Goal: Task Accomplishment & Management: Use online tool/utility

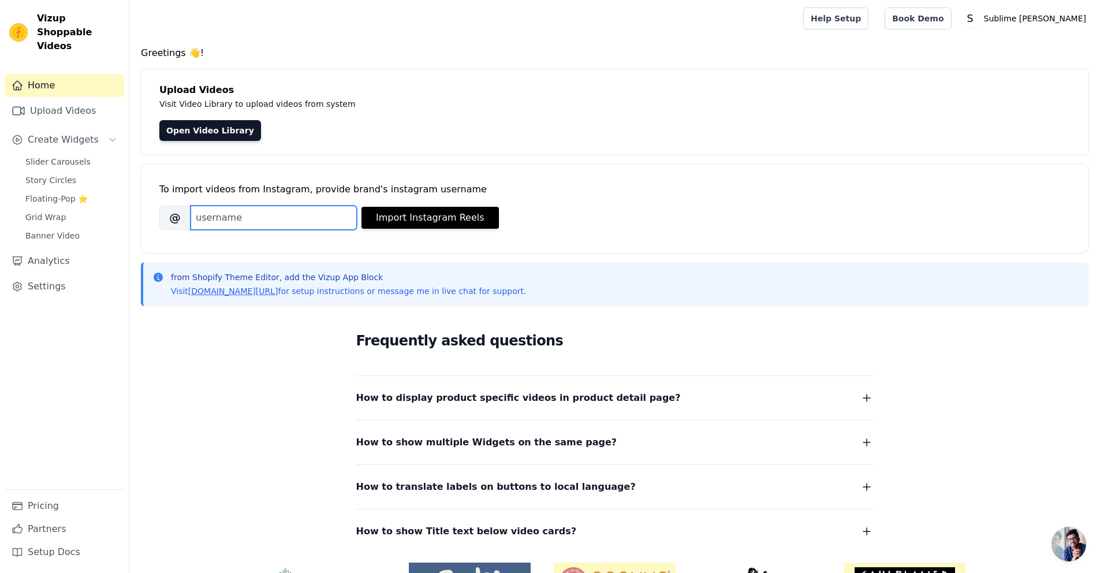
click at [299, 220] on input "Brand's Instagram Username" at bounding box center [274, 218] width 166 height 24
paste input "sublimehairofc"
type input "sublimehairofc"
click at [392, 221] on button "Import Instagram Reels" at bounding box center [430, 218] width 137 height 22
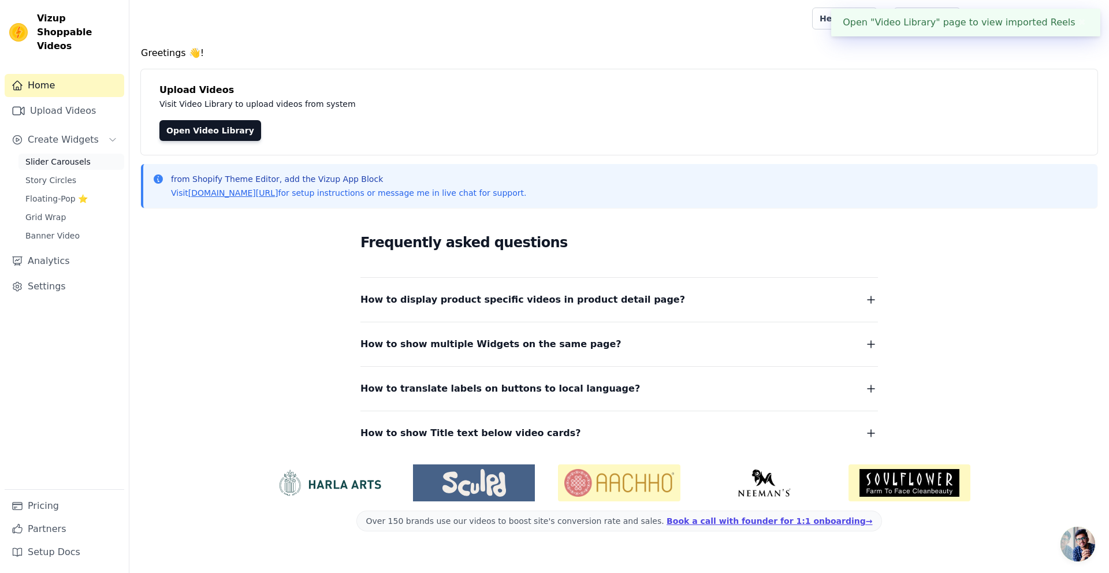
click at [61, 154] on link "Slider Carousels" at bounding box center [71, 162] width 106 height 16
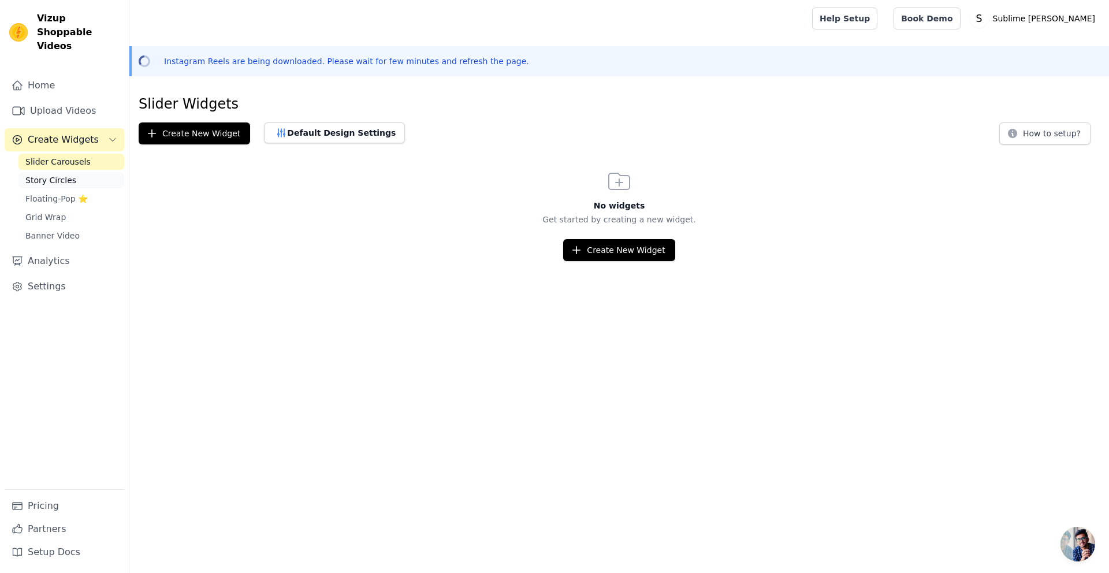
click at [70, 174] on span "Story Circles" at bounding box center [50, 180] width 51 height 12
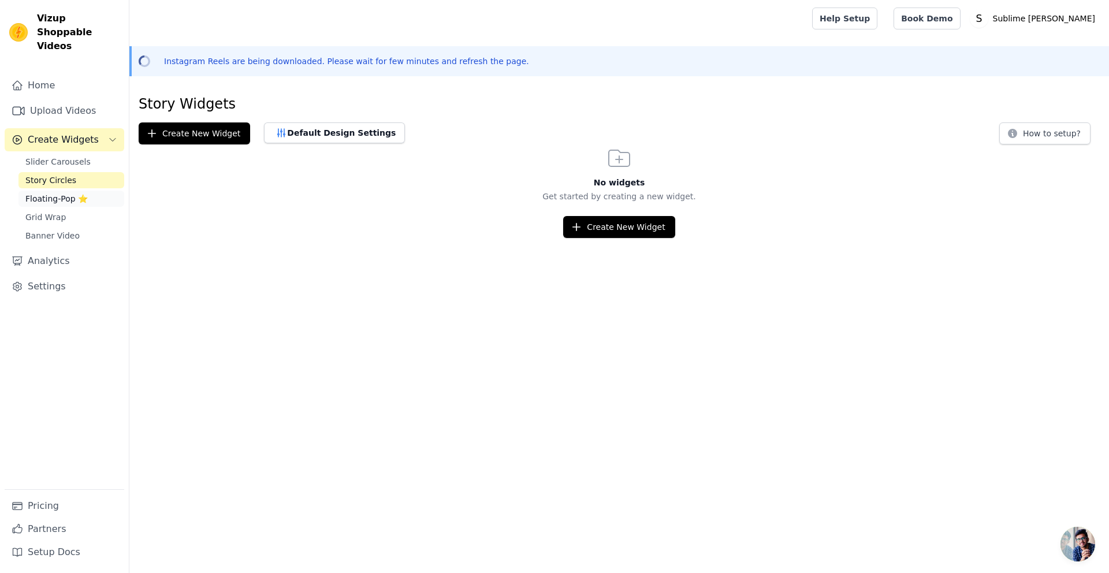
click at [70, 193] on span "Floating-Pop ⭐" at bounding box center [56, 199] width 62 height 12
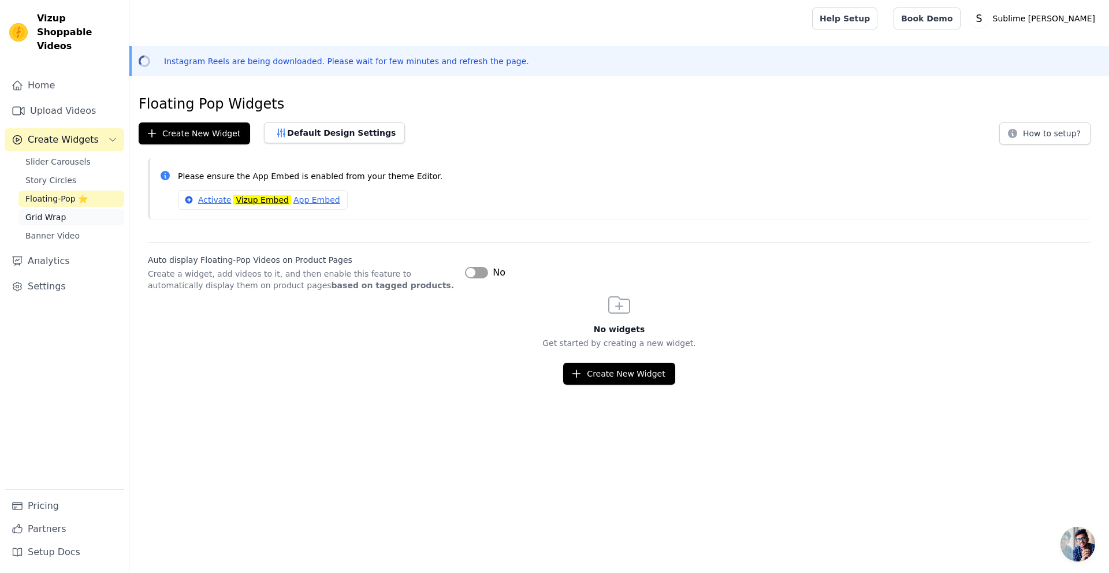
click at [71, 209] on link "Grid Wrap" at bounding box center [71, 217] width 106 height 16
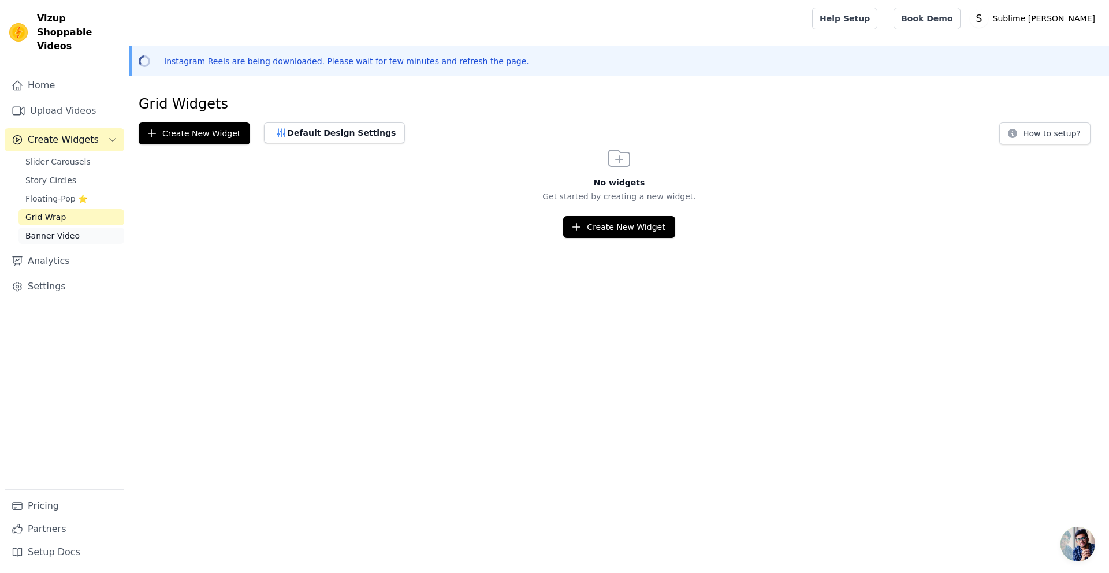
click at [50, 230] on span "Banner Video" at bounding box center [52, 236] width 54 height 12
click at [67, 174] on span "Story Circles" at bounding box center [50, 180] width 51 height 12
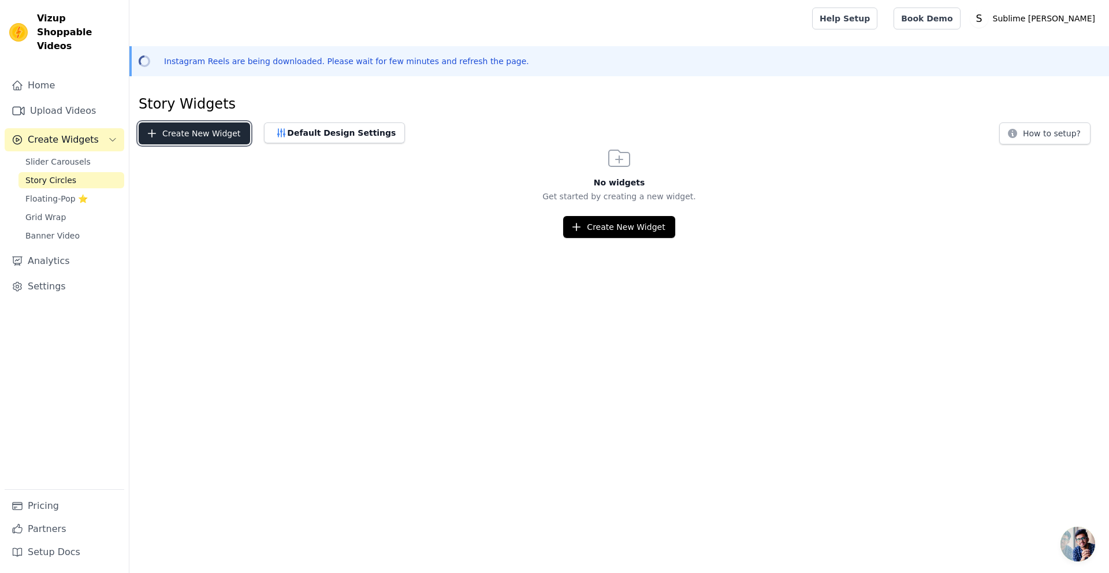
click at [189, 139] on button "Create New Widget" at bounding box center [194, 133] width 111 height 22
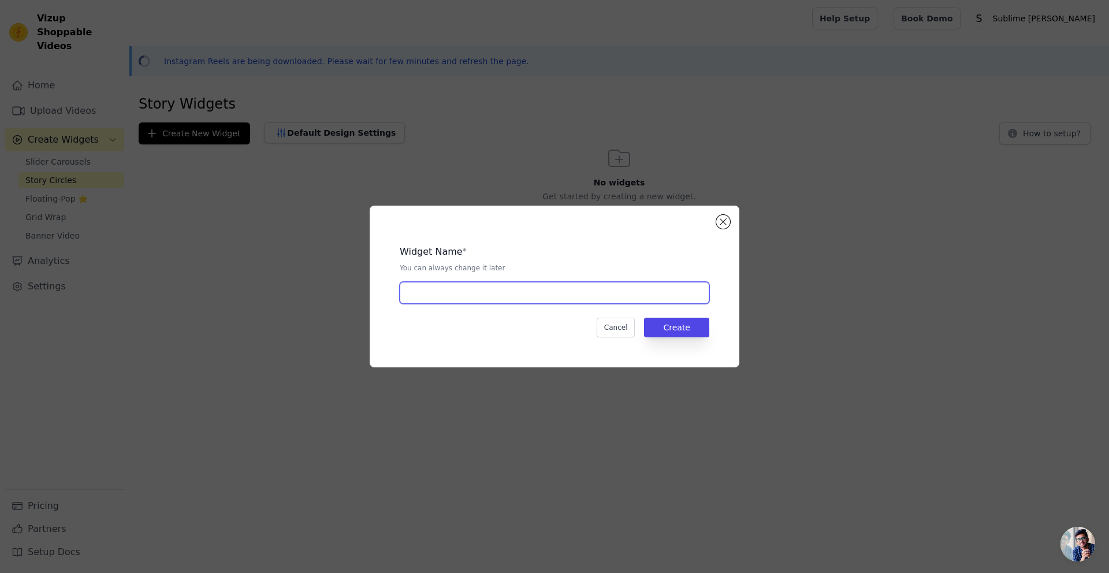
click at [461, 294] on input "text" at bounding box center [555, 293] width 310 height 22
type input "Story"
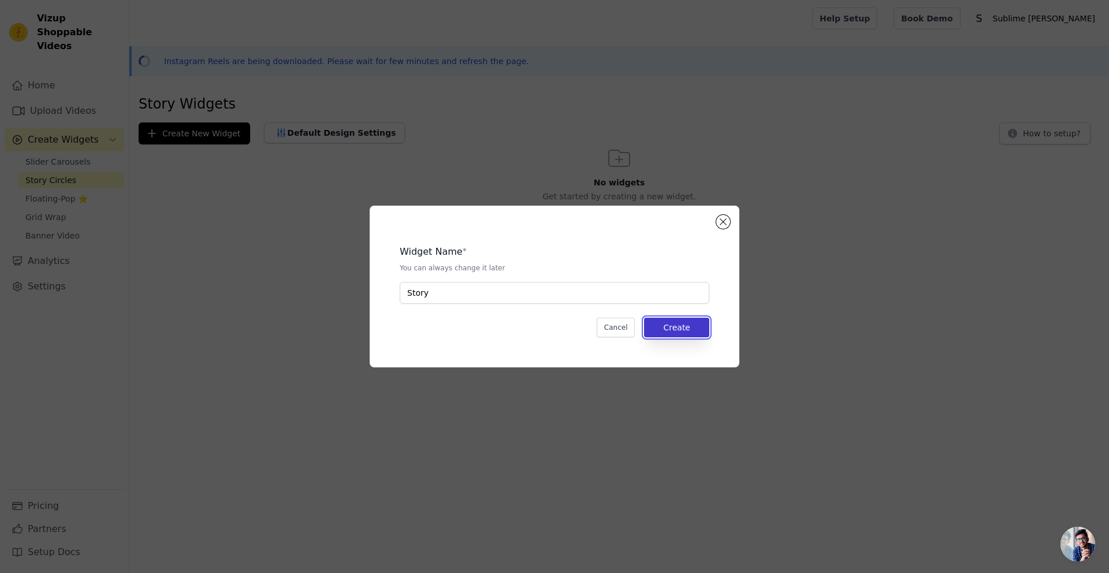
drag, startPoint x: 692, startPoint y: 336, endPoint x: 686, endPoint y: 331, distance: 7.8
click at [687, 332] on button "Create" at bounding box center [676, 328] width 65 height 20
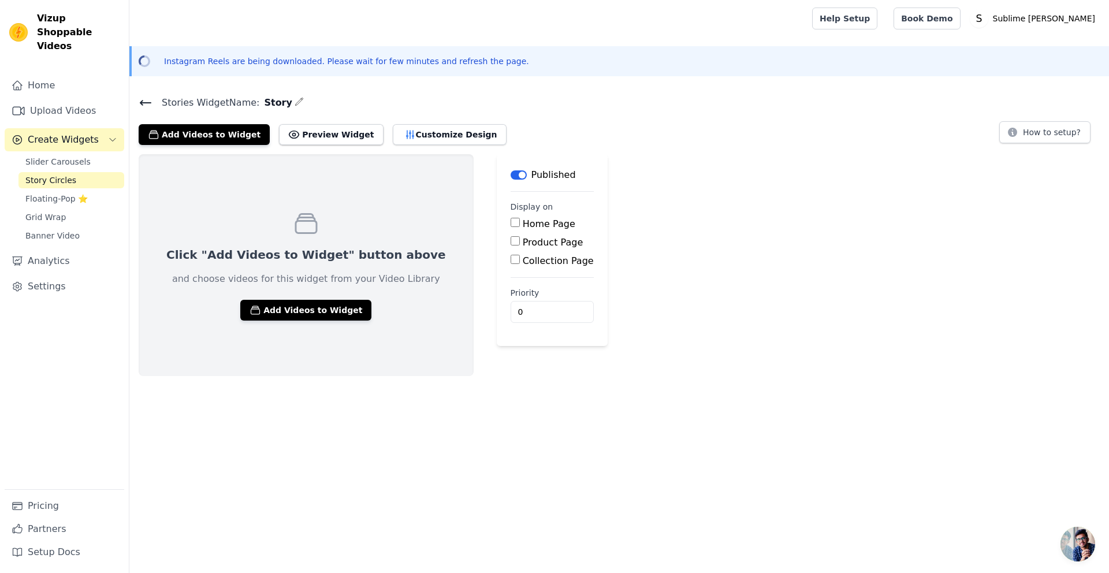
click at [511, 239] on input "Product Page" at bounding box center [515, 240] width 9 height 9
checkbox input "true"
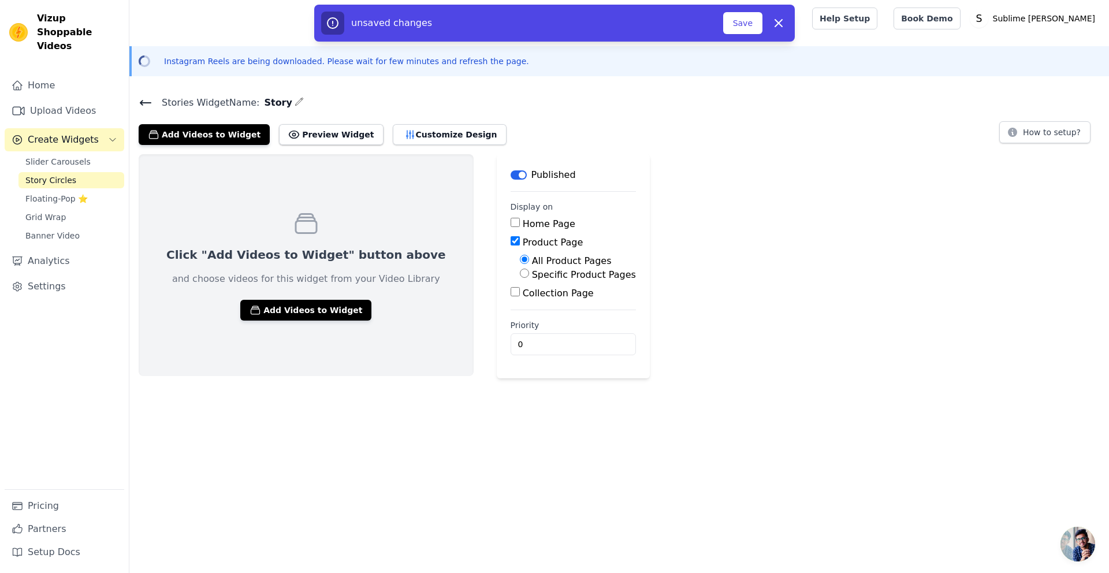
click at [511, 218] on input "Home Page" at bounding box center [515, 222] width 9 height 9
checkbox input "true"
click at [281, 307] on button "Add Videos to Widget" at bounding box center [305, 310] width 131 height 21
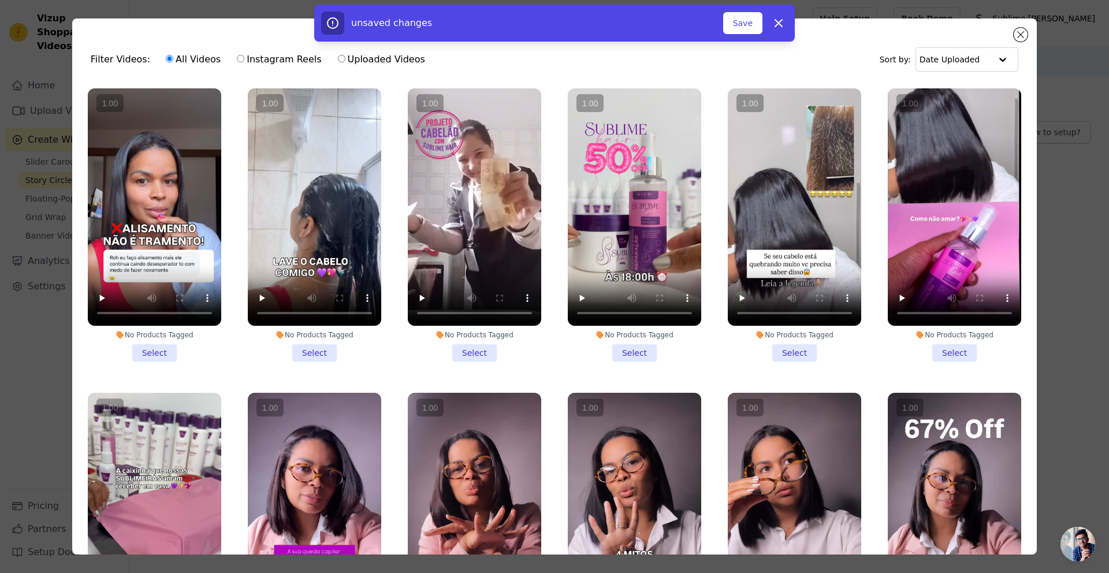
click at [632, 349] on li "No Products Tagged Select" at bounding box center [634, 224] width 133 height 273
click at [0, 0] on input "No Products Tagged Select" at bounding box center [0, 0] width 0 height 0
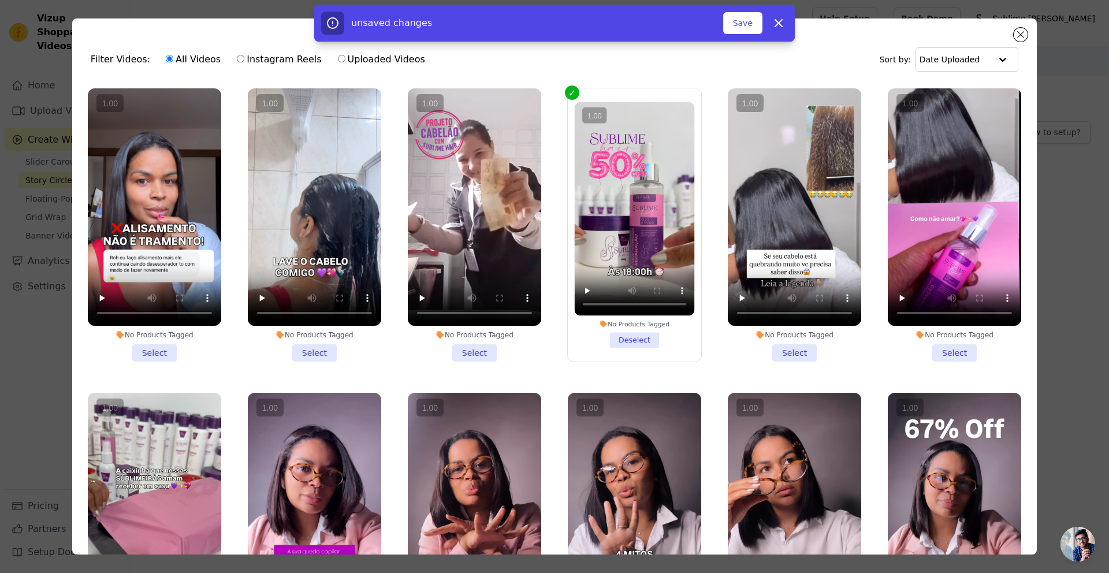
click at [470, 349] on li "No Products Tagged Select" at bounding box center [474, 224] width 133 height 273
click at [0, 0] on input "No Products Tagged Select" at bounding box center [0, 0] width 0 height 0
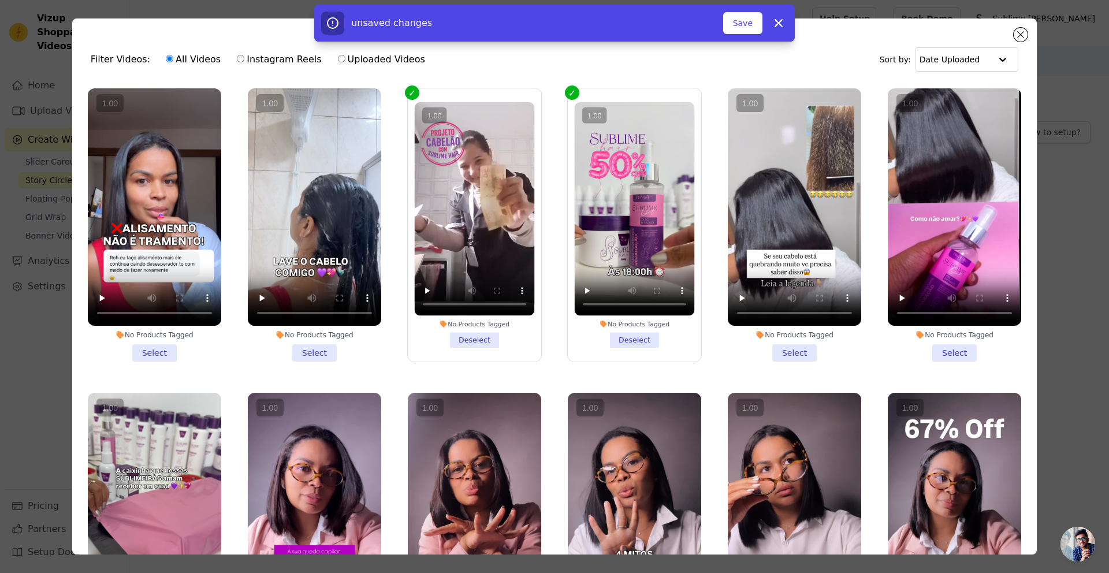
click at [296, 347] on li "No Products Tagged Select" at bounding box center [314, 224] width 133 height 273
click at [0, 0] on input "No Products Tagged Select" at bounding box center [0, 0] width 0 height 0
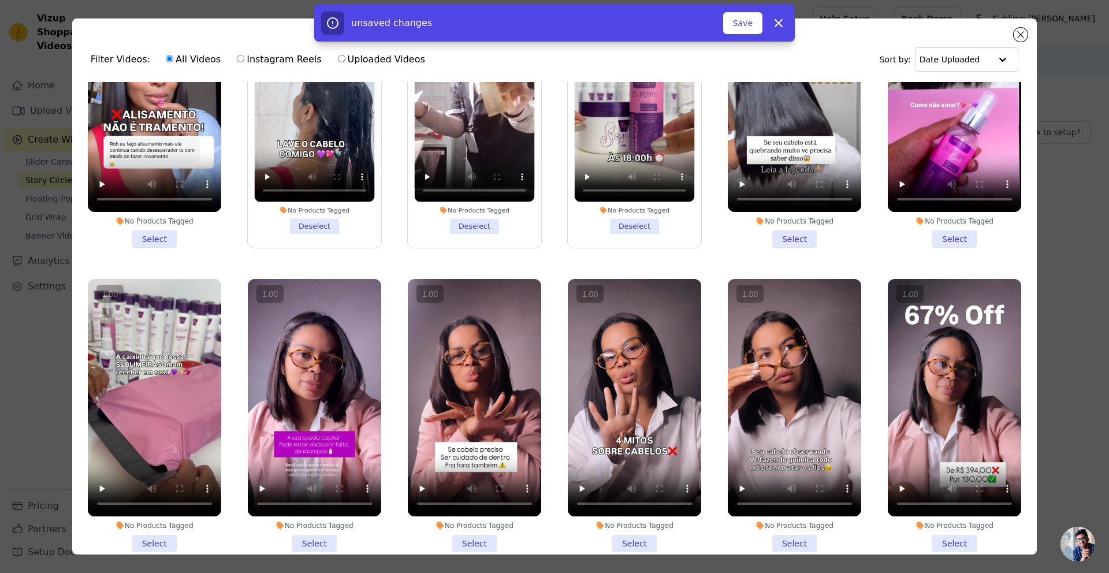
scroll to position [117, 0]
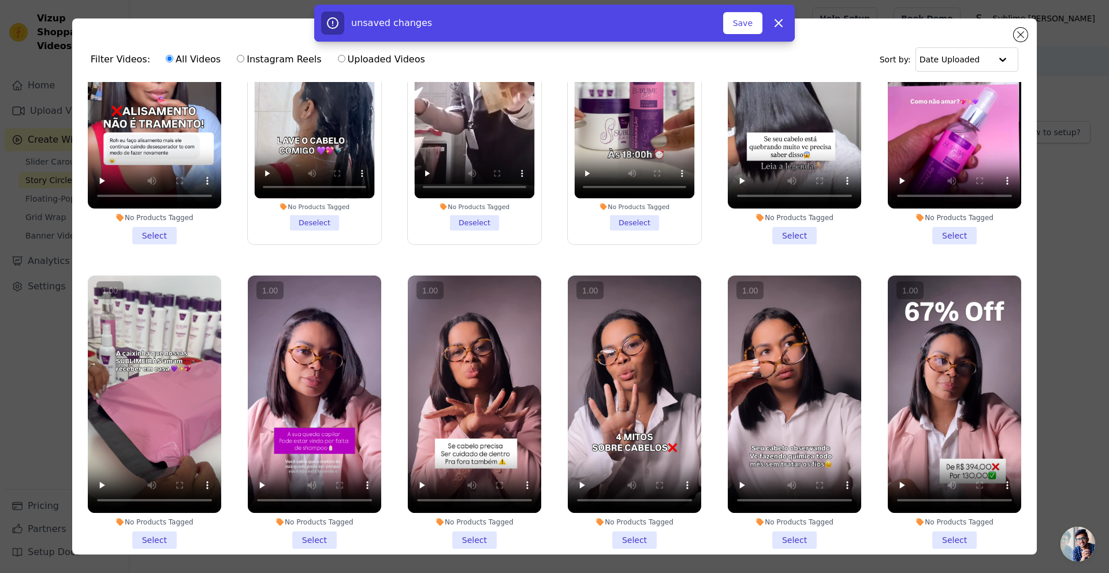
click at [942, 230] on li "No Products Tagged Select" at bounding box center [954, 107] width 133 height 273
click at [0, 0] on input "No Products Tagged Select" at bounding box center [0, 0] width 0 height 0
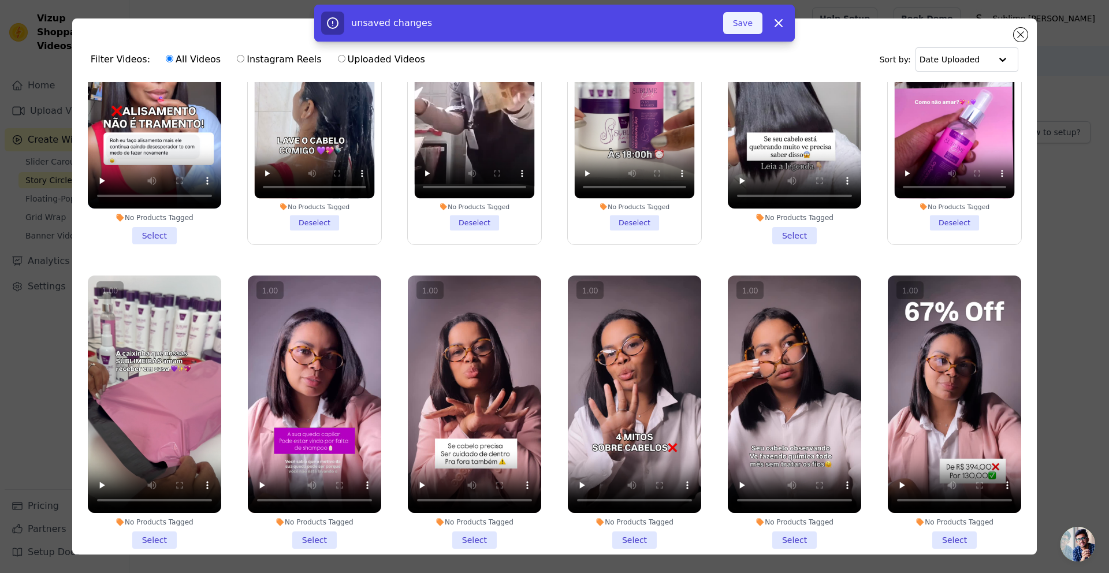
click at [734, 21] on button "Save" at bounding box center [742, 23] width 39 height 22
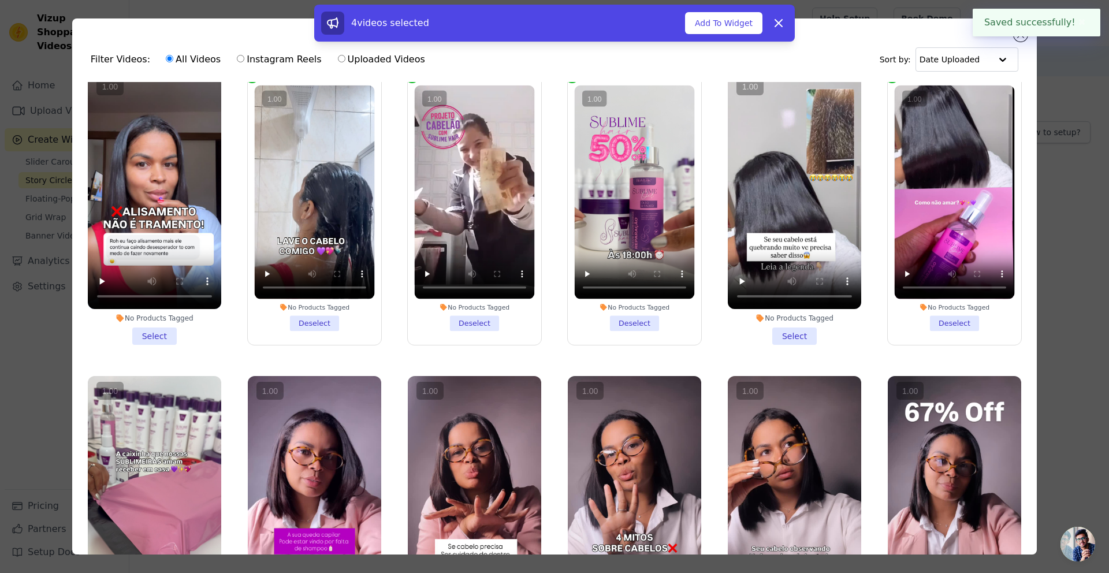
scroll to position [14, 0]
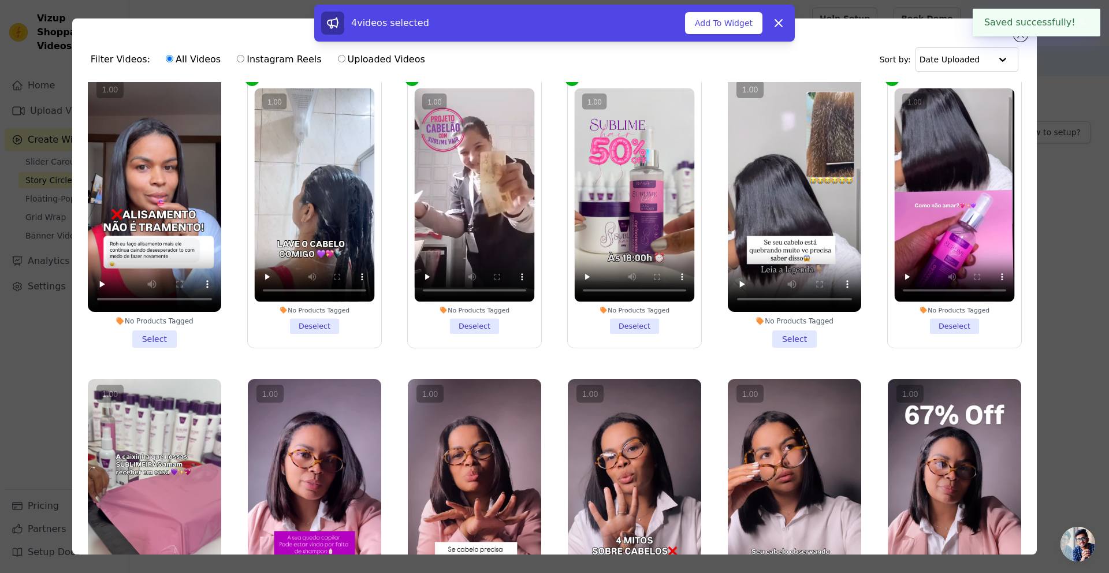
click at [1022, 38] on div "4 videos selected Add To Widget Dismiss" at bounding box center [554, 26] width 1109 height 42
click at [1021, 40] on div "4 videos selected Add To Widget Dismiss" at bounding box center [554, 26] width 1109 height 42
click at [1081, 17] on button "✖" at bounding box center [1081, 23] width 13 height 14
click at [1019, 26] on div "4 videos selected Add To Widget Dismiss" at bounding box center [554, 26] width 1109 height 42
click at [1019, 32] on div "4 videos selected Add To Widget Dismiss" at bounding box center [554, 26] width 1109 height 42
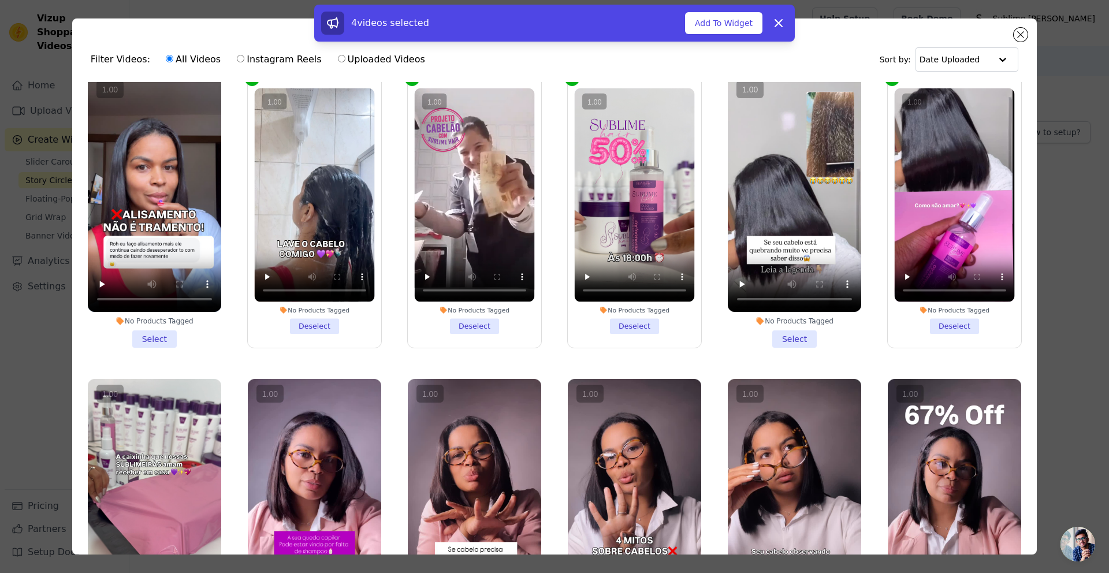
click at [1019, 34] on div "4 videos selected Add To Widget Dismiss" at bounding box center [554, 26] width 1109 height 42
click at [1023, 41] on div "4 videos selected Add To Widget Dismiss" at bounding box center [554, 26] width 1109 height 42
click at [1022, 35] on div "4 videos selected Add To Widget Dismiss" at bounding box center [554, 26] width 1109 height 42
click at [734, 27] on button "Add To Widget" at bounding box center [723, 23] width 77 height 22
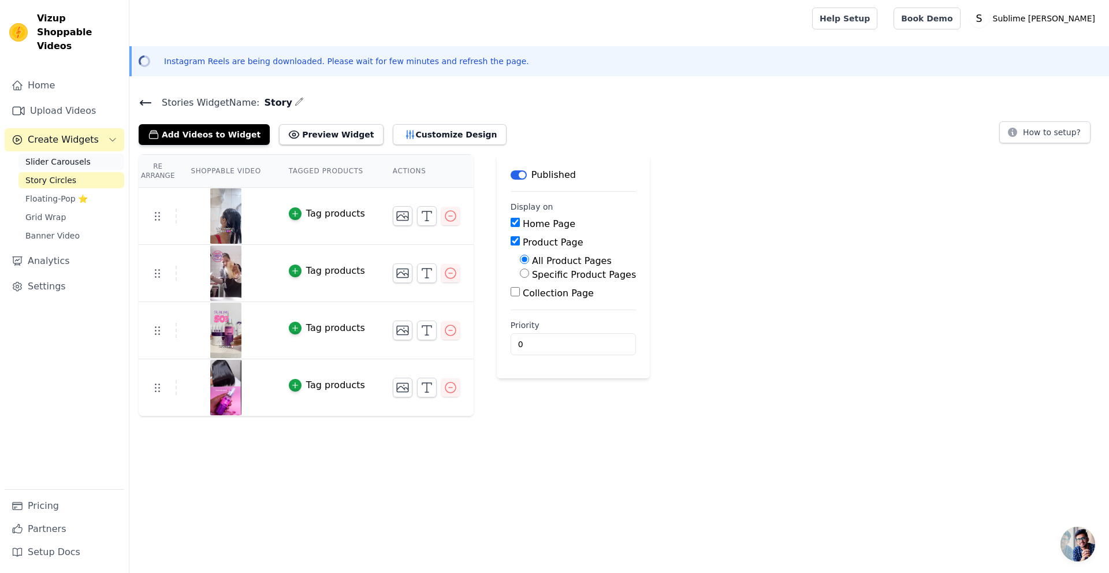
click at [64, 156] on span "Slider Carousels" at bounding box center [57, 162] width 65 height 12
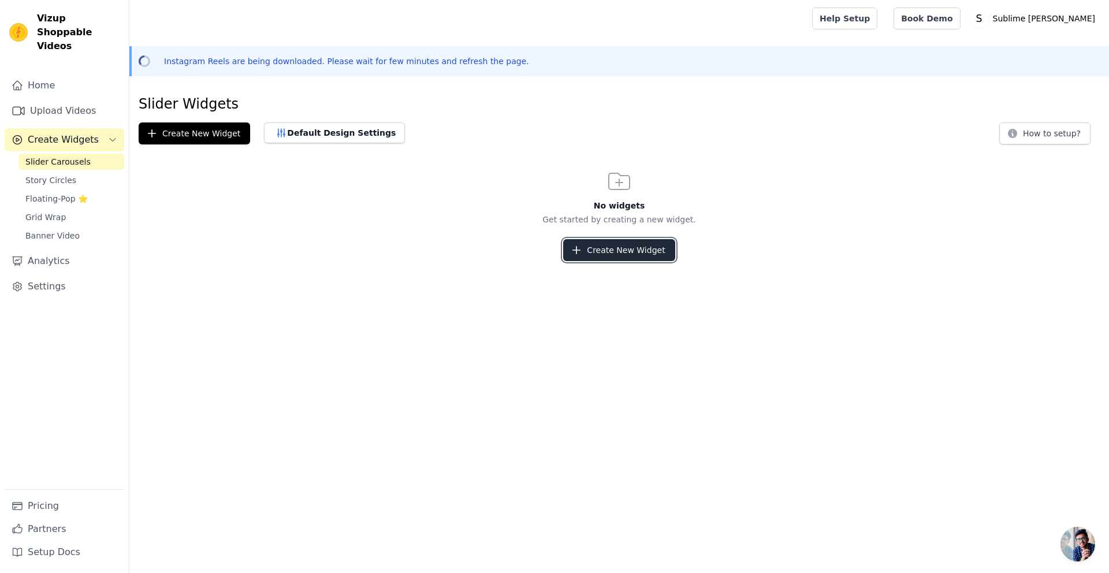
click at [588, 248] on button "Create New Widget" at bounding box center [618, 250] width 111 height 22
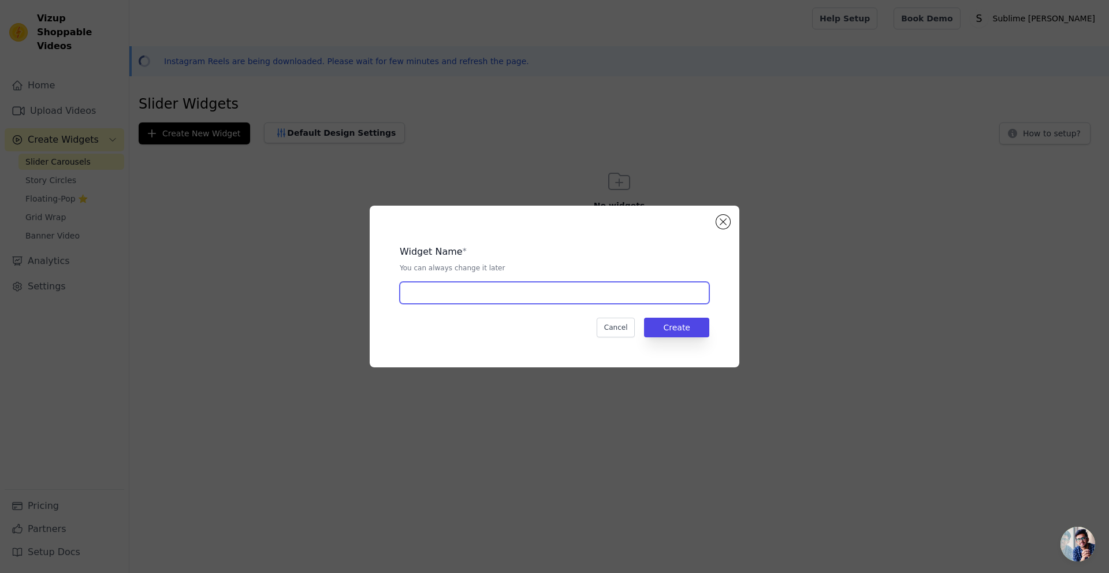
click at [485, 303] on input "text" at bounding box center [555, 293] width 310 height 22
type input "Slider"
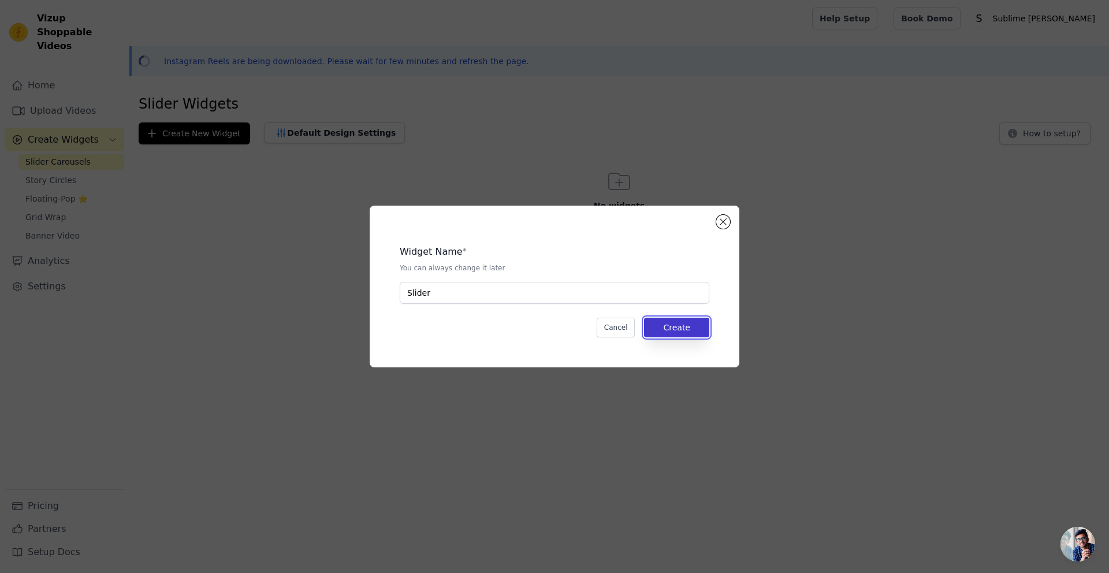
click at [697, 323] on button "Create" at bounding box center [676, 328] width 65 height 20
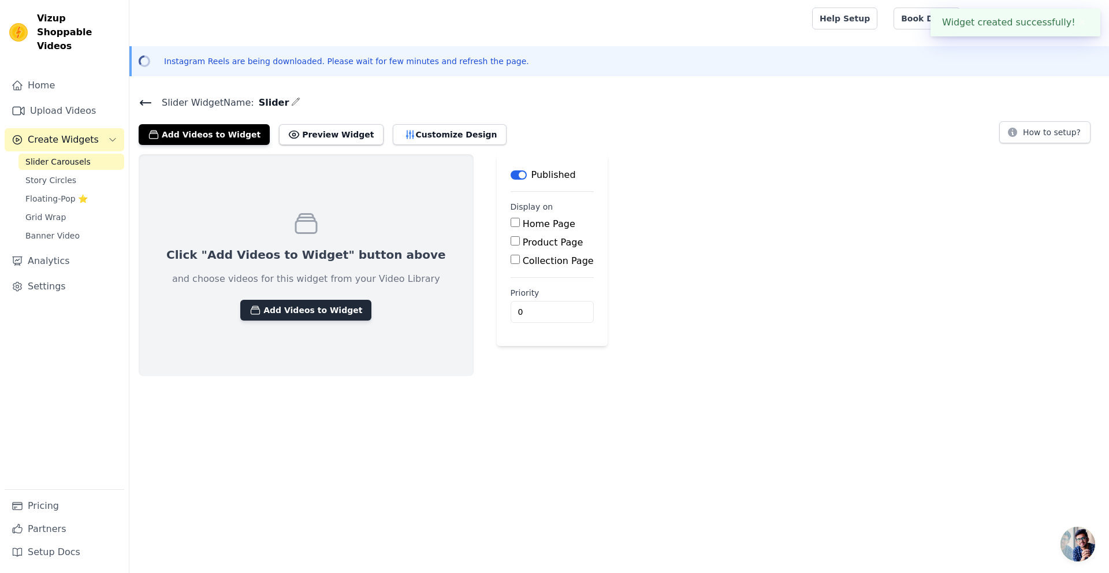
click at [277, 303] on button "Add Videos to Widget" at bounding box center [305, 310] width 131 height 21
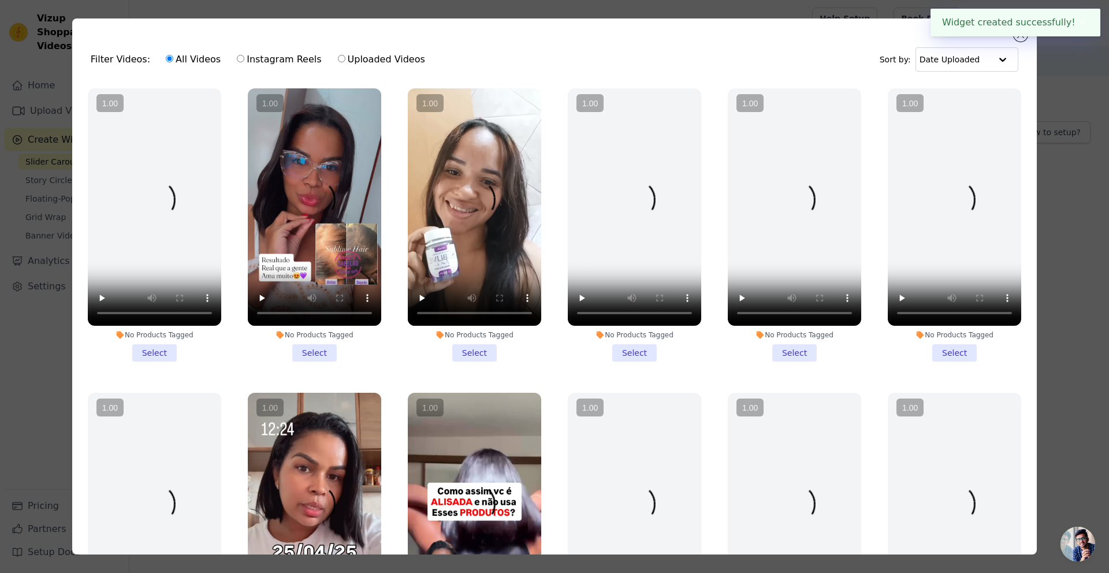
click at [372, 57] on label "Uploaded Videos" at bounding box center [381, 59] width 88 height 15
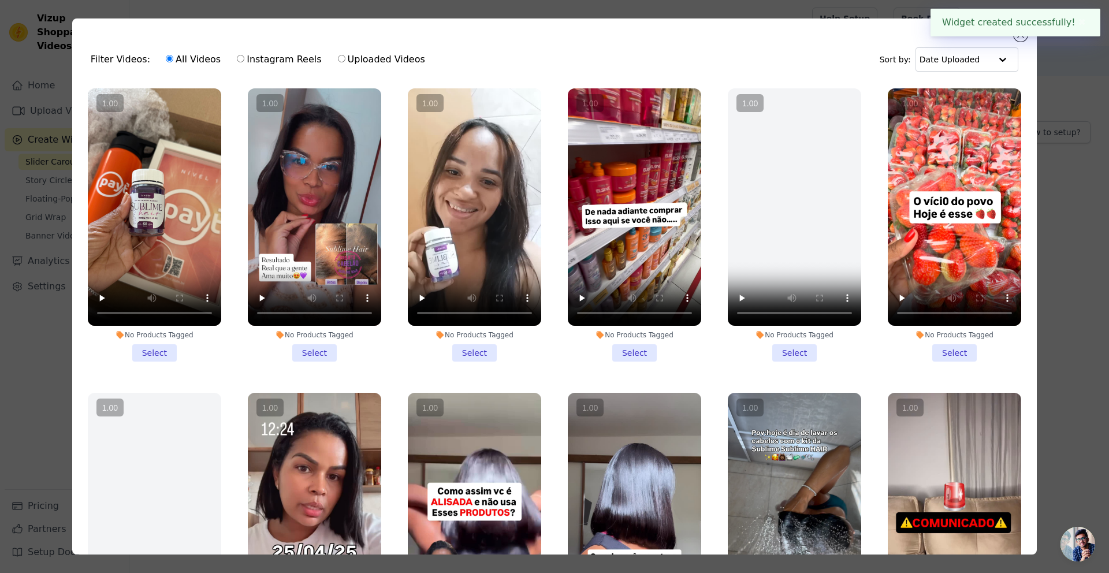
click at [345, 57] on input "Uploaded Videos" at bounding box center [342, 59] width 8 height 8
radio input "true"
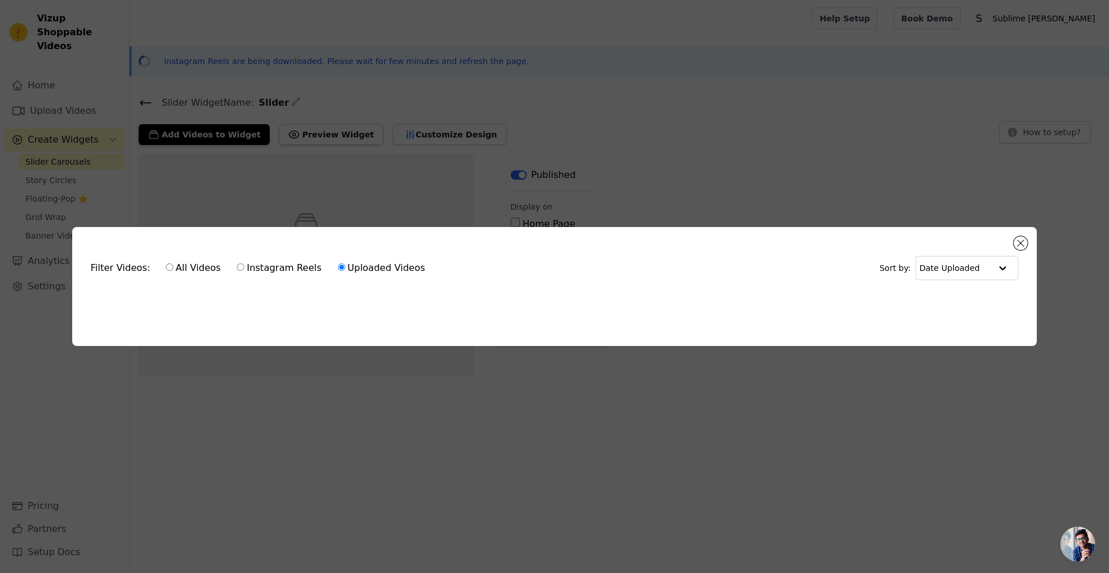
click at [251, 265] on label "Instagram Reels" at bounding box center [278, 267] width 85 height 15
click at [244, 265] on input "Instagram Reels" at bounding box center [241, 267] width 8 height 8
radio input "true"
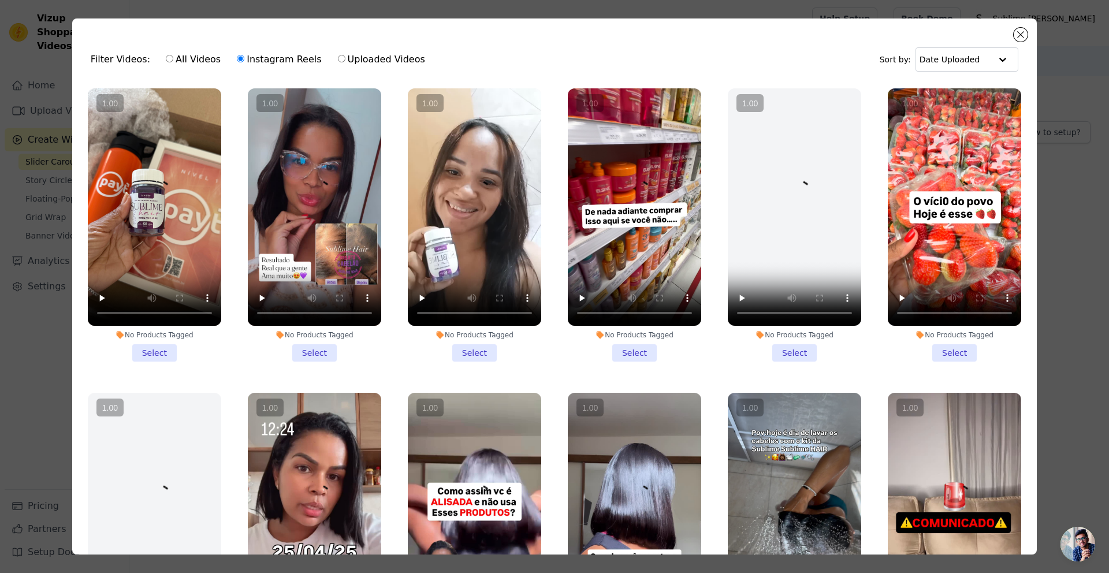
click at [315, 356] on li "No Products Tagged Select" at bounding box center [314, 224] width 133 height 273
click at [0, 0] on input "No Products Tagged Select" at bounding box center [0, 0] width 0 height 0
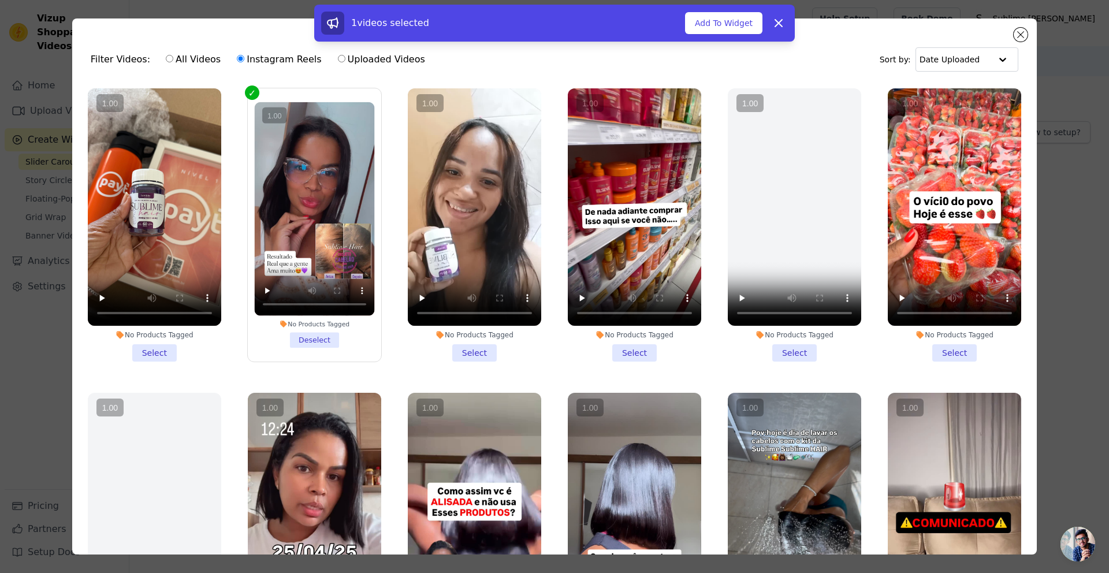
click at [467, 345] on li "No Products Tagged Select" at bounding box center [474, 224] width 133 height 273
click at [0, 0] on input "No Products Tagged Select" at bounding box center [0, 0] width 0 height 0
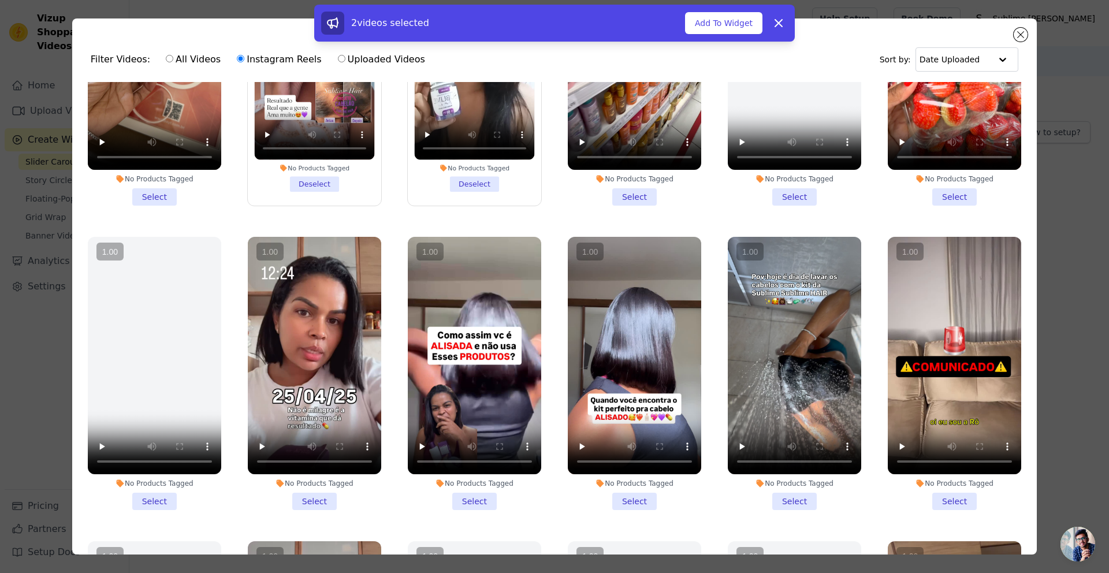
scroll to position [221, 0]
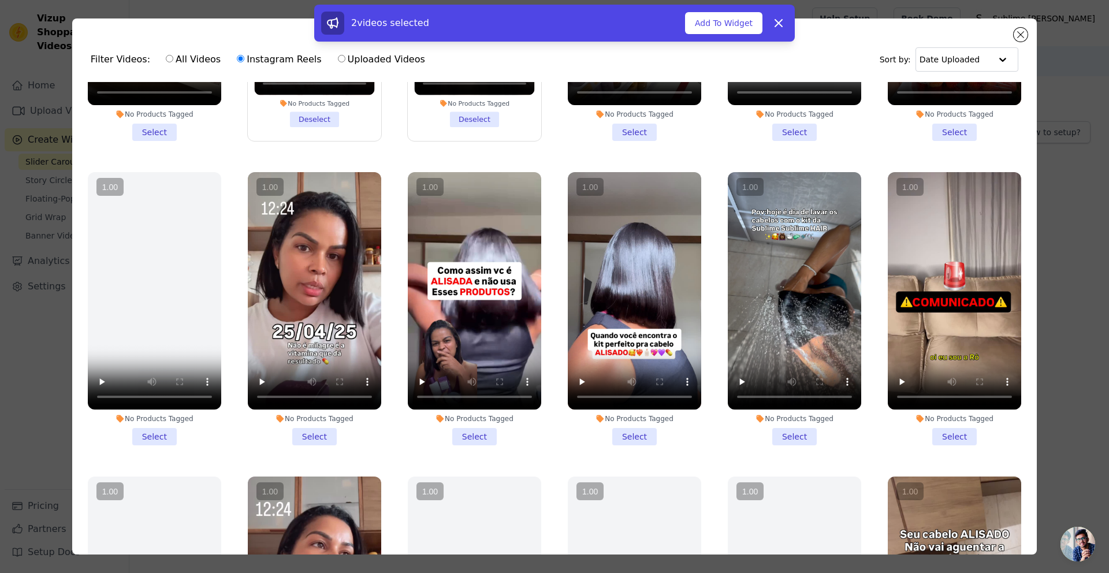
click at [302, 428] on li "No Products Tagged Select" at bounding box center [314, 308] width 133 height 273
click at [0, 0] on input "No Products Tagged Select" at bounding box center [0, 0] width 0 height 0
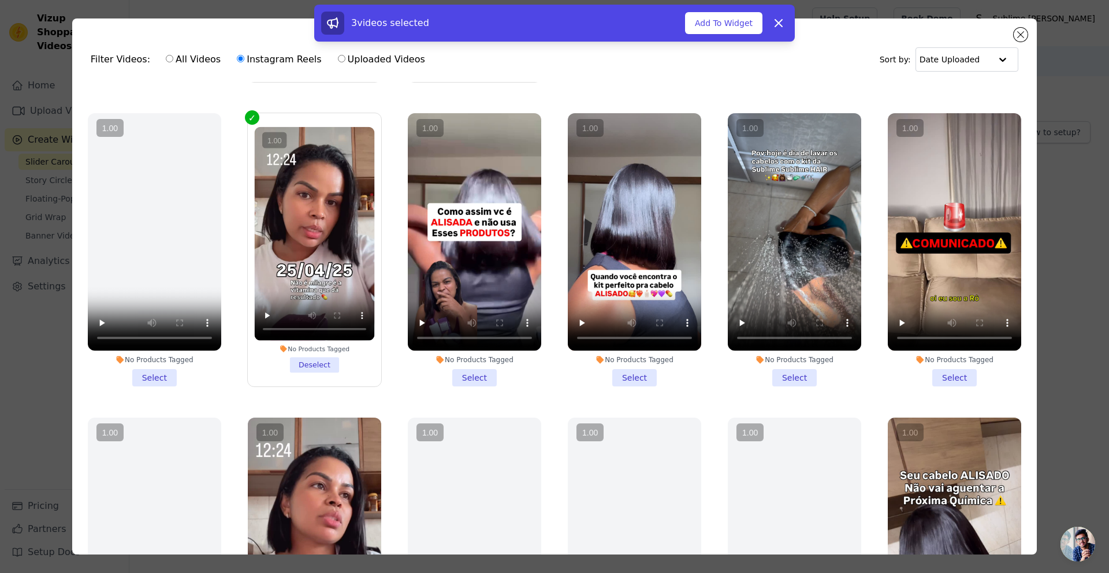
scroll to position [292, 0]
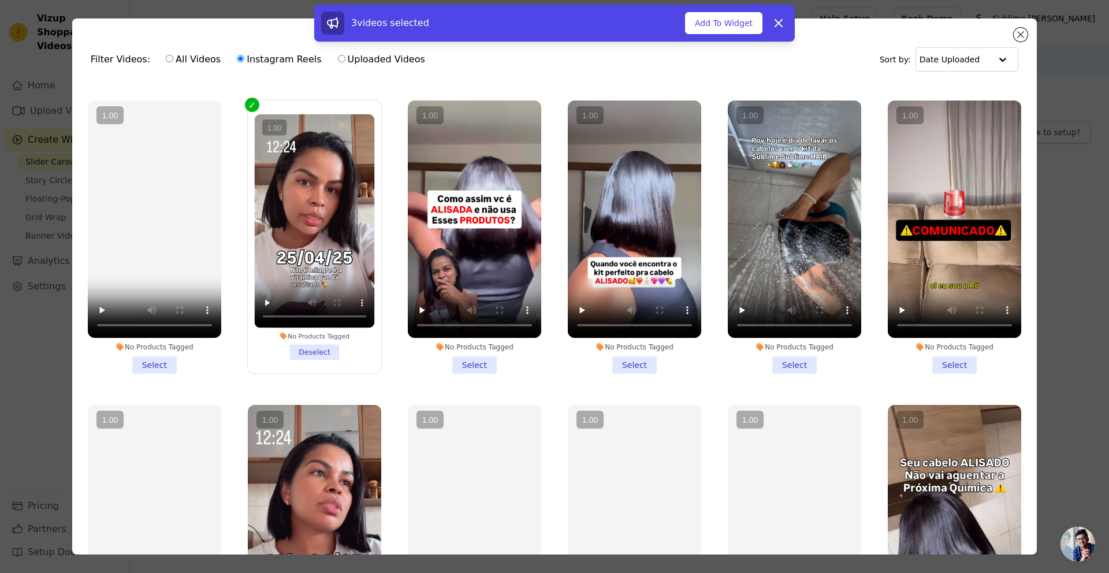
click at [475, 357] on li "No Products Tagged Select" at bounding box center [474, 236] width 133 height 273
click at [0, 0] on input "No Products Tagged Select" at bounding box center [0, 0] width 0 height 0
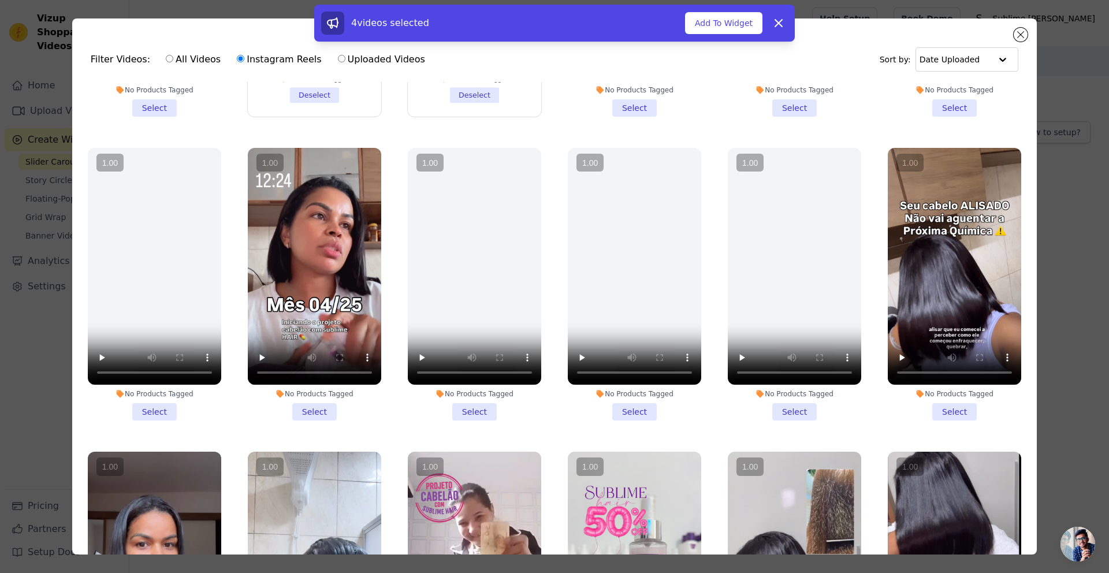
scroll to position [553, 0]
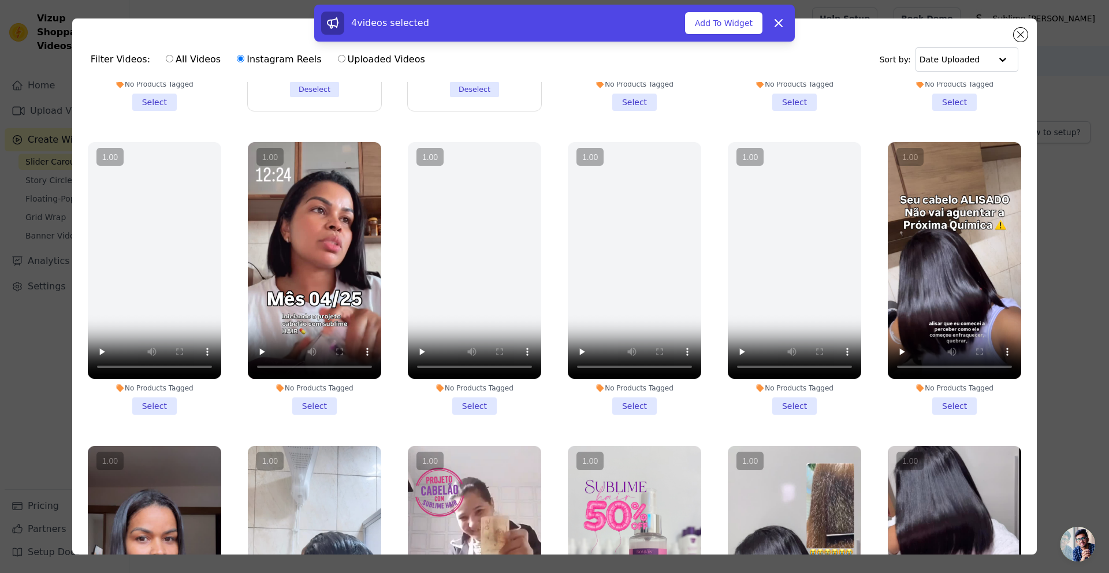
click at [307, 392] on li "No Products Tagged Select" at bounding box center [314, 278] width 133 height 273
click at [0, 0] on input "No Products Tagged Select" at bounding box center [0, 0] width 0 height 0
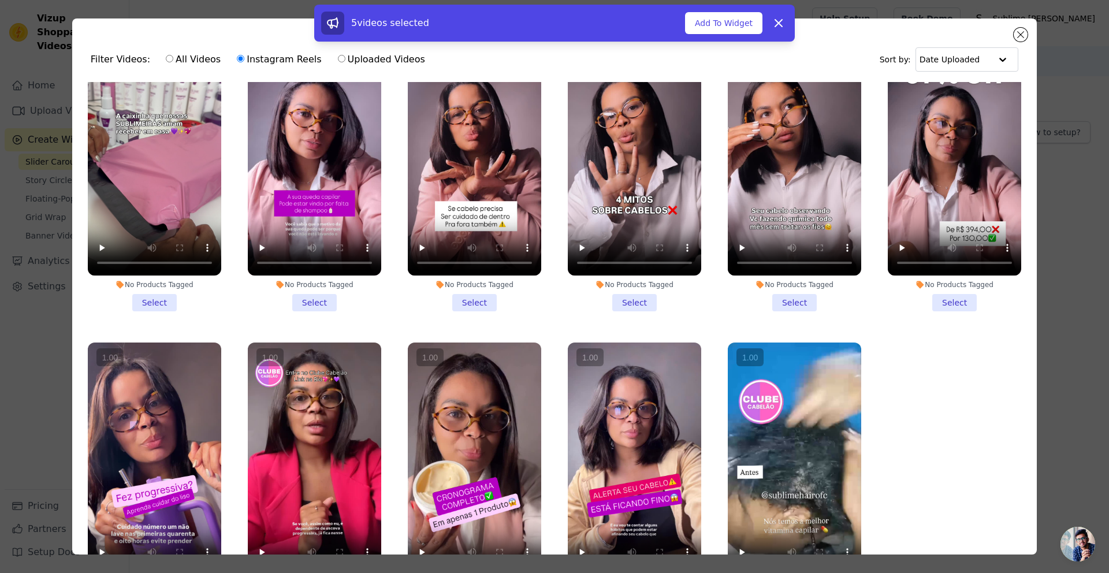
scroll to position [1269, 0]
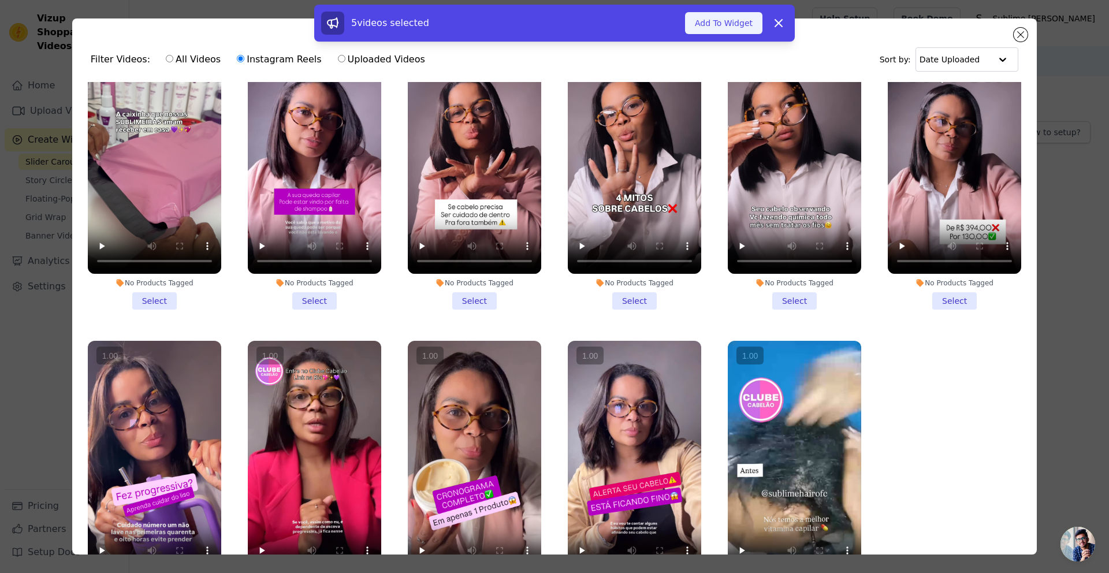
click at [718, 13] on button "Add To Widget" at bounding box center [723, 23] width 77 height 22
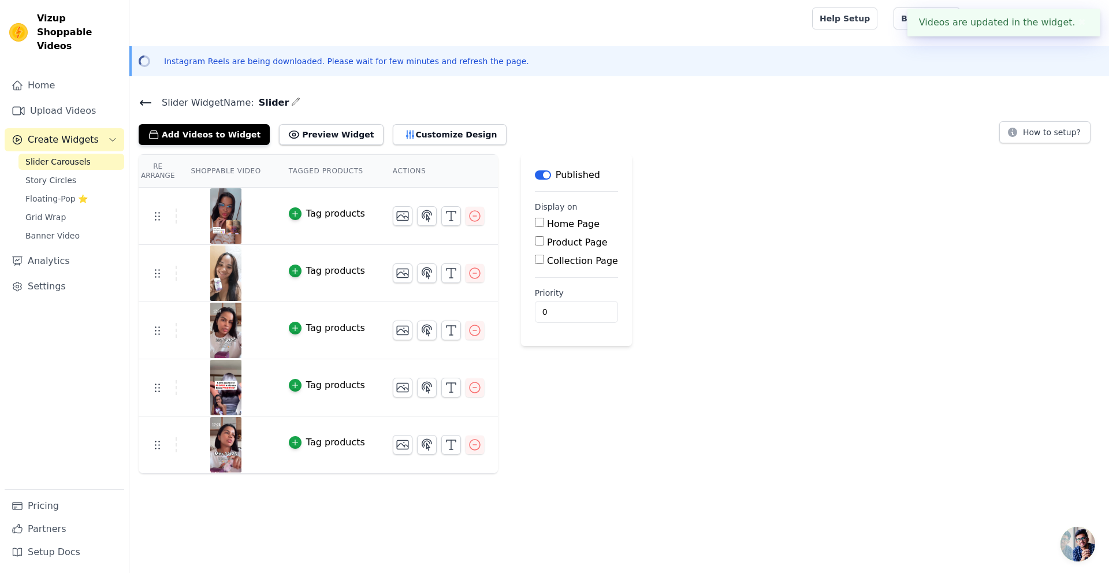
click at [547, 227] on label "Home Page" at bounding box center [573, 223] width 53 height 11
click at [544, 227] on input "Home Page" at bounding box center [539, 222] width 9 height 9
checkbox input "true"
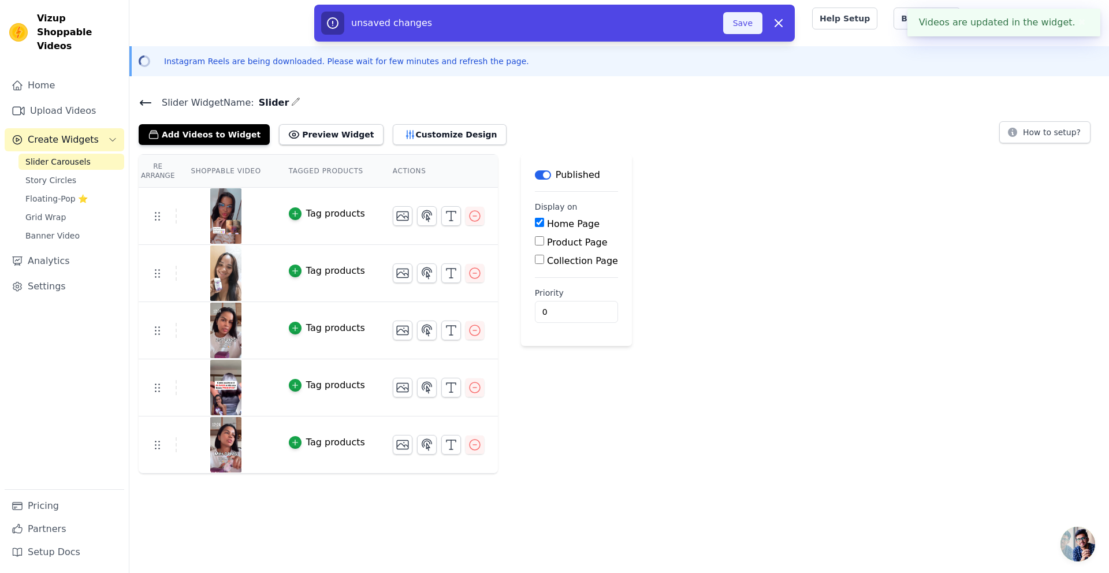
click at [735, 18] on button "Save" at bounding box center [742, 23] width 39 height 22
click at [739, 20] on button "Save" at bounding box center [742, 23] width 39 height 22
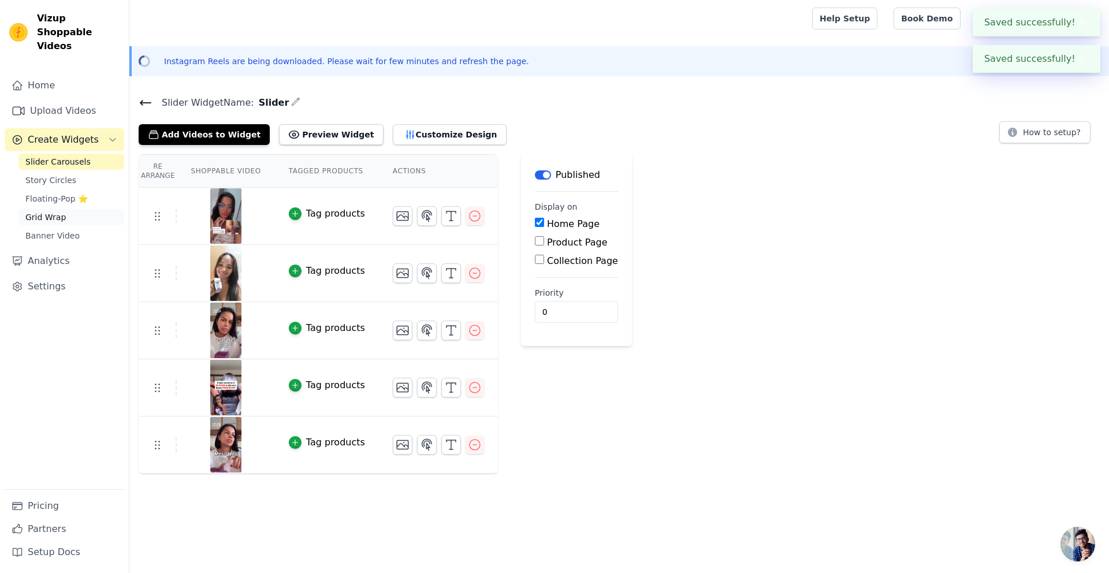
click at [44, 211] on span "Grid Wrap" at bounding box center [45, 217] width 40 height 12
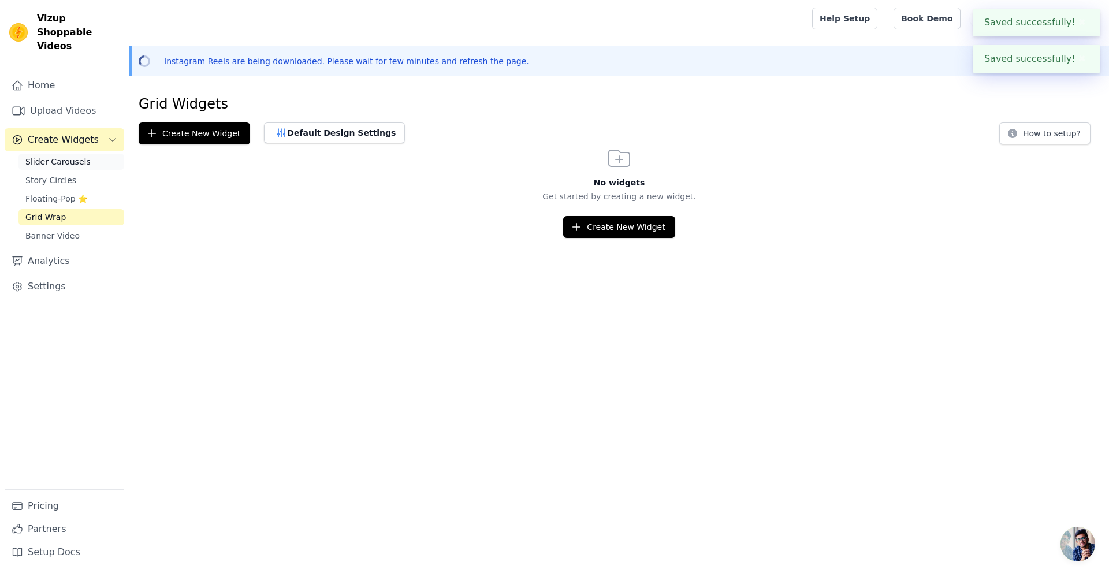
click at [60, 154] on link "Slider Carousels" at bounding box center [71, 162] width 106 height 16
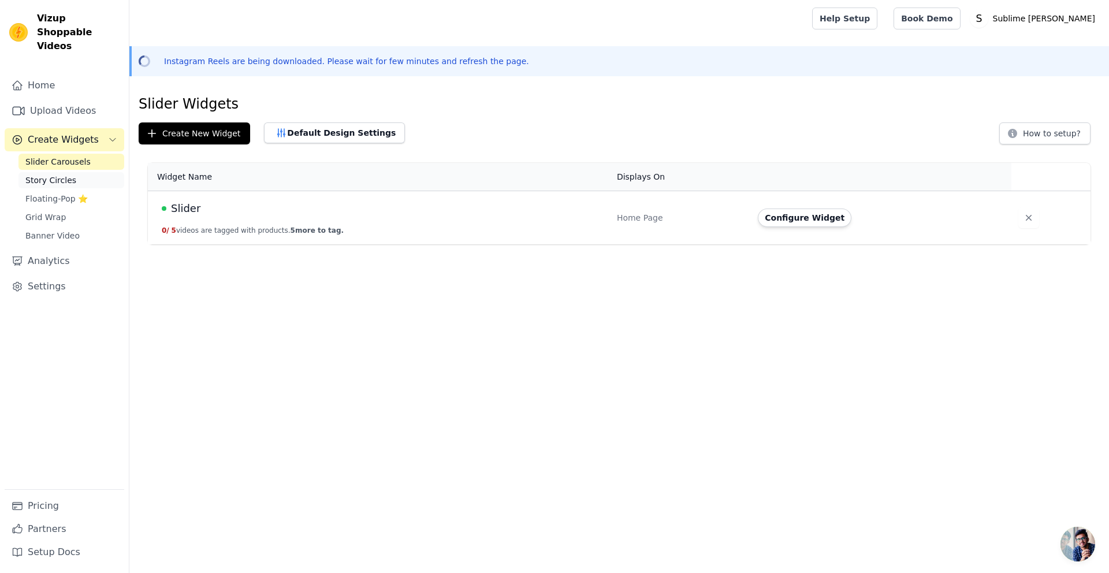
click at [54, 174] on span "Story Circles" at bounding box center [50, 180] width 51 height 12
click at [293, 221] on td "Story 0 / 4 videos are tagged with products. 4 more to tag." at bounding box center [367, 218] width 439 height 54
click at [199, 208] on div "Story" at bounding box center [371, 208] width 418 height 16
click at [837, 221] on button "Configure Widget" at bounding box center [822, 218] width 94 height 18
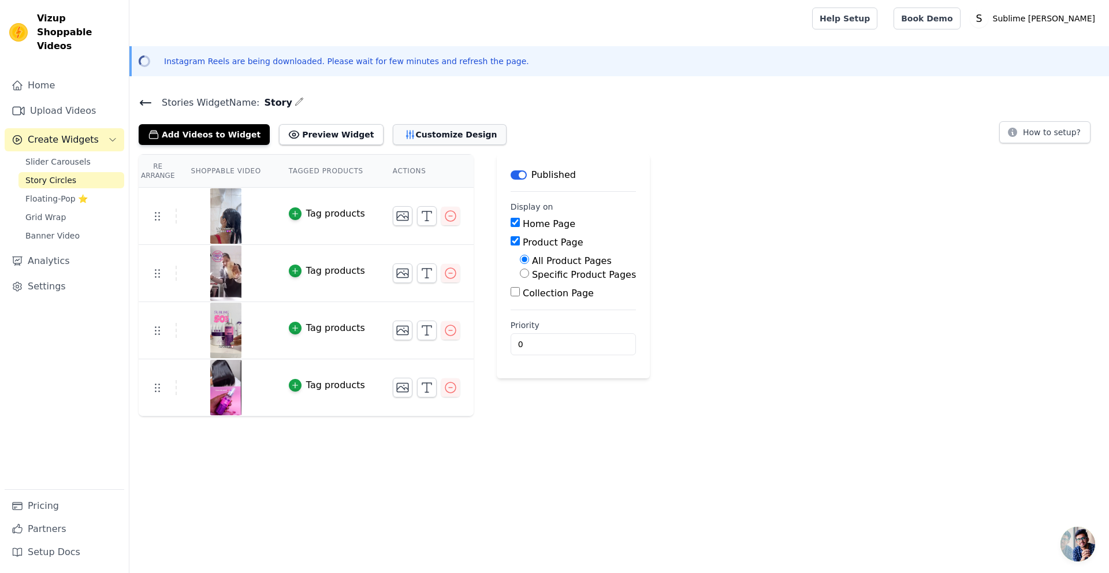
click at [397, 135] on button "Customize Design" at bounding box center [450, 134] width 114 height 21
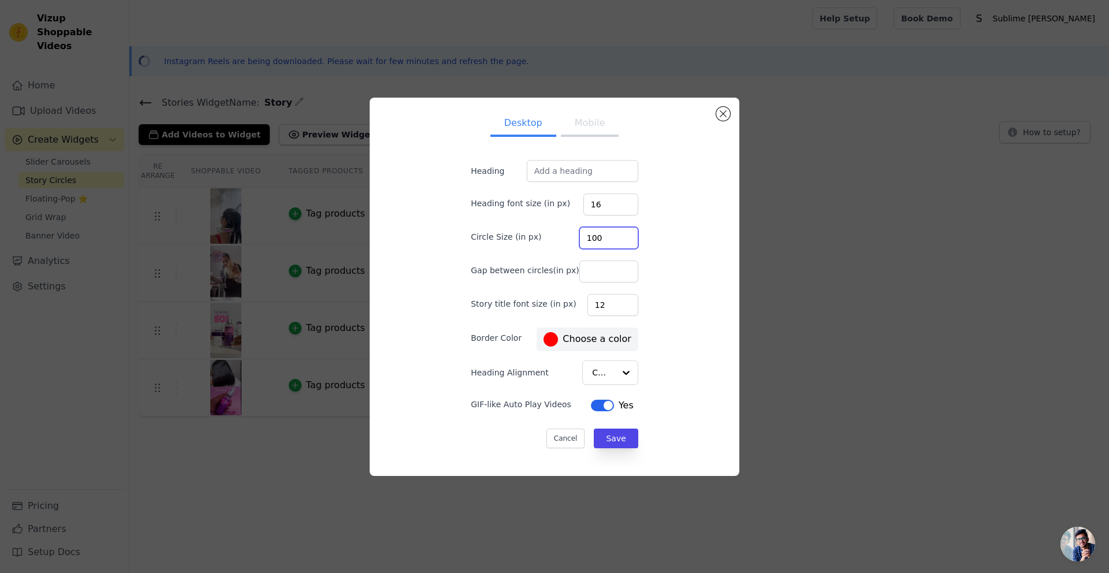
click at [611, 236] on input "100" at bounding box center [608, 238] width 59 height 22
click at [613, 236] on input "101" at bounding box center [608, 238] width 59 height 22
click at [613, 236] on input "102" at bounding box center [608, 238] width 59 height 22
click at [613, 236] on input "103" at bounding box center [608, 238] width 59 height 22
click at [613, 236] on input "104" at bounding box center [608, 238] width 59 height 22
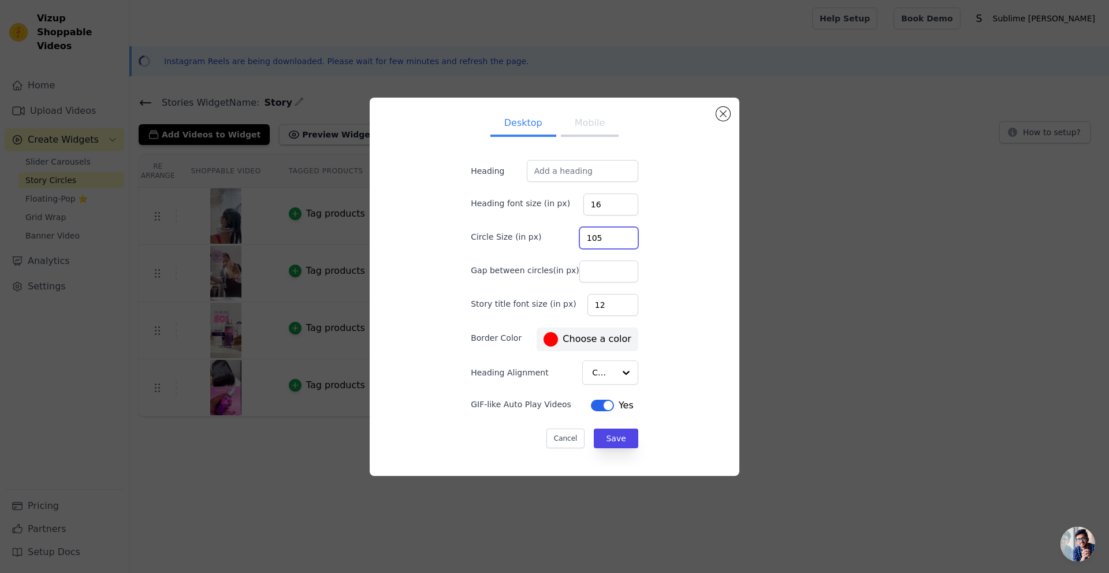
click at [613, 236] on input "105" at bounding box center [608, 238] width 59 height 22
click at [613, 236] on input "106" at bounding box center [608, 238] width 59 height 22
click at [613, 236] on input "107" at bounding box center [608, 238] width 59 height 22
click at [613, 236] on input "108" at bounding box center [608, 238] width 59 height 22
click at [613, 236] on input "109" at bounding box center [608, 238] width 59 height 22
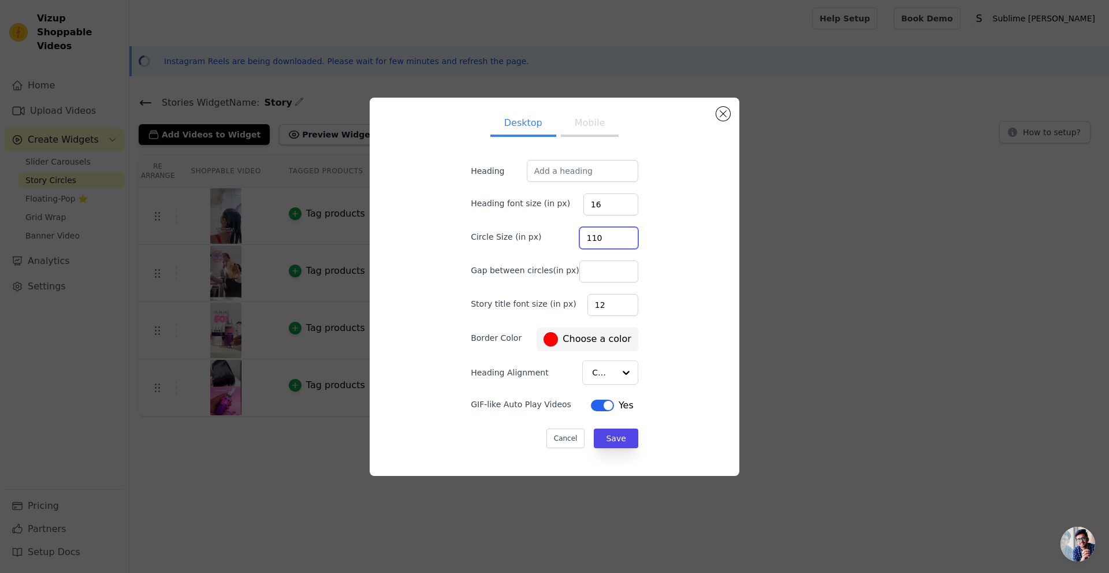
click at [613, 236] on input "110" at bounding box center [608, 238] width 59 height 22
click at [613, 236] on input "111" at bounding box center [608, 238] width 59 height 22
click at [613, 239] on input "110" at bounding box center [608, 238] width 59 height 22
click at [613, 235] on input "111" at bounding box center [608, 238] width 59 height 22
click at [613, 235] on input "112" at bounding box center [608, 238] width 59 height 22
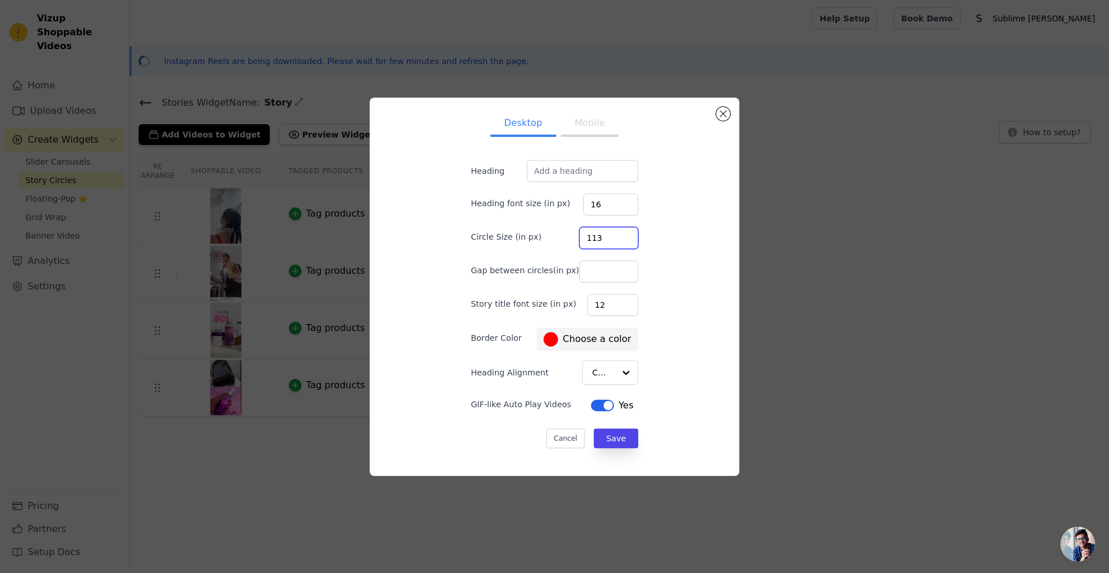
click at [613, 235] on input "113" at bounding box center [608, 238] width 59 height 22
click at [613, 235] on input "114" at bounding box center [608, 238] width 59 height 22
type input "115"
click at [613, 235] on input "115" at bounding box center [608, 238] width 59 height 22
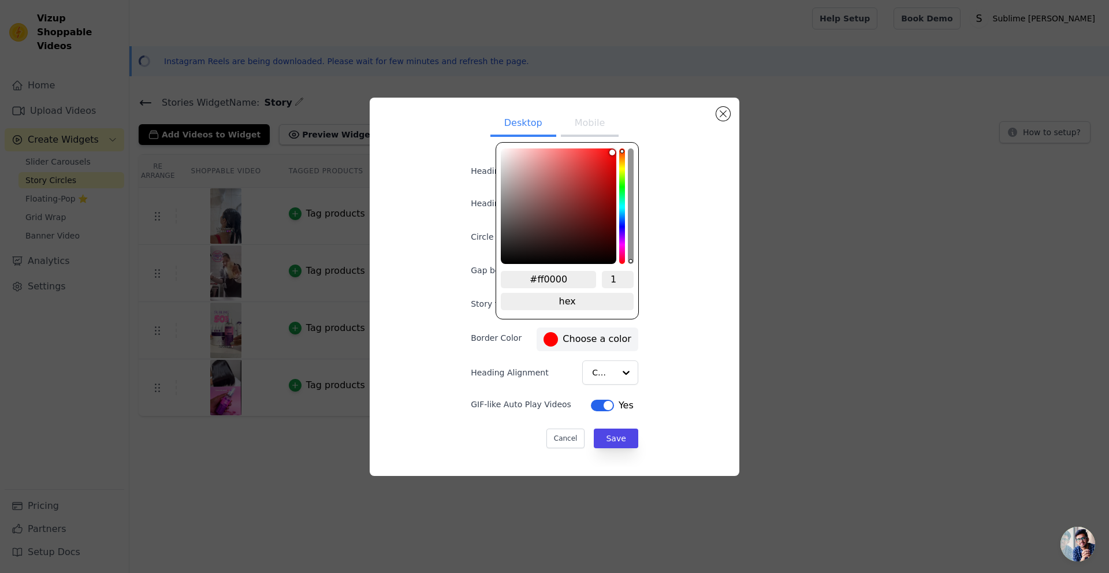
click at [568, 338] on label "#ff0000 Choose a color" at bounding box center [587, 339] width 87 height 14
type input "#e7bdbd"
type input "#e9c1c1"
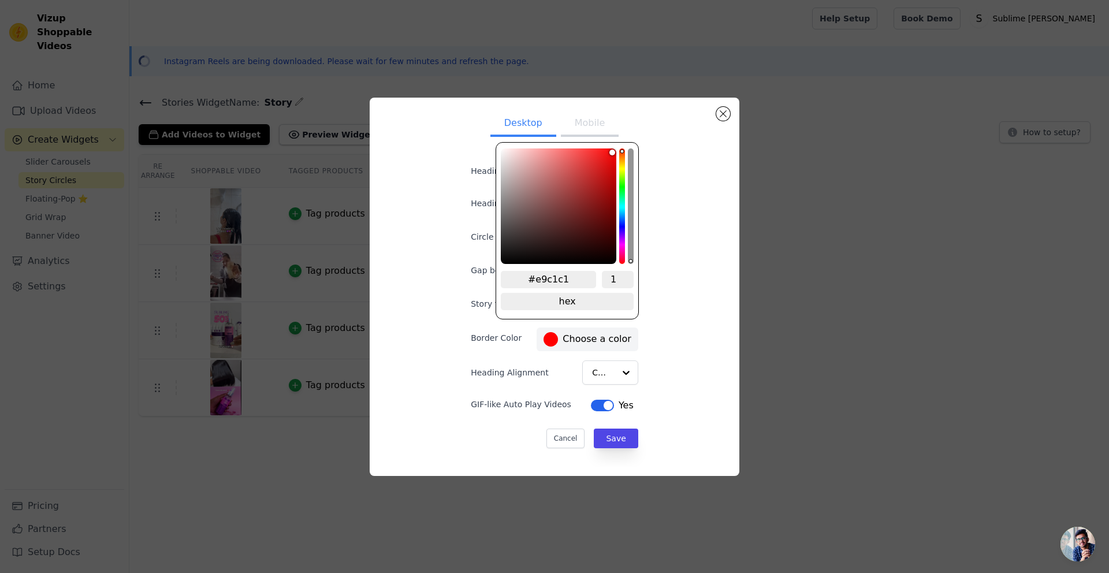
type input "#eac5c5"
type input "#edcaca"
type input "#f0d3d3"
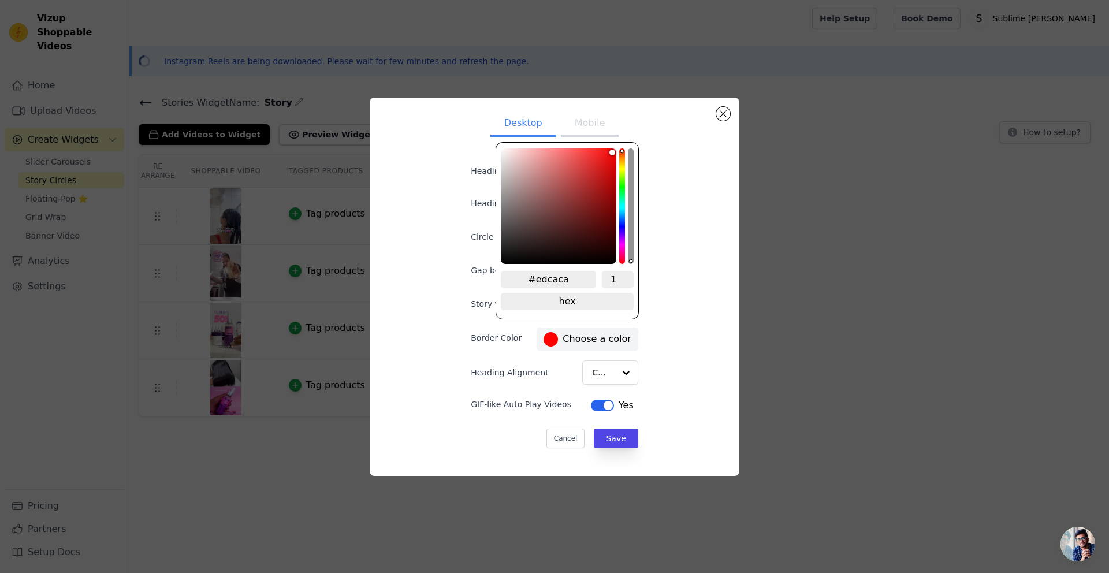
type input "#f0d3d3"
type input "#f5dfdf"
type input "#fbefef"
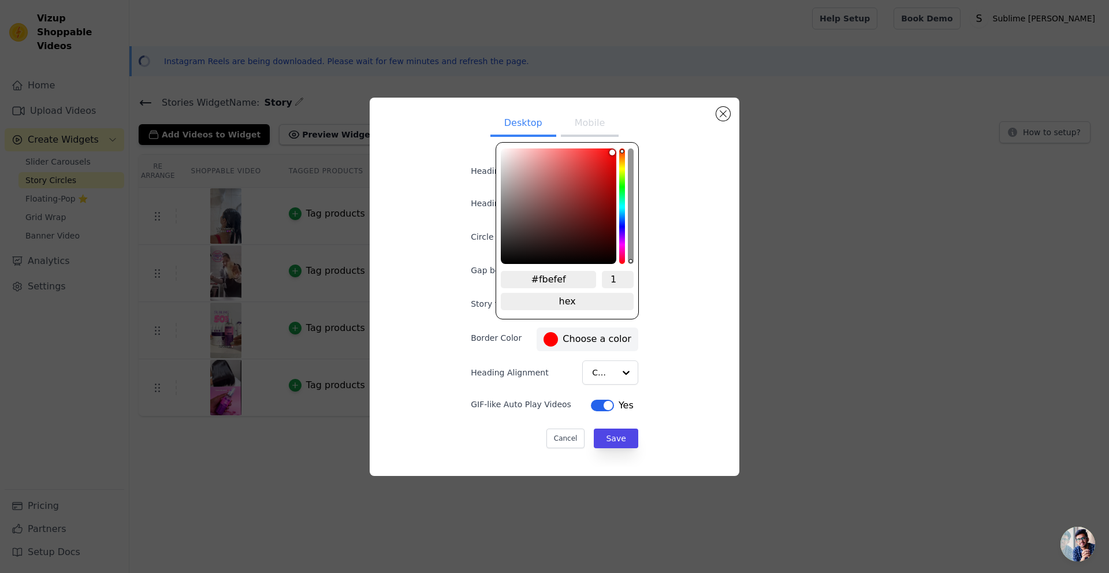
type input "#ffffff"
drag, startPoint x: 479, startPoint y: 140, endPoint x: 463, endPoint y: 133, distance: 17.6
click at [463, 133] on div "Desktop Mobile Heading Heading font size (in px) 16 Circle Size (in px) 115 Gap…" at bounding box center [554, 287] width 204 height 360
click at [664, 356] on div "Desktop Mobile Heading Heading font size (in px) 16 Circle Size (in px) 115 Gap…" at bounding box center [554, 287] width 351 height 360
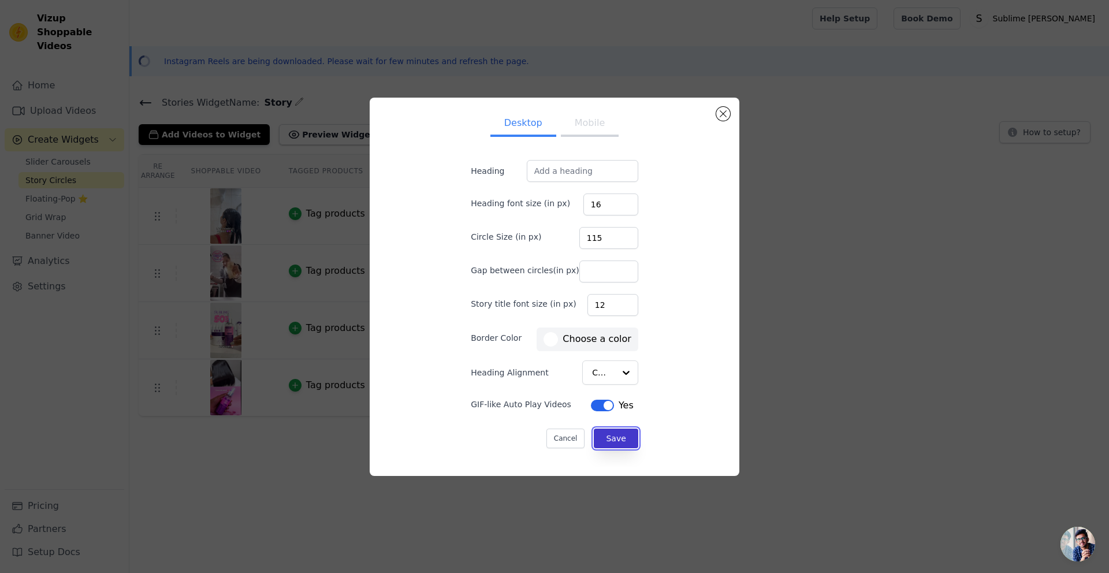
click at [604, 440] on button "Save" at bounding box center [616, 439] width 44 height 20
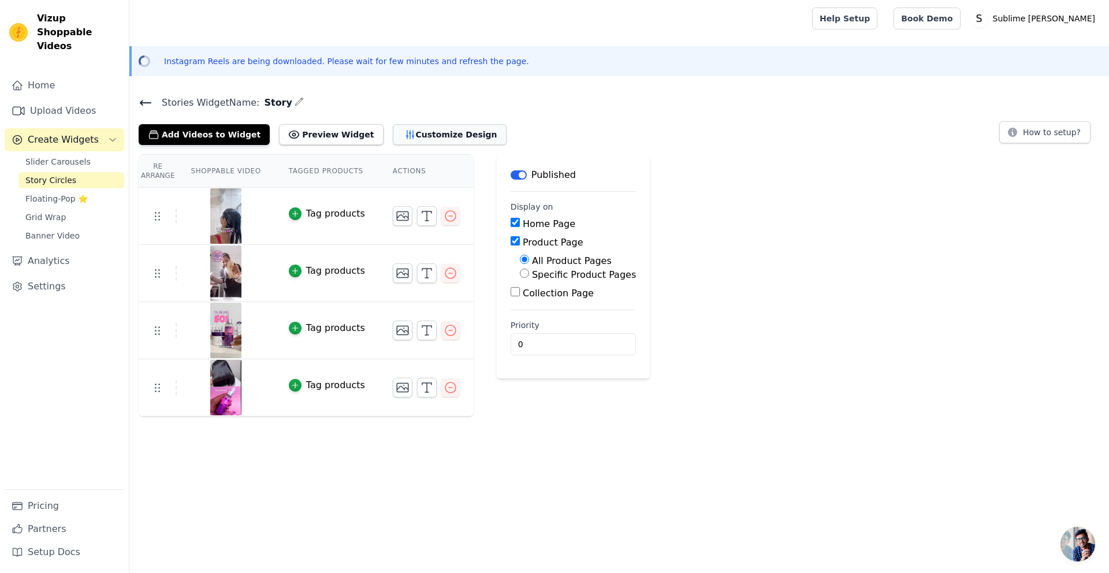
click at [393, 128] on button "Customize Design" at bounding box center [450, 134] width 114 height 21
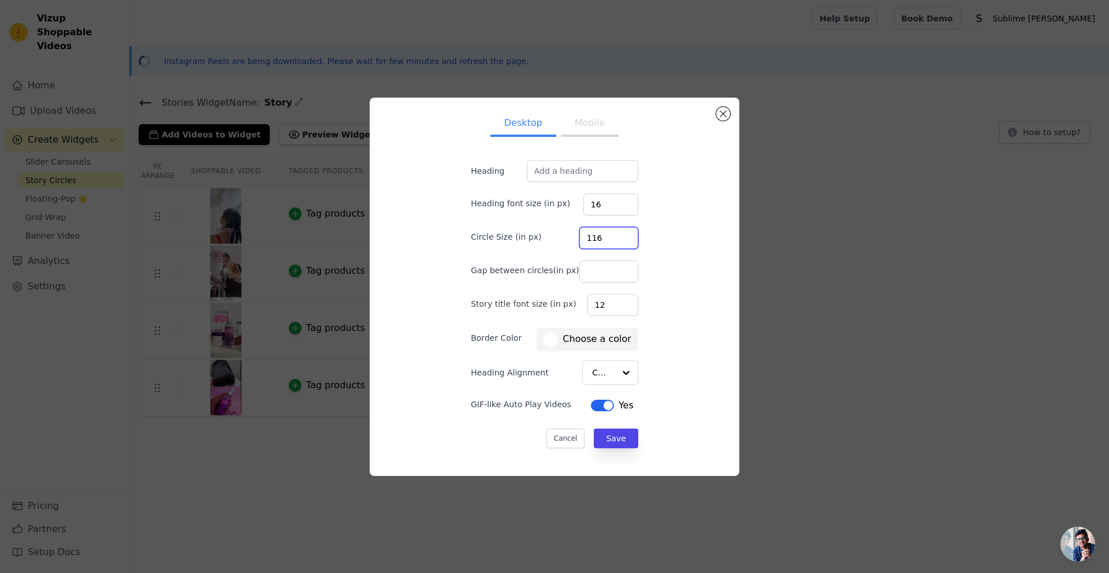
drag, startPoint x: 609, startPoint y: 234, endPoint x: 601, endPoint y: 235, distance: 7.6
click at [601, 235] on input "116" at bounding box center [608, 238] width 59 height 22
drag, startPoint x: 601, startPoint y: 235, endPoint x: 554, endPoint y: 233, distance: 46.8
click at [554, 233] on div "Circle Size (in px) 116" at bounding box center [554, 237] width 167 height 24
type input "200"
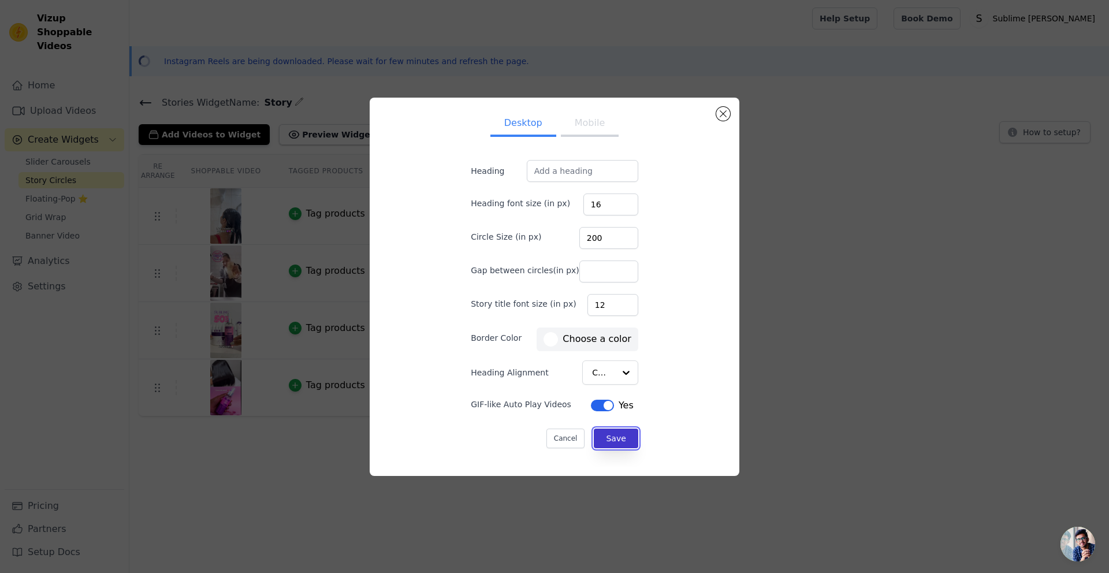
click at [594, 436] on button "Save" at bounding box center [616, 439] width 44 height 20
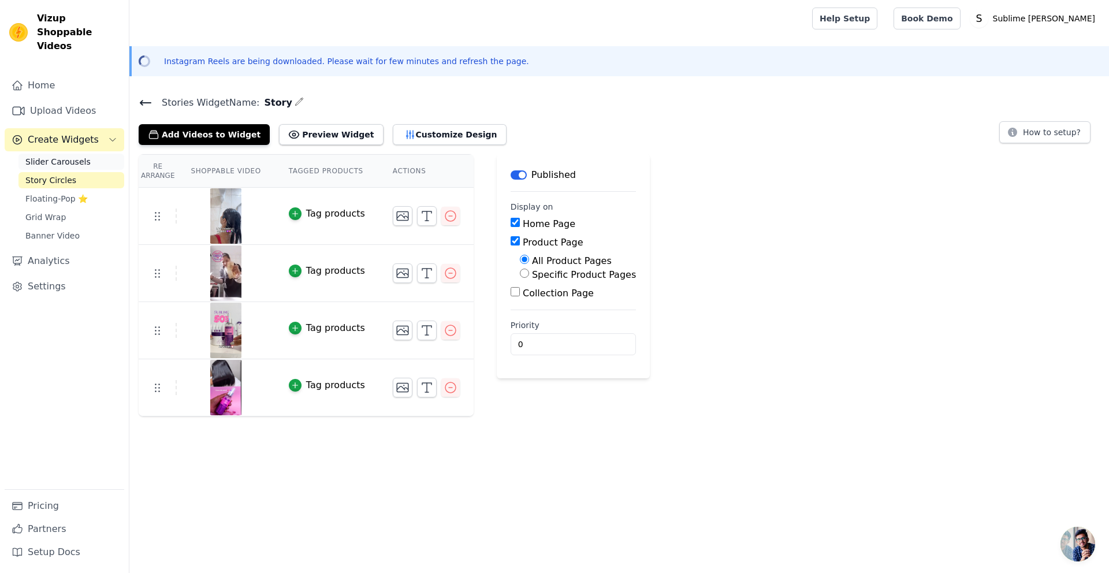
click at [64, 156] on span "Slider Carousels" at bounding box center [57, 162] width 65 height 12
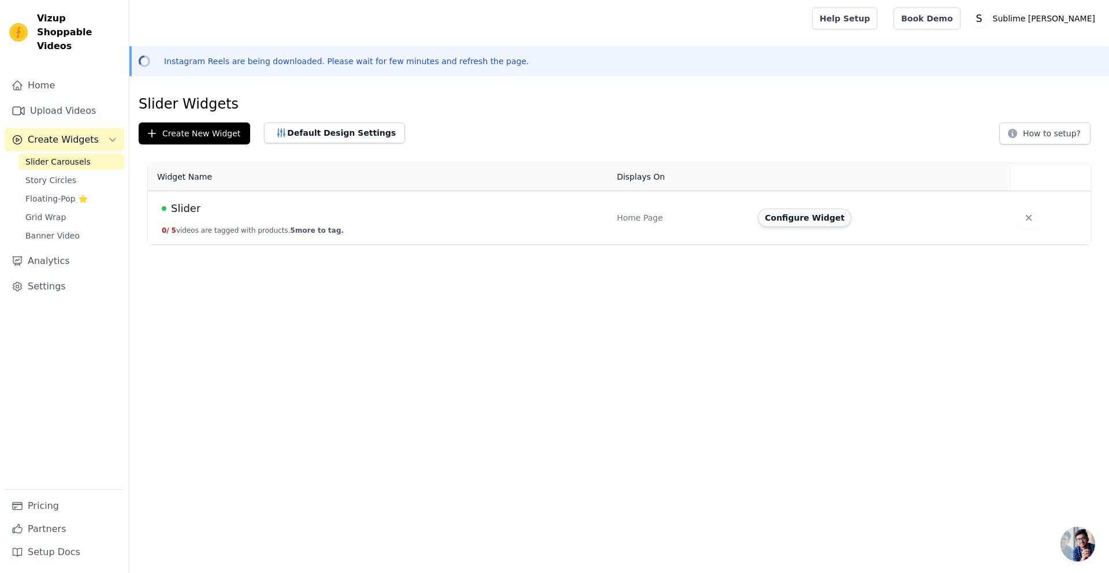
click at [818, 224] on button "Configure Widget" at bounding box center [805, 218] width 94 height 18
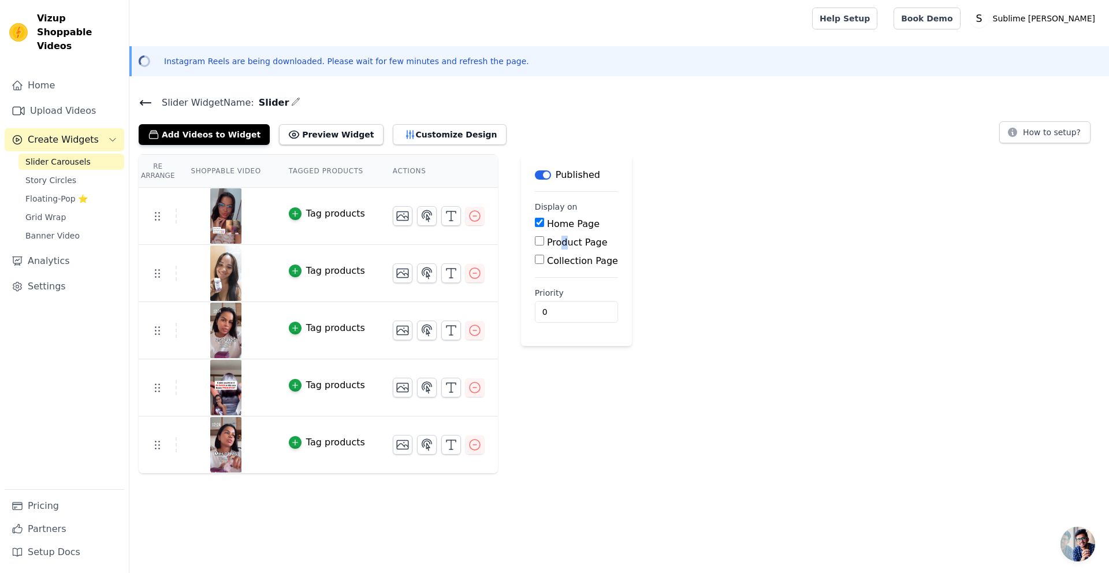
click at [560, 245] on label "Product Page" at bounding box center [577, 242] width 61 height 11
click at [551, 240] on label "Product Page" at bounding box center [577, 242] width 61 height 11
click at [544, 240] on input "Product Page" at bounding box center [539, 240] width 9 height 9
checkbox input "true"
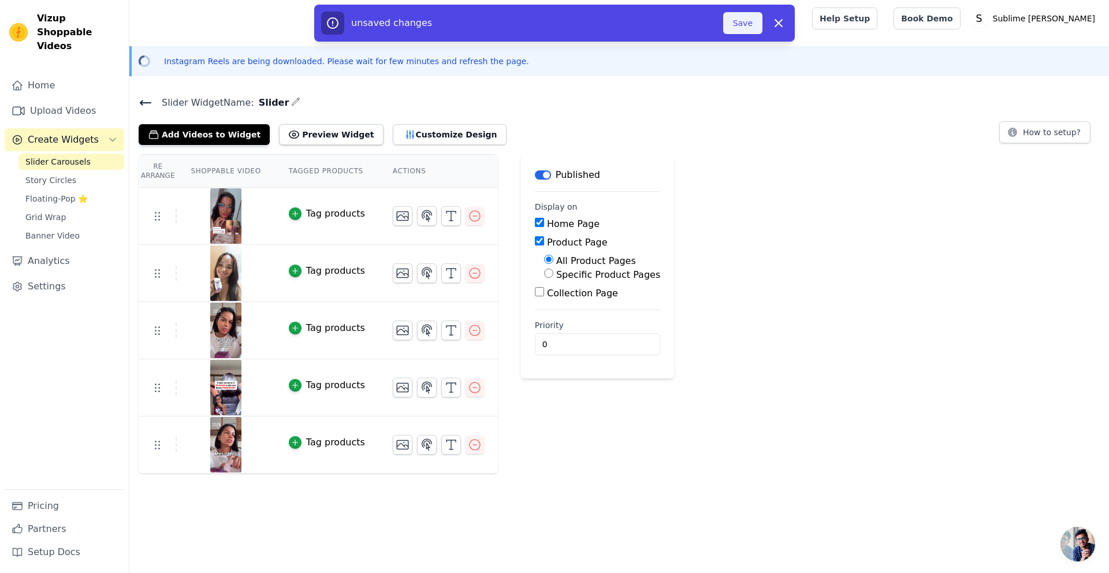
click at [749, 24] on button "Save" at bounding box center [742, 23] width 39 height 22
click at [736, 30] on button "Save" at bounding box center [742, 23] width 39 height 22
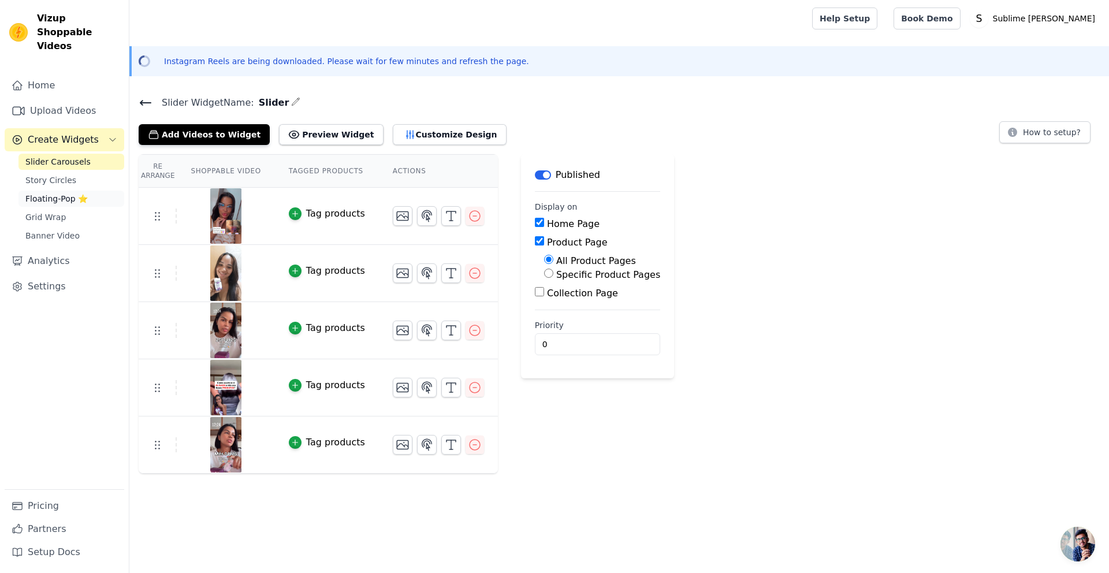
click at [57, 193] on span "Floating-Pop ⭐" at bounding box center [56, 199] width 62 height 12
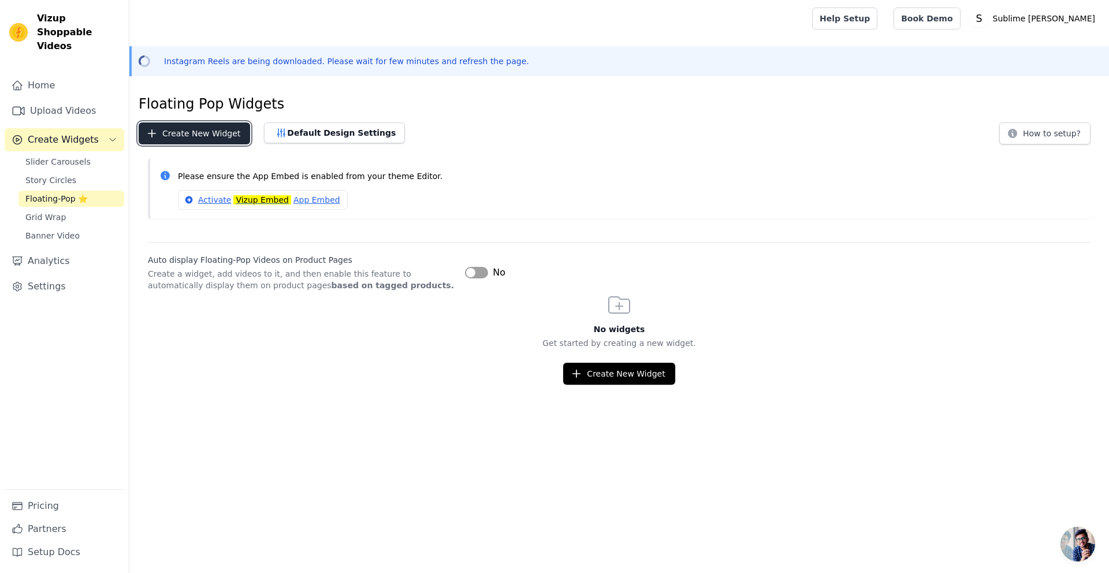
click at [217, 138] on button "Create New Widget" at bounding box center [194, 133] width 111 height 22
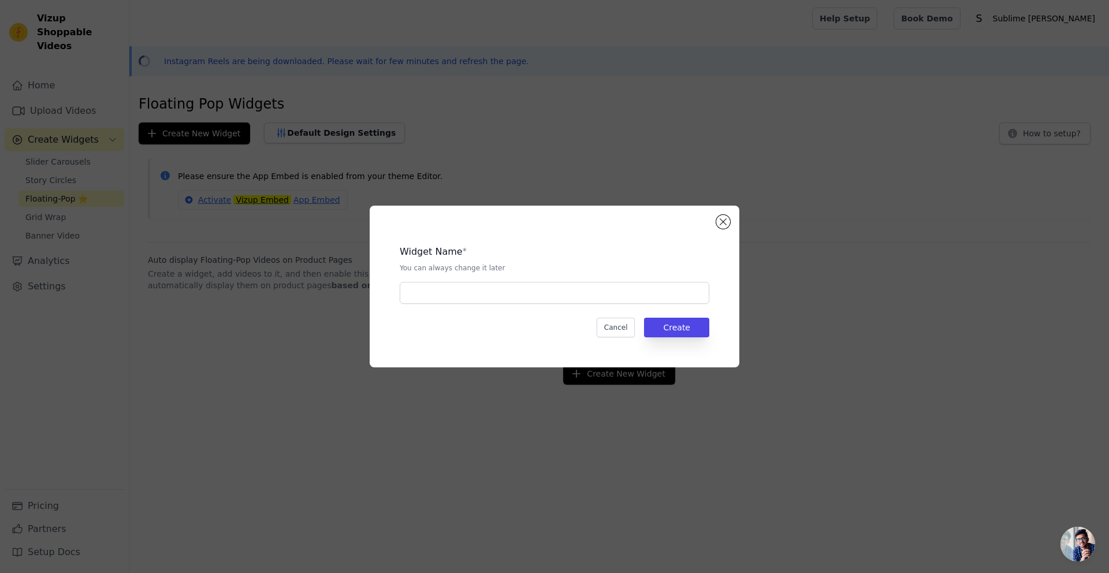
click at [573, 305] on div "Widget Name * You can always change it later Cancel Create" at bounding box center [554, 286] width 333 height 125
click at [574, 294] on input "text" at bounding box center [555, 293] width 310 height 22
type input "[GEOGRAPHIC_DATA]"
click at [672, 323] on button "Create" at bounding box center [676, 328] width 65 height 20
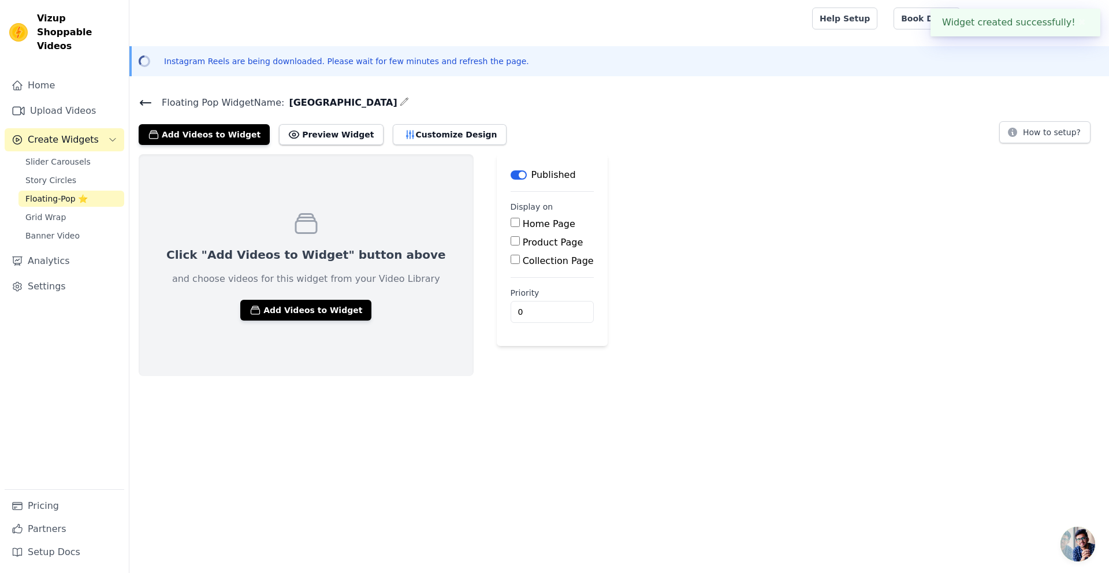
click at [511, 224] on div "Home Page" at bounding box center [552, 224] width 83 height 14
click at [511, 224] on input "Home Page" at bounding box center [515, 222] width 9 height 9
checkbox input "true"
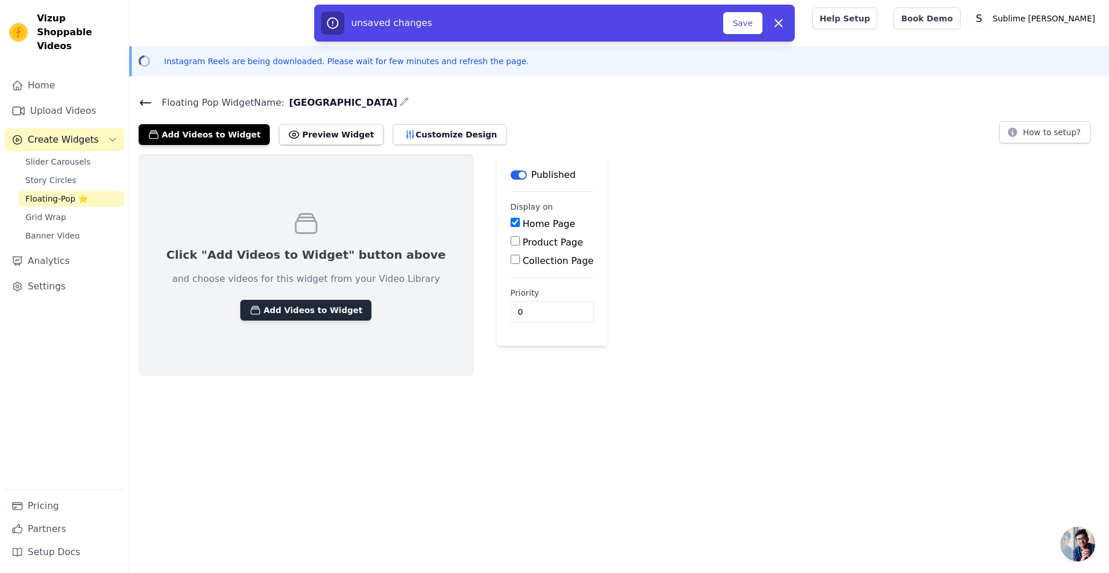
click at [269, 301] on button "Add Videos to Widget" at bounding box center [305, 310] width 131 height 21
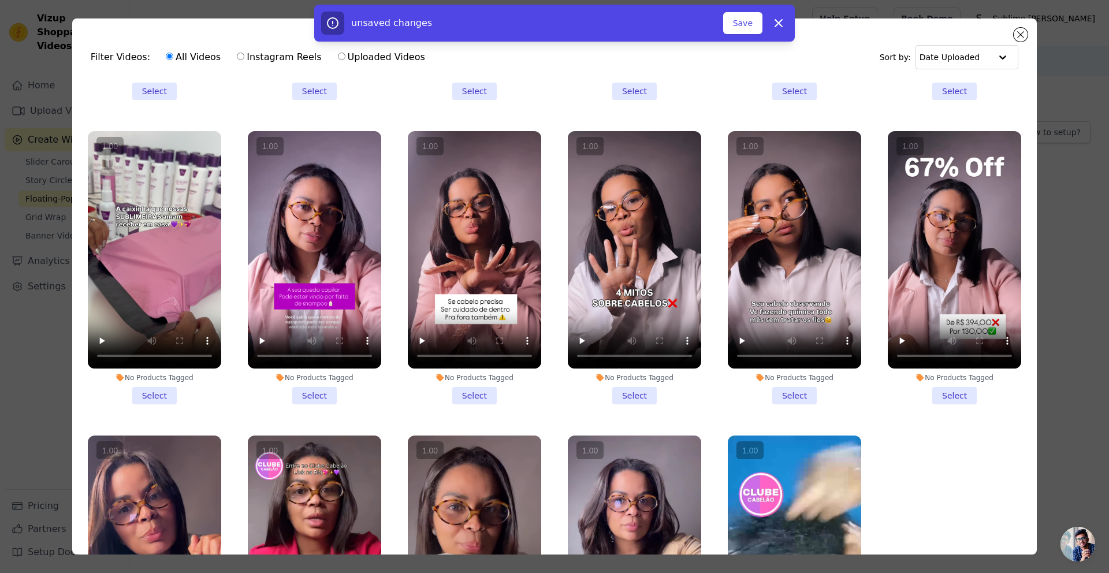
scroll to position [1169, 0]
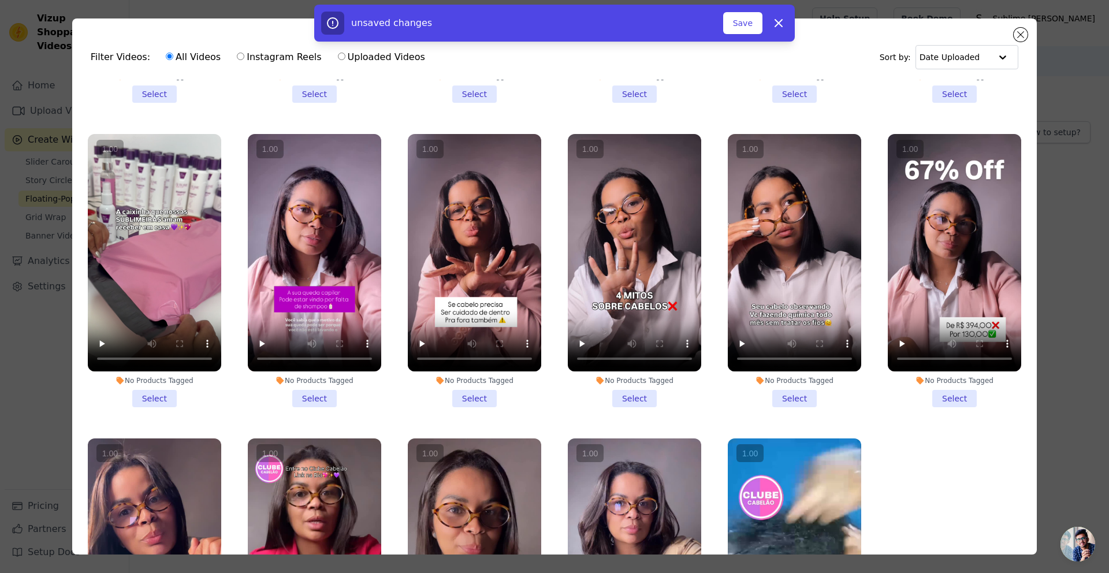
click at [153, 382] on li "No Products Tagged Select" at bounding box center [154, 270] width 133 height 273
click at [0, 0] on input "No Products Tagged Select" at bounding box center [0, 0] width 0 height 0
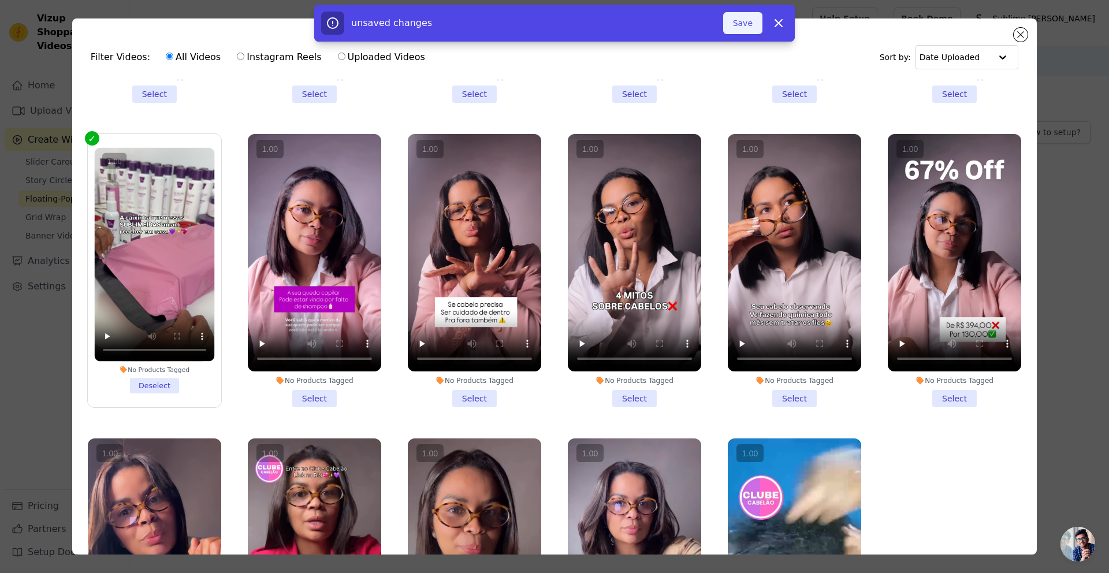
click at [741, 26] on button "Save" at bounding box center [742, 23] width 39 height 22
click at [742, 18] on button "Save" at bounding box center [742, 23] width 39 height 22
click at [741, 25] on button "Save" at bounding box center [742, 23] width 39 height 22
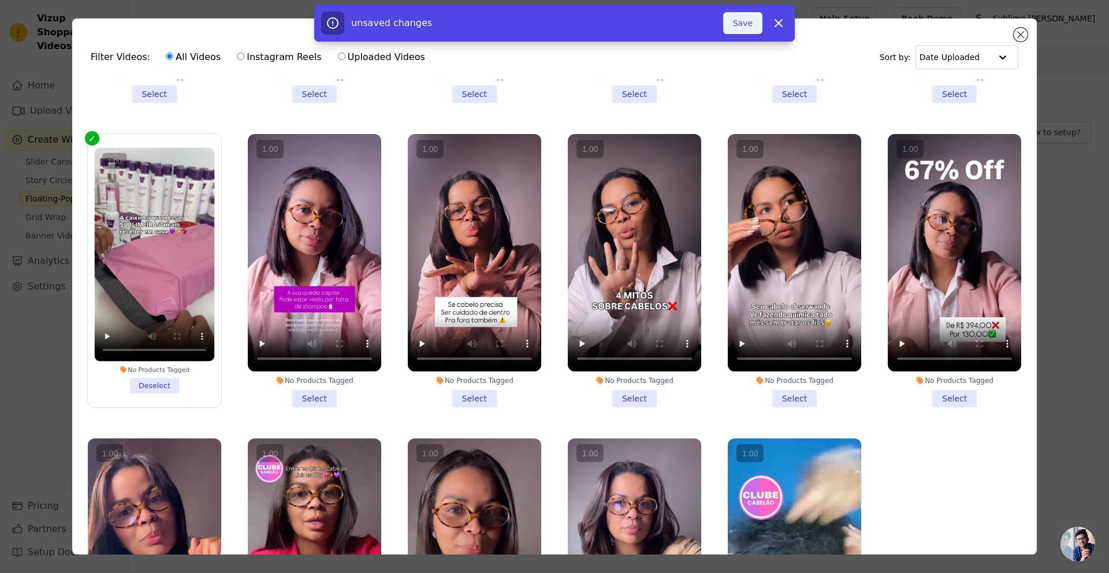
click at [741, 25] on button "Save" at bounding box center [742, 23] width 39 height 22
click at [706, 28] on button "Add To Widget" at bounding box center [723, 23] width 77 height 22
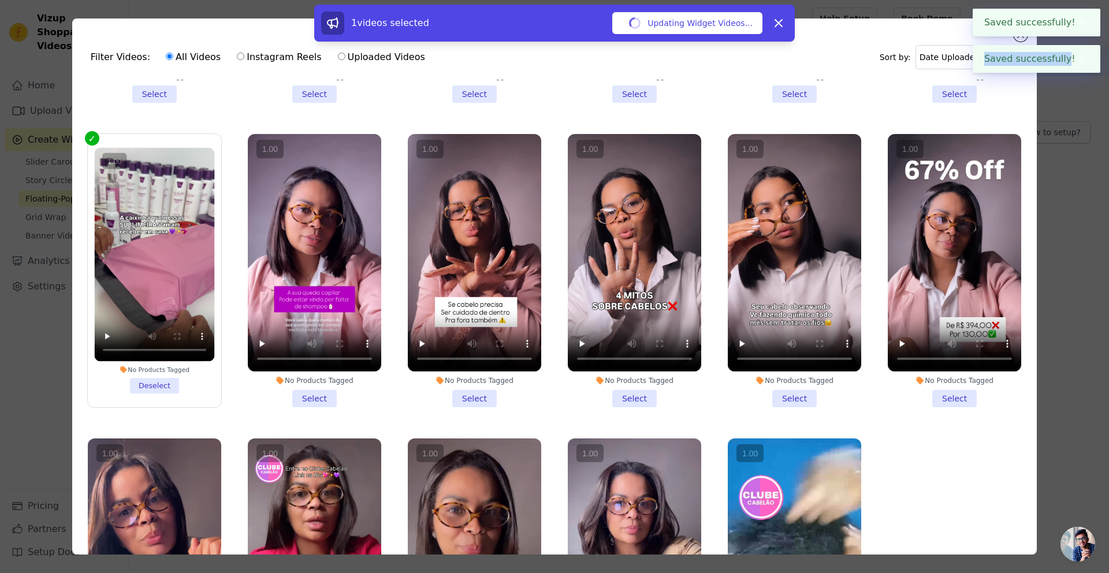
click at [1069, 53] on div "Saved successfully! ✖" at bounding box center [1037, 59] width 128 height 28
click at [1080, 50] on div "Saved successfully! ✖" at bounding box center [1037, 59] width 128 height 28
click at [1082, 57] on button "✖" at bounding box center [1081, 59] width 13 height 14
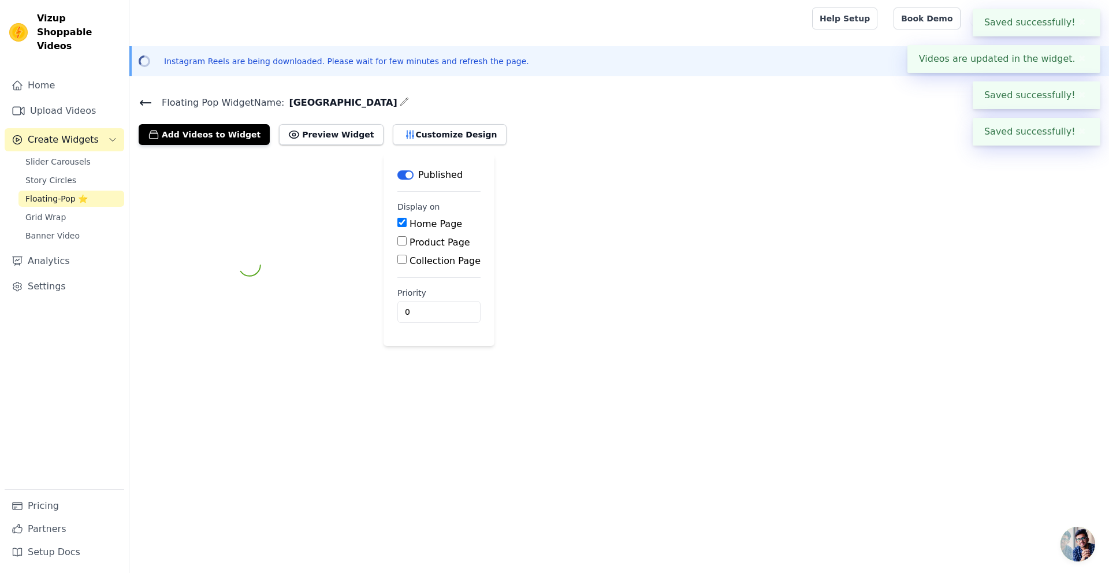
click at [1084, 58] on body "Saved successfully! ✖ Videos are updated in the widget. ✖ Saved successfully! ✖…" at bounding box center [554, 188] width 1109 height 376
click at [1080, 67] on div "Videos are updated in the widget. ✖" at bounding box center [1003, 59] width 193 height 28
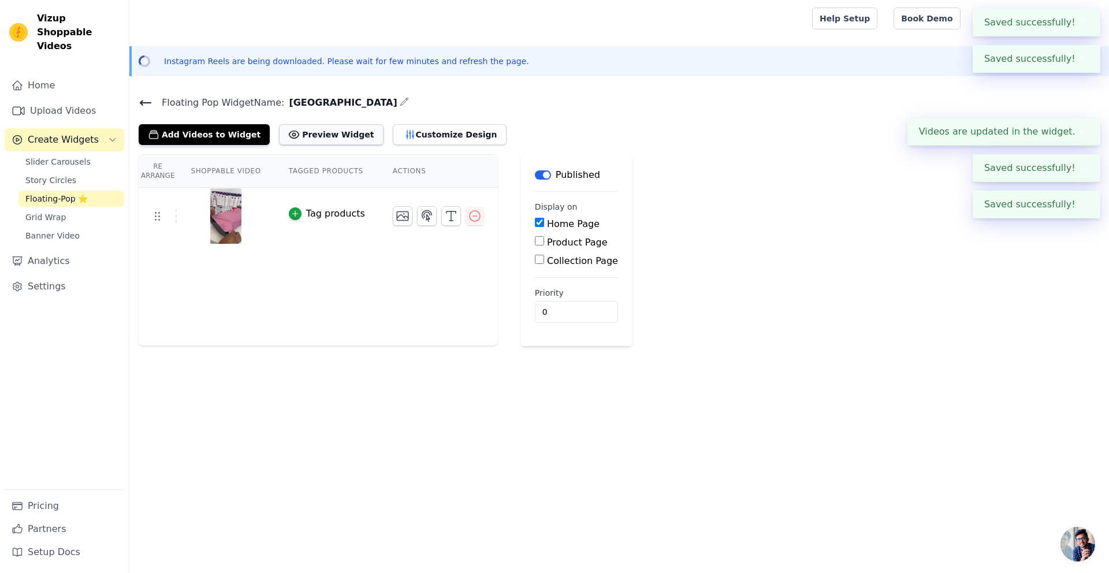
click at [333, 142] on button "Preview Widget" at bounding box center [331, 134] width 104 height 21
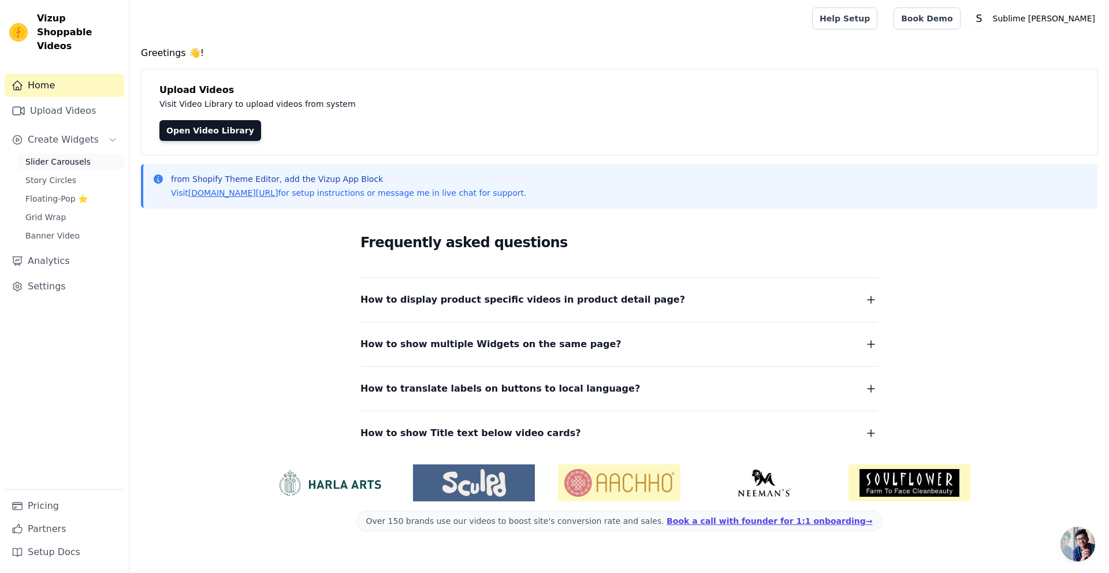
click at [43, 156] on span "Slider Carousels" at bounding box center [57, 162] width 65 height 12
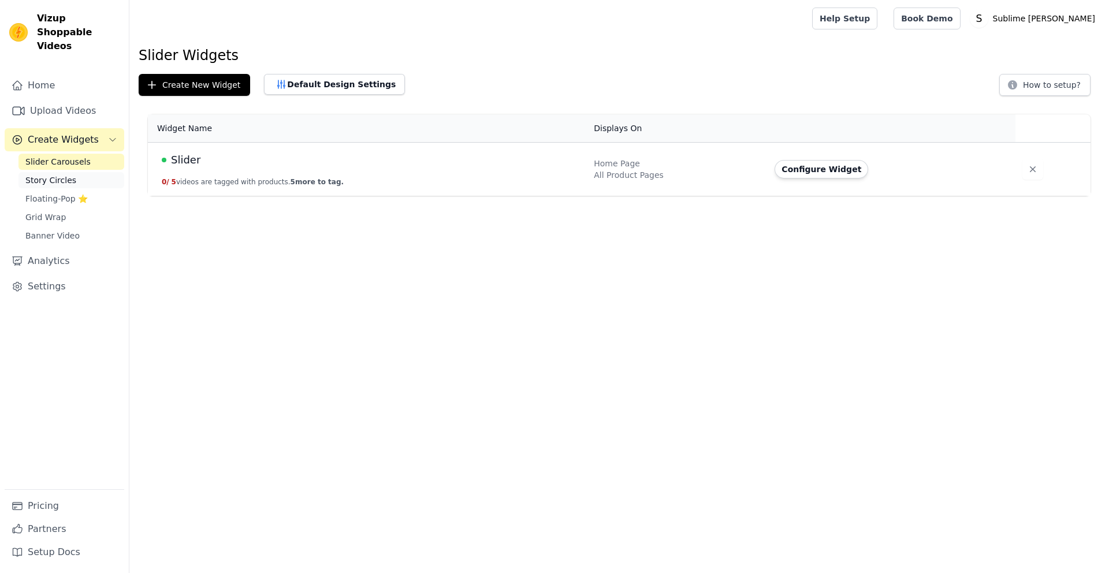
click at [48, 174] on span "Story Circles" at bounding box center [50, 180] width 51 height 12
click at [67, 156] on span "Slider Carousels" at bounding box center [57, 162] width 65 height 12
click at [273, 180] on button "0 / 5 videos are tagged with products. 5 more to tag." at bounding box center [253, 181] width 182 height 9
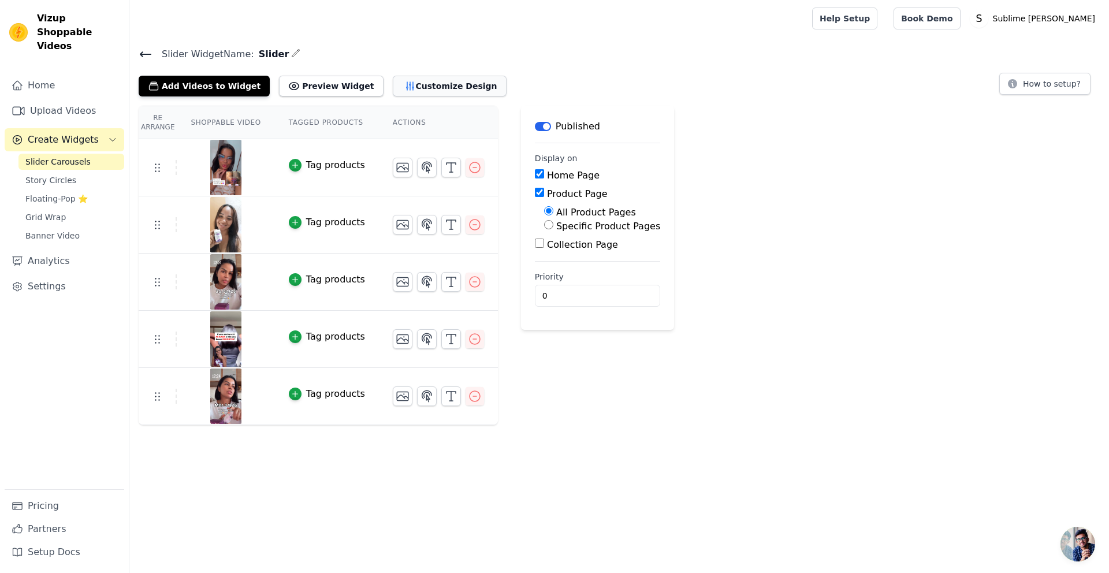
click at [434, 95] on button "Customize Design" at bounding box center [450, 86] width 114 height 21
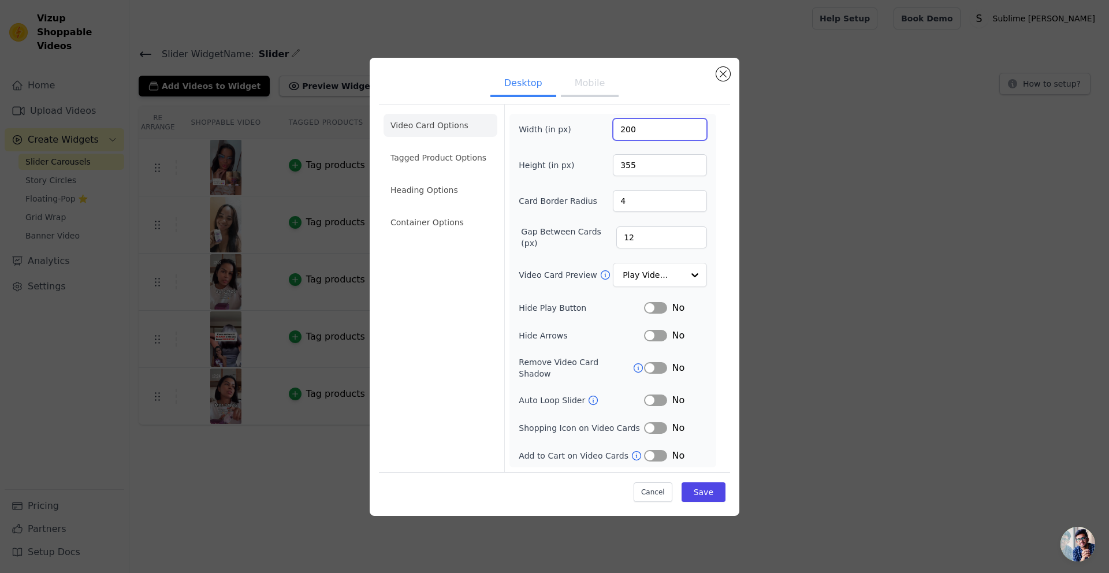
drag, startPoint x: 676, startPoint y: 133, endPoint x: 600, endPoint y: 133, distance: 76.8
click at [600, 133] on div "Width (in px) 200" at bounding box center [613, 129] width 188 height 22
type input "800"
drag, startPoint x: 652, startPoint y: 164, endPoint x: 609, endPoint y: 166, distance: 42.8
click at [609, 166] on div "Height (in px) 355" at bounding box center [613, 165] width 188 height 22
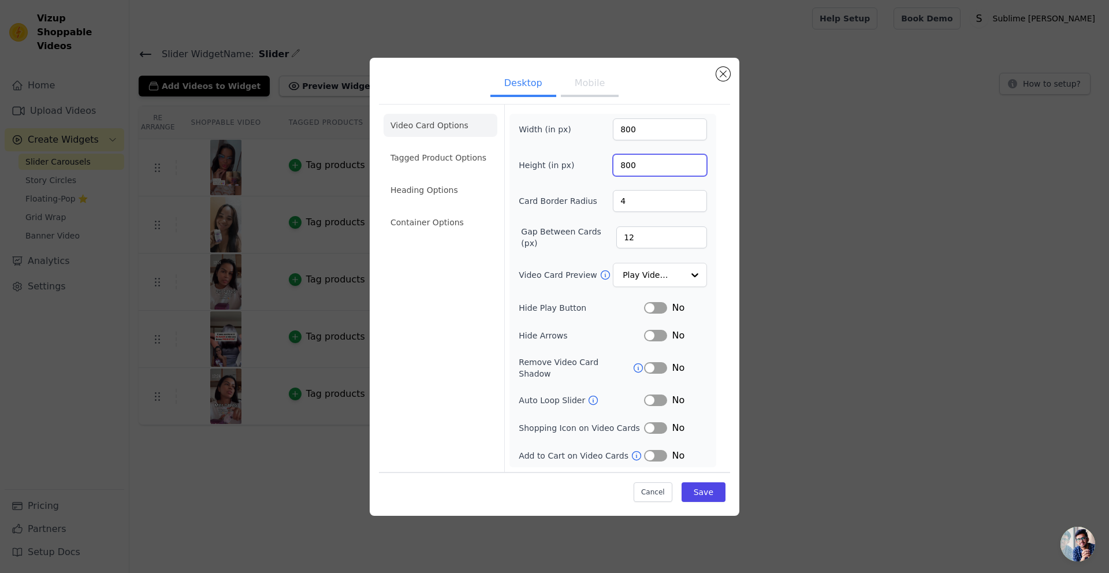
type input "800"
click at [654, 310] on button "Label" at bounding box center [655, 308] width 23 height 12
click at [650, 335] on button "Label" at bounding box center [655, 336] width 23 height 12
click at [660, 367] on button "Label" at bounding box center [655, 368] width 23 height 12
click at [656, 396] on button "Label" at bounding box center [655, 400] width 23 height 12
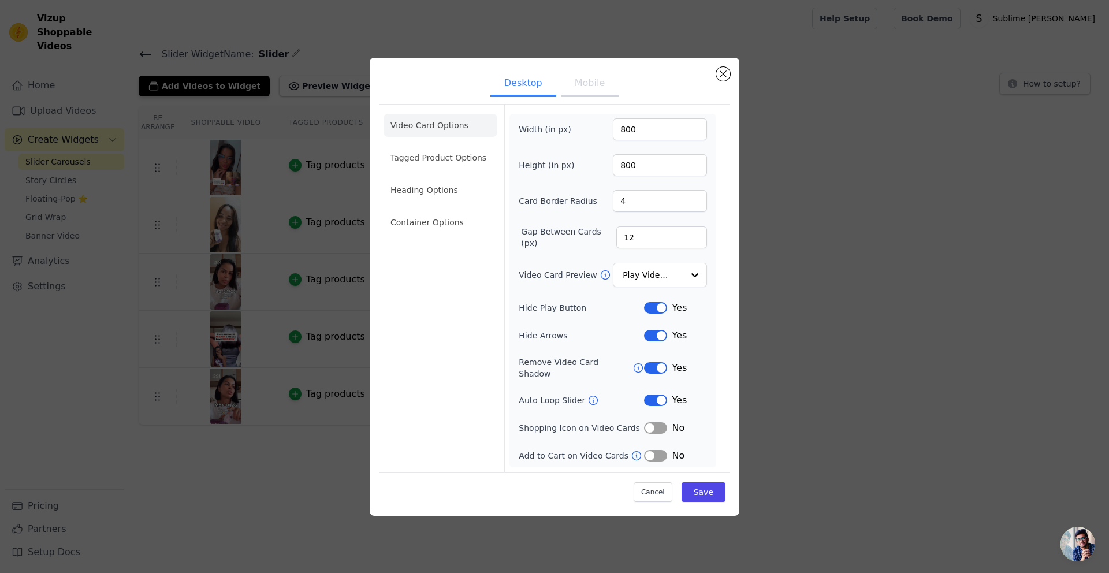
click at [655, 422] on button "Label" at bounding box center [655, 428] width 23 height 12
click at [661, 455] on button "Label" at bounding box center [655, 456] width 23 height 12
click at [662, 429] on div "Yes" at bounding box center [675, 428] width 63 height 14
click at [657, 426] on button "Label" at bounding box center [655, 428] width 23 height 12
click at [657, 450] on button "Label" at bounding box center [655, 456] width 23 height 12
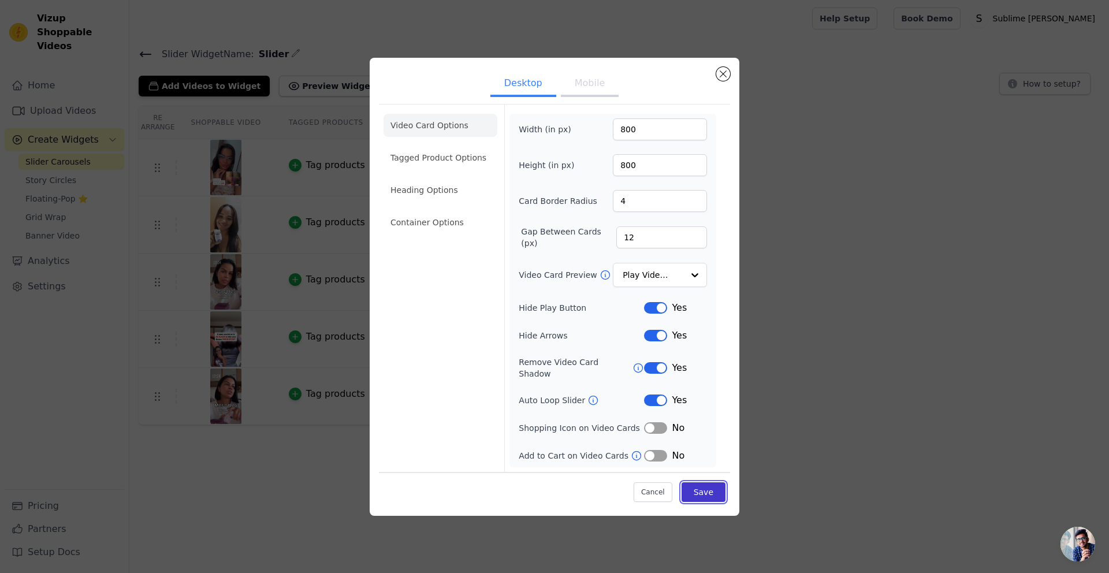
click at [711, 490] on button "Save" at bounding box center [704, 492] width 44 height 20
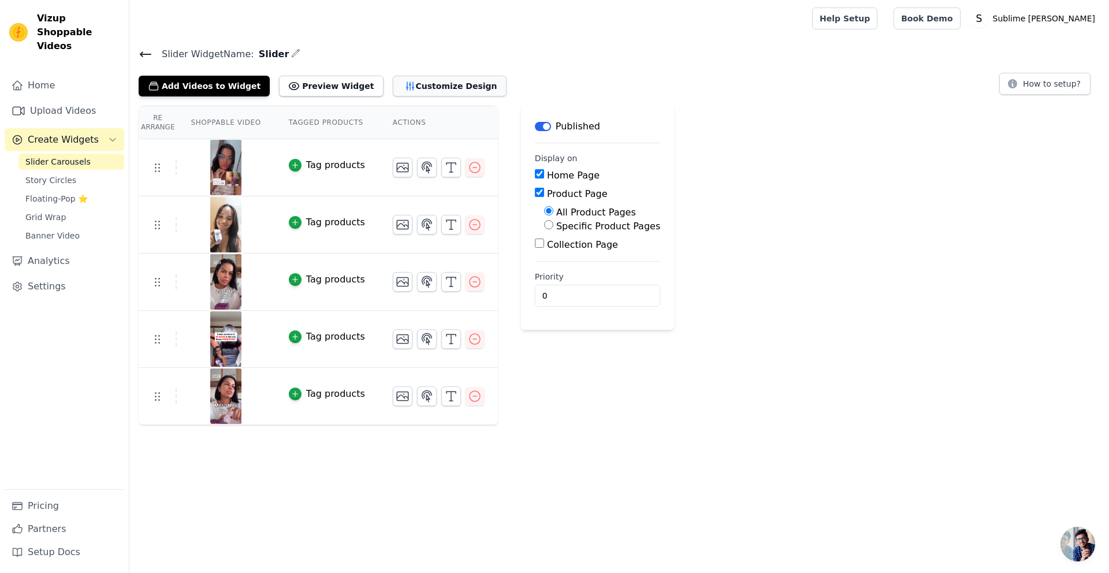
click at [401, 90] on button "Customize Design" at bounding box center [450, 86] width 114 height 21
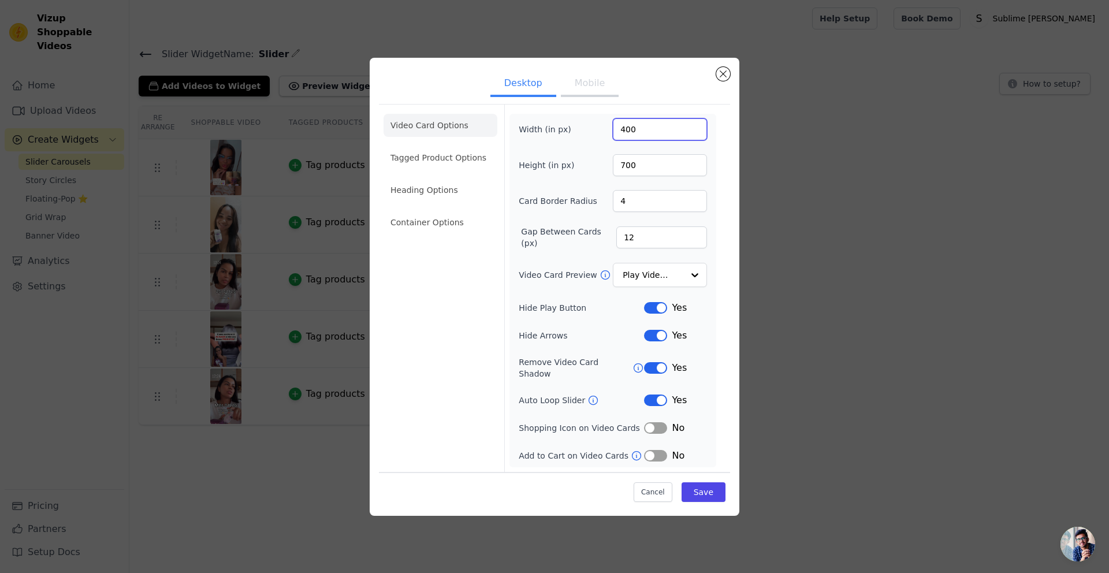
click at [642, 134] on input "400" at bounding box center [660, 129] width 94 height 22
click at [620, 131] on input "400" at bounding box center [660, 129] width 94 height 22
type input "300"
drag, startPoint x: 623, startPoint y: 169, endPoint x: 615, endPoint y: 169, distance: 8.1
click at [615, 169] on input "700" at bounding box center [660, 165] width 94 height 22
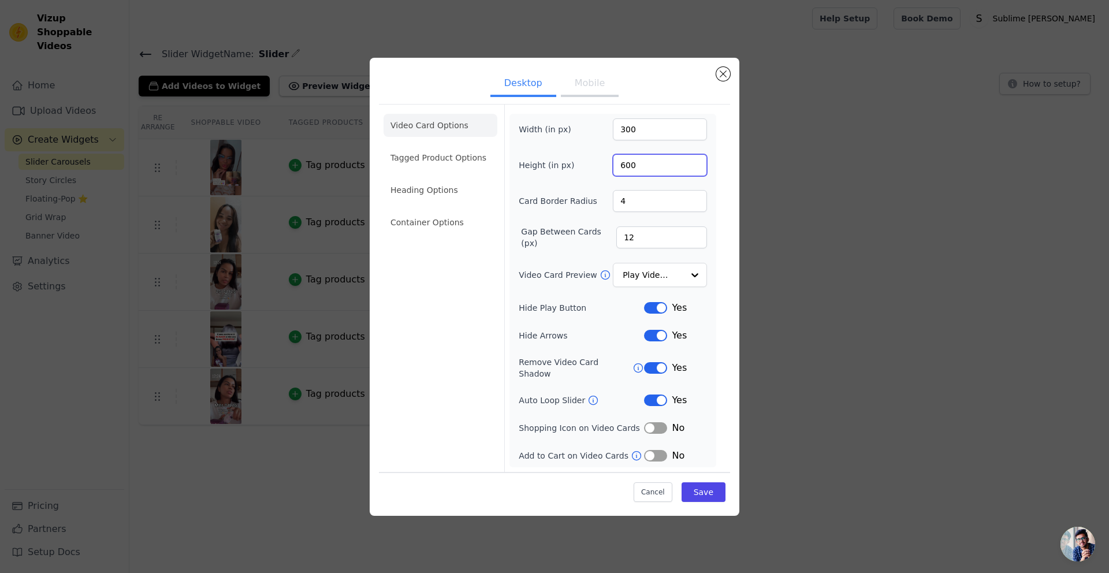
type input "600"
click at [645, 210] on input "4" at bounding box center [660, 201] width 94 height 22
click at [697, 204] on input "5" at bounding box center [660, 201] width 94 height 22
click at [694, 209] on input "4" at bounding box center [660, 201] width 94 height 22
type input "3"
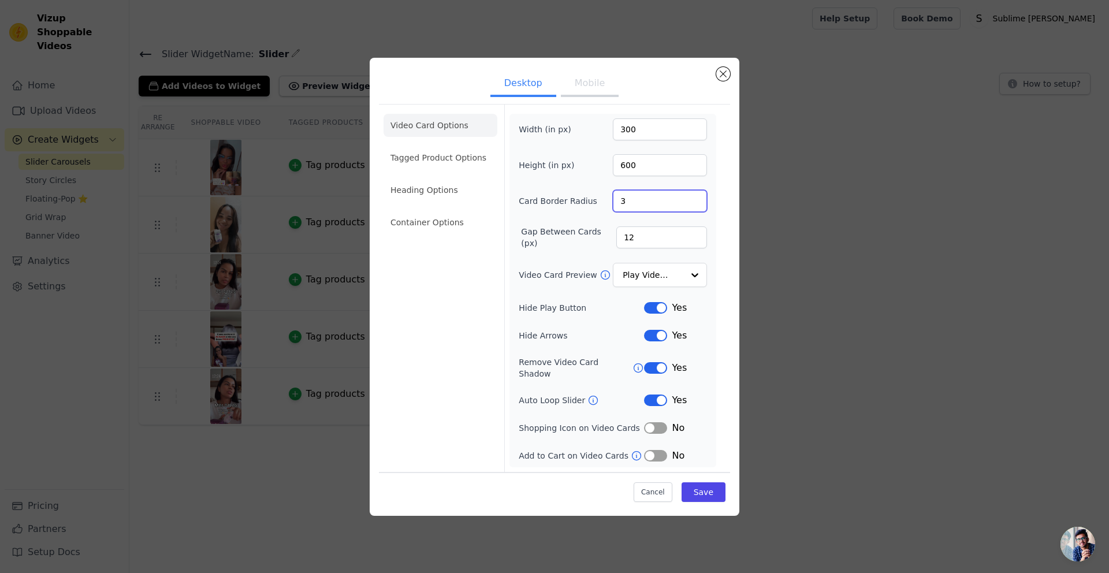
click at [694, 209] on input "3" at bounding box center [660, 201] width 94 height 22
click at [657, 396] on button "Label" at bounding box center [655, 400] width 23 height 12
click at [660, 366] on button "Label" at bounding box center [655, 368] width 23 height 12
click at [656, 341] on button "Label" at bounding box center [655, 336] width 23 height 12
click at [652, 336] on button "Label" at bounding box center [655, 336] width 23 height 12
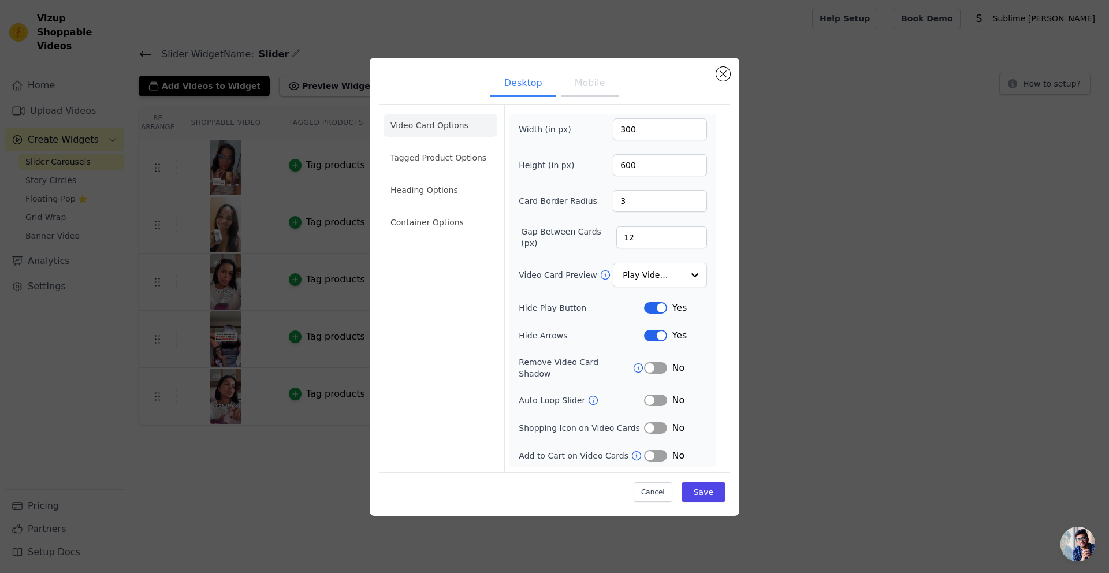
click at [658, 314] on button "Label" at bounding box center [655, 308] width 23 height 12
click at [659, 341] on button "Label" at bounding box center [655, 336] width 23 height 12
click at [709, 490] on button "Save" at bounding box center [704, 492] width 44 height 20
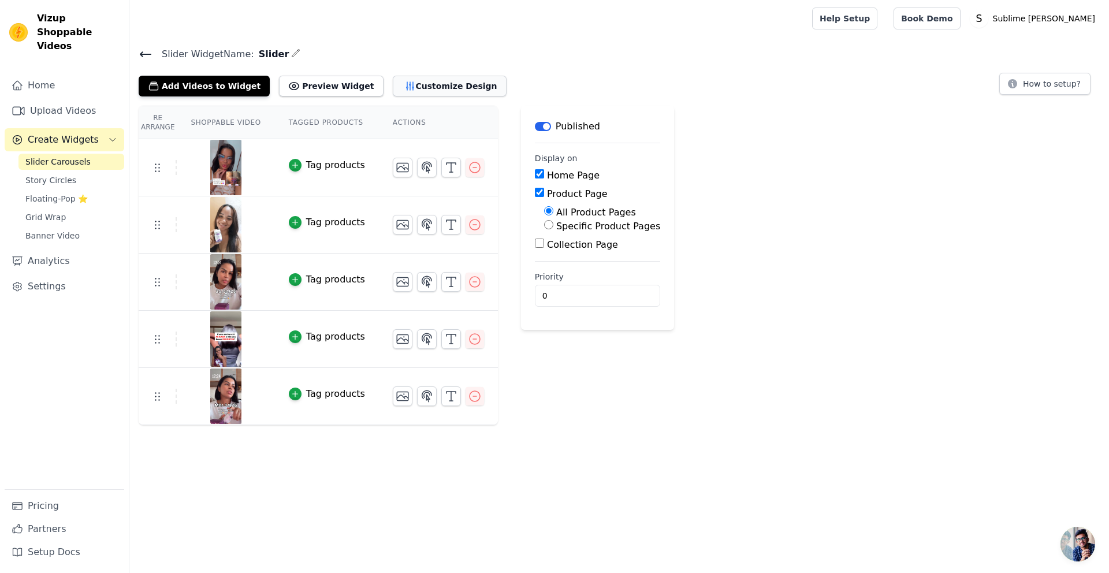
click at [411, 89] on button "Customize Design" at bounding box center [450, 86] width 114 height 21
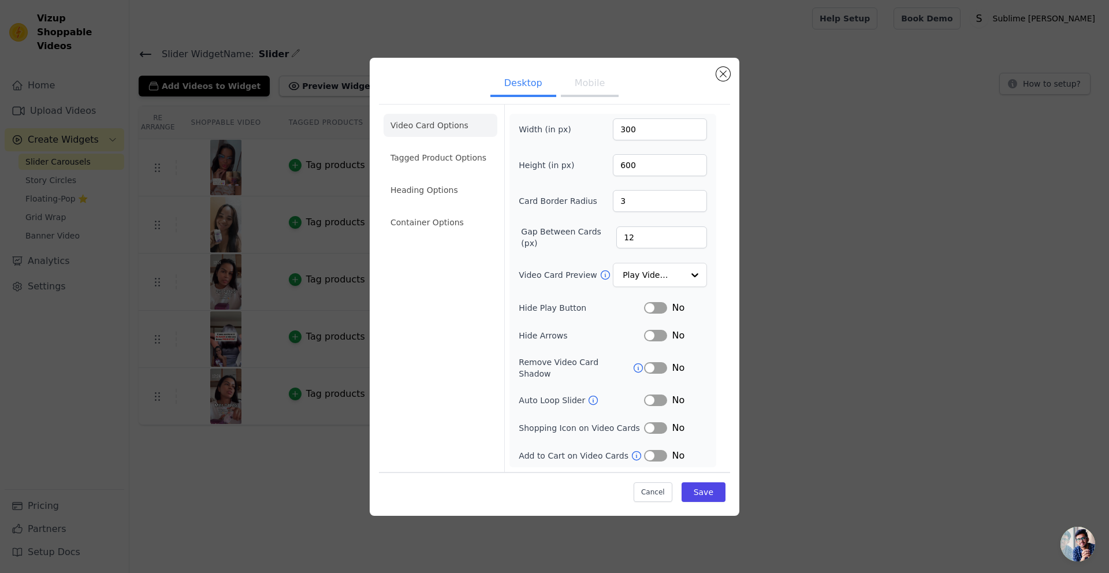
click at [635, 366] on icon at bounding box center [638, 368] width 12 height 12
click at [669, 278] on input "Video Card Preview" at bounding box center [652, 274] width 59 height 23
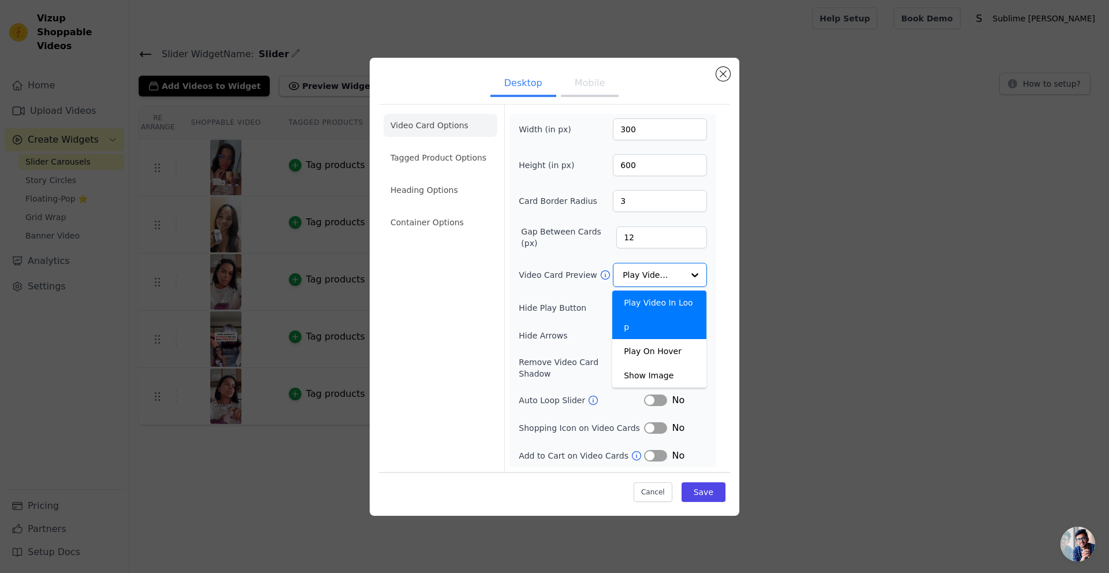
click at [718, 287] on form "Width (in px) 300 Height (in px) 600 Card Border Radius 3 Gap Between Cards (px…" at bounding box center [612, 288] width 217 height 367
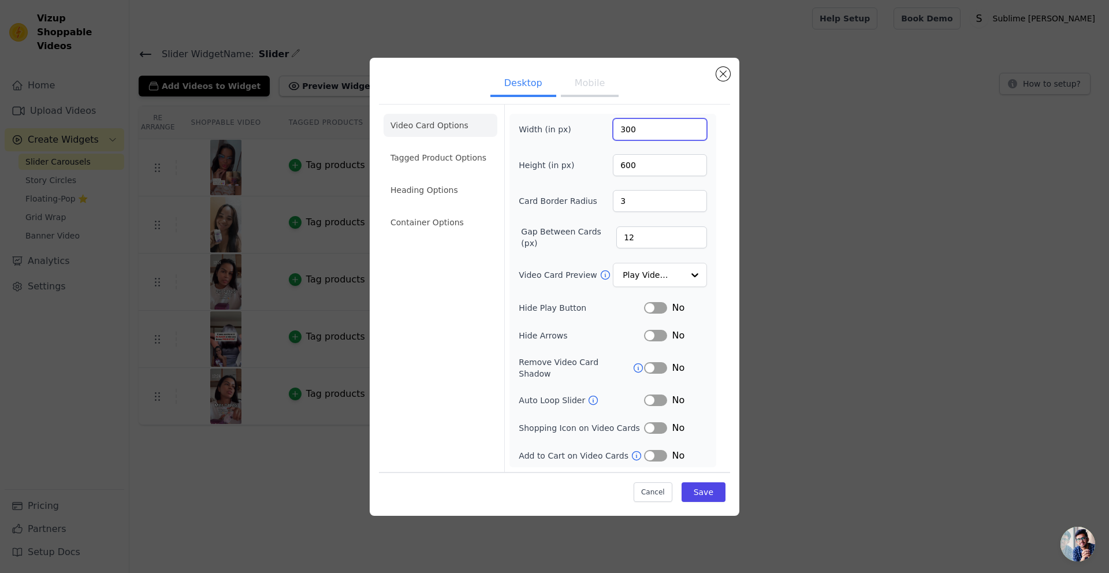
click at [624, 134] on input "300" at bounding box center [660, 129] width 94 height 22
type input "400"
click at [706, 490] on button "Save" at bounding box center [704, 492] width 44 height 20
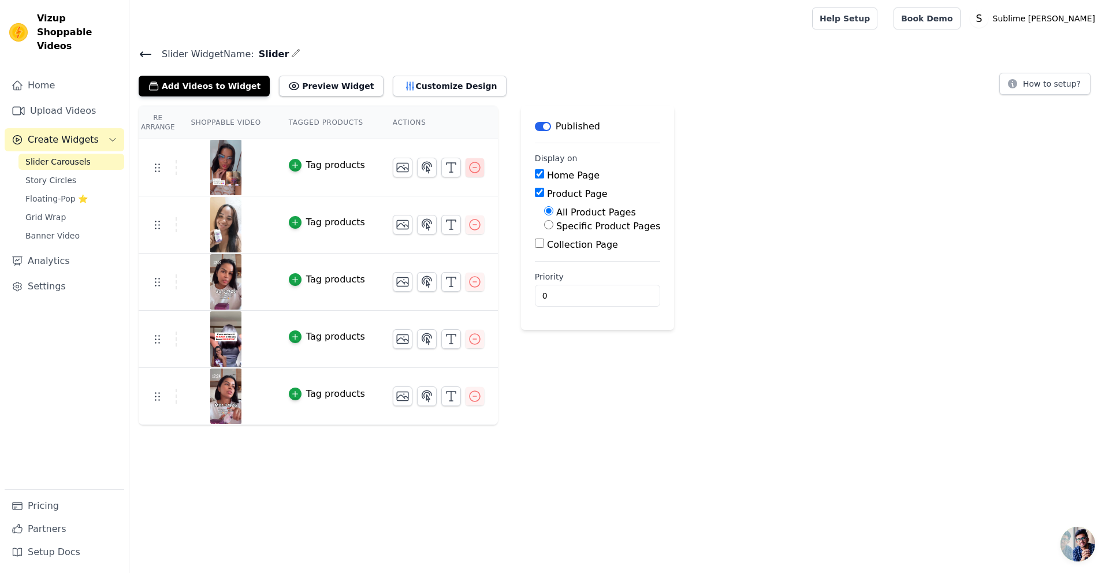
click at [470, 169] on icon "button" at bounding box center [475, 167] width 10 height 10
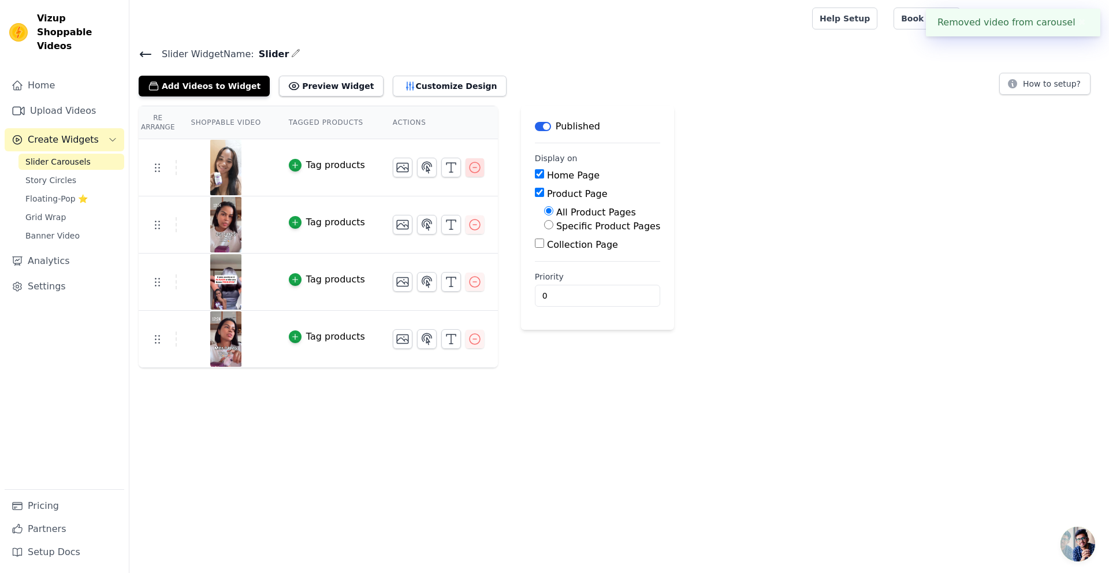
click at [468, 167] on icon "button" at bounding box center [475, 168] width 14 height 14
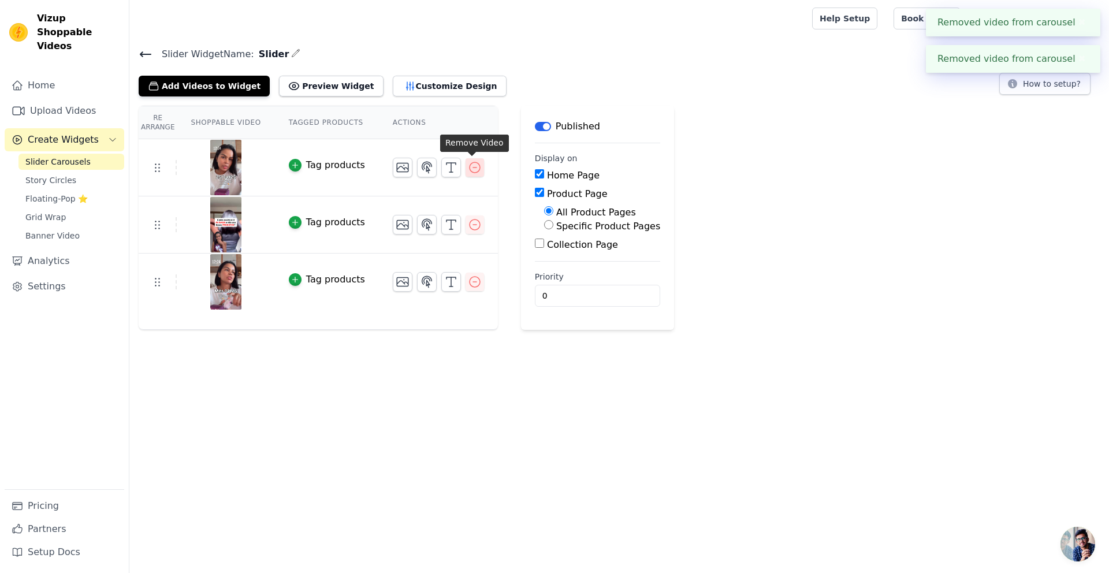
click at [468, 165] on icon "button" at bounding box center [475, 168] width 14 height 14
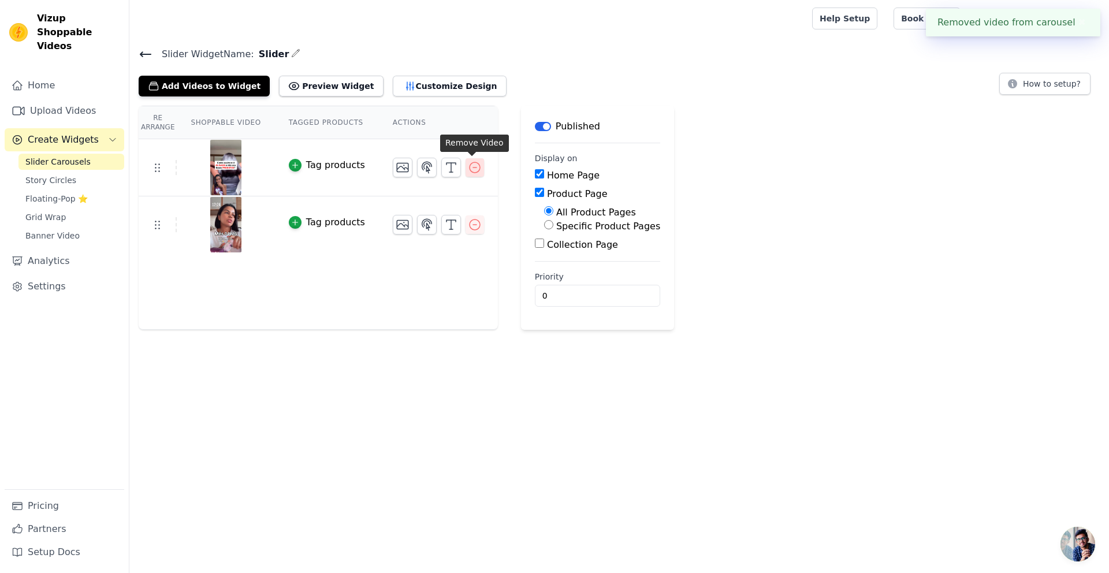
click at [468, 167] on icon "button" at bounding box center [475, 168] width 14 height 14
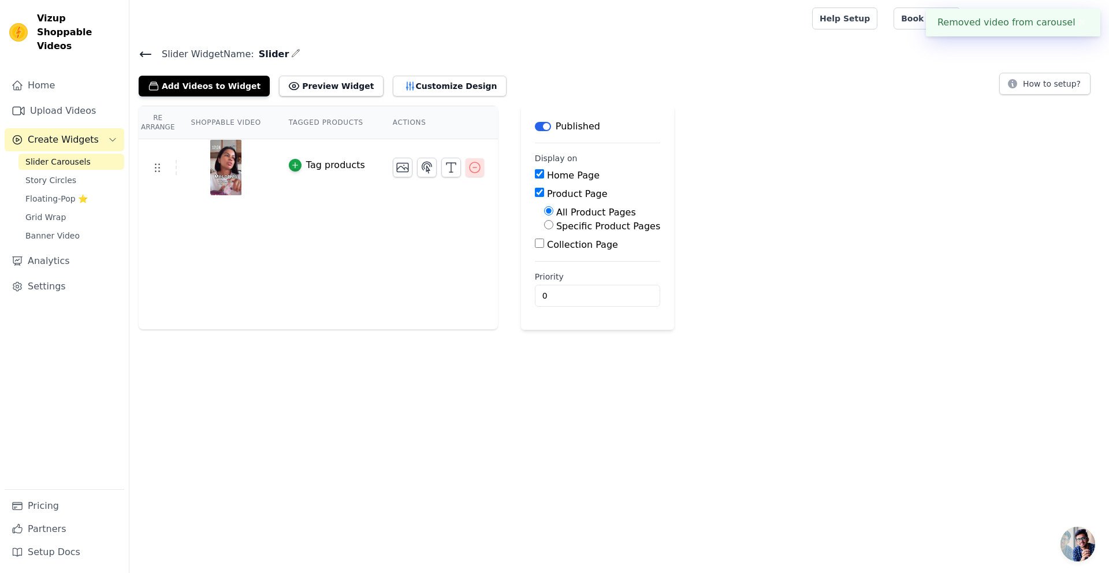
click at [472, 166] on icon "button" at bounding box center [475, 168] width 14 height 14
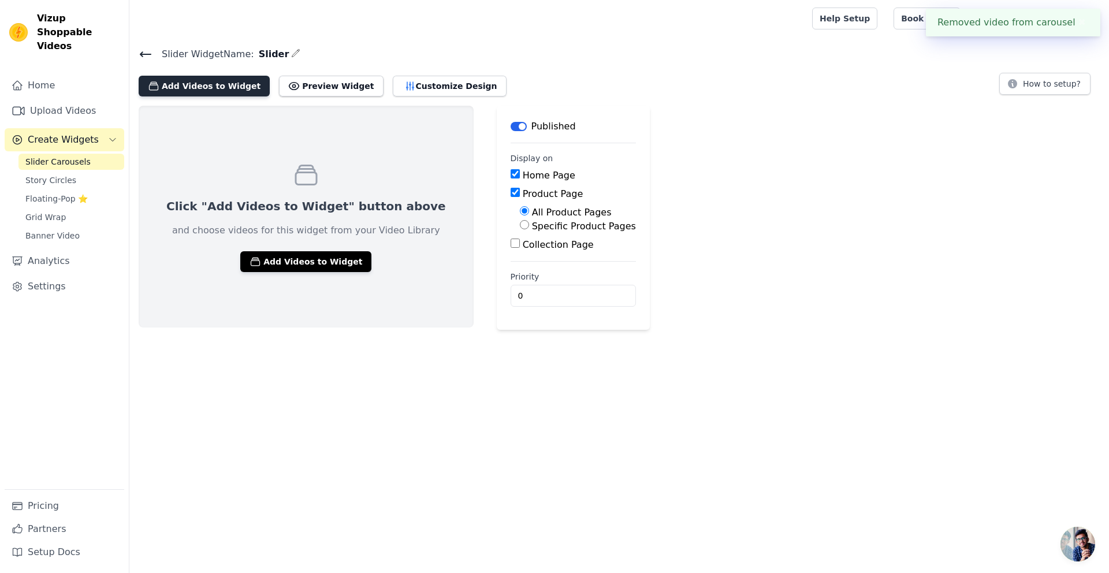
click at [225, 93] on button "Add Videos to Widget" at bounding box center [204, 86] width 131 height 21
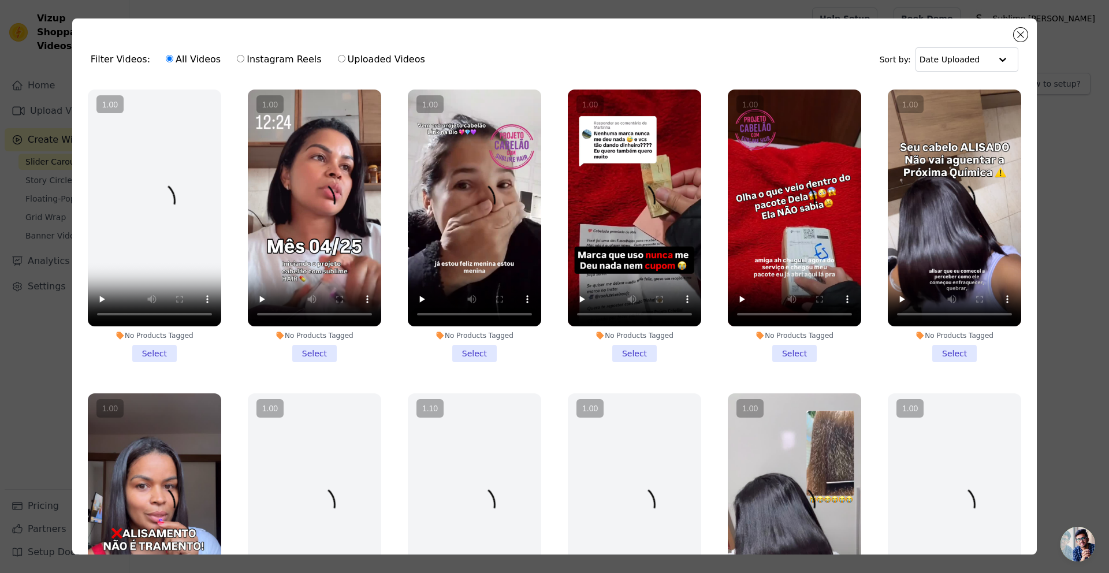
scroll to position [592, 0]
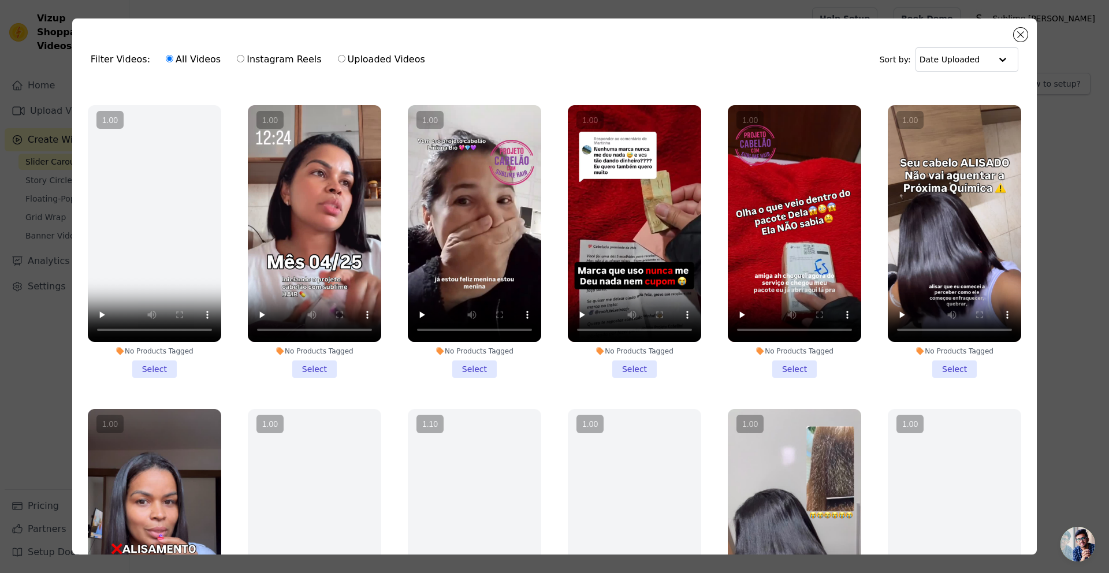
click at [453, 231] on vsc-controller at bounding box center [474, 223] width 133 height 237
click at [0, 0] on input "No Products Tagged Select" at bounding box center [0, 0] width 0 height 0
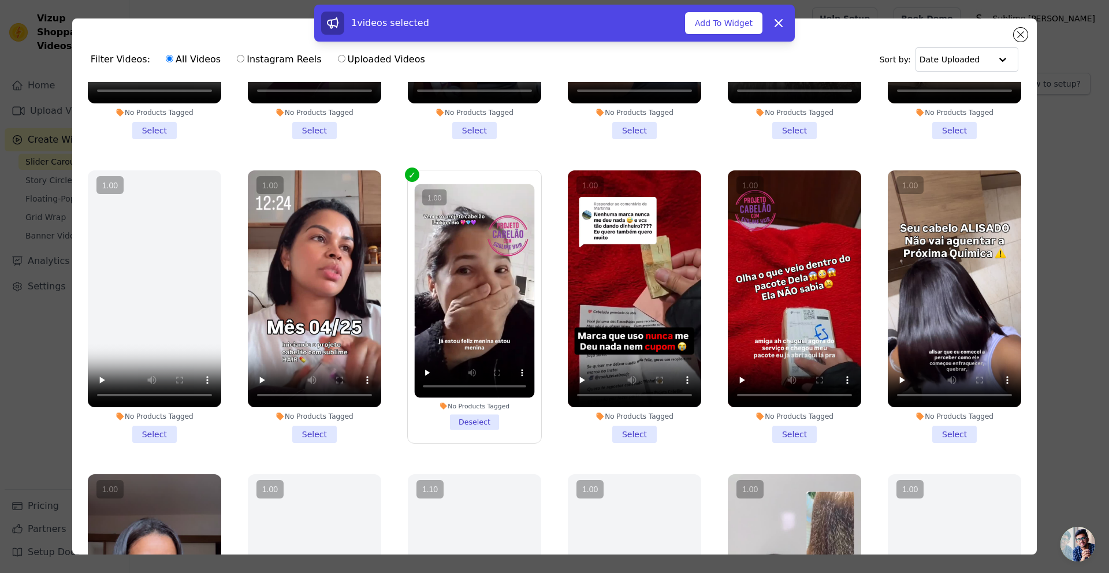
scroll to position [518, 0]
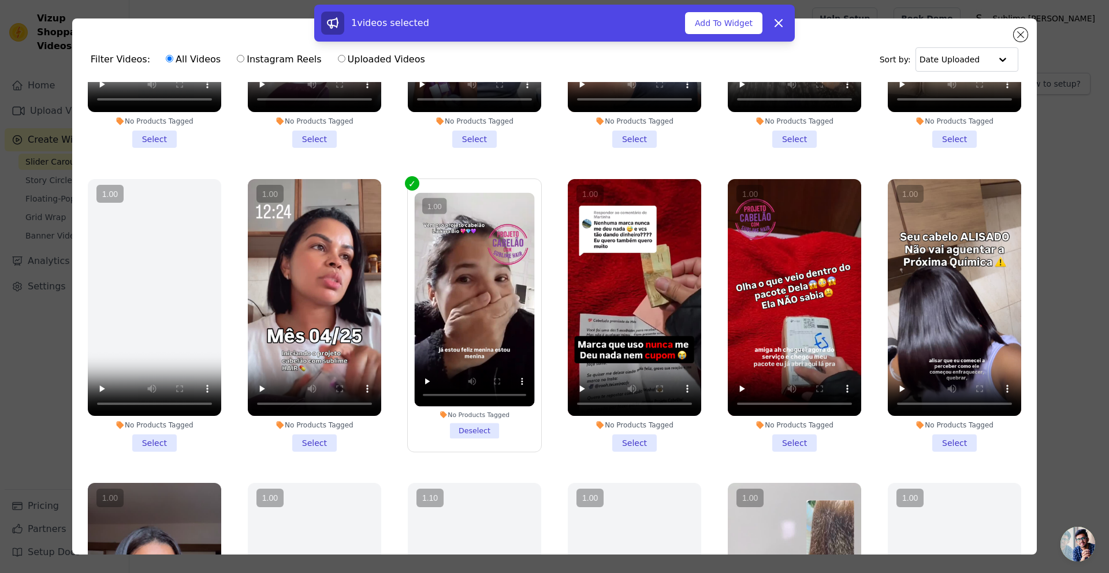
click at [317, 435] on li "No Products Tagged Select" at bounding box center [314, 315] width 133 height 273
click at [0, 0] on input "No Products Tagged Select" at bounding box center [0, 0] width 0 height 0
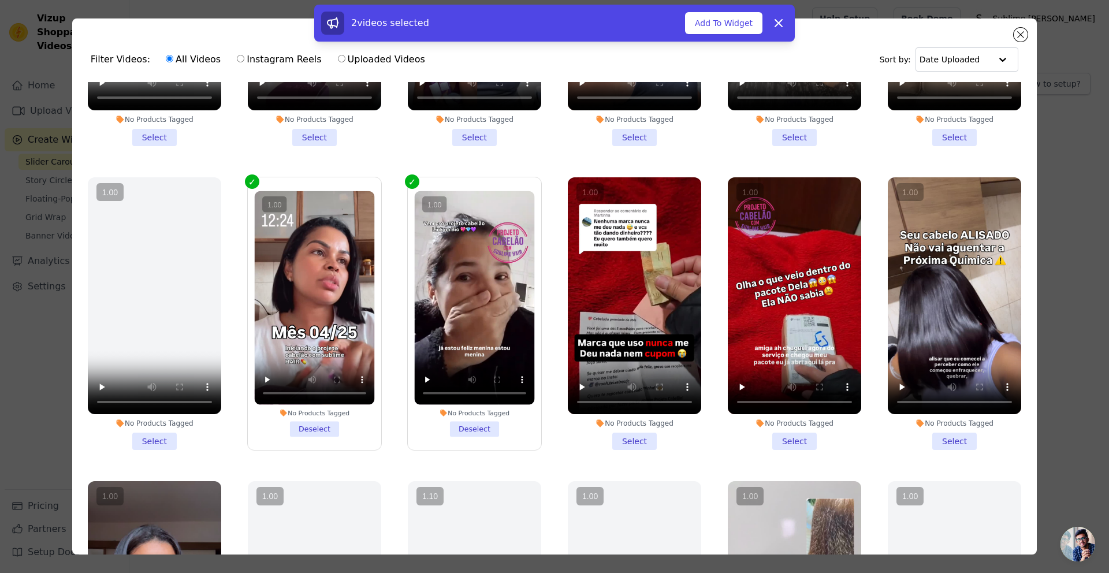
scroll to position [520, 0]
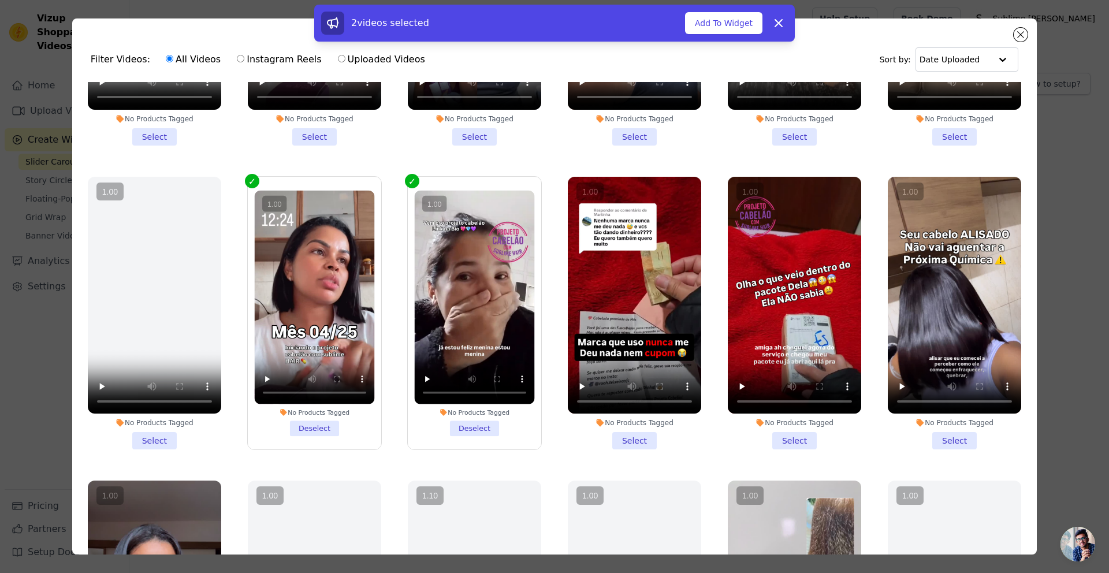
click at [789, 418] on div "No Products Tagged" at bounding box center [794, 422] width 133 height 9
click at [0, 0] on input "No Products Tagged Select" at bounding box center [0, 0] width 0 height 0
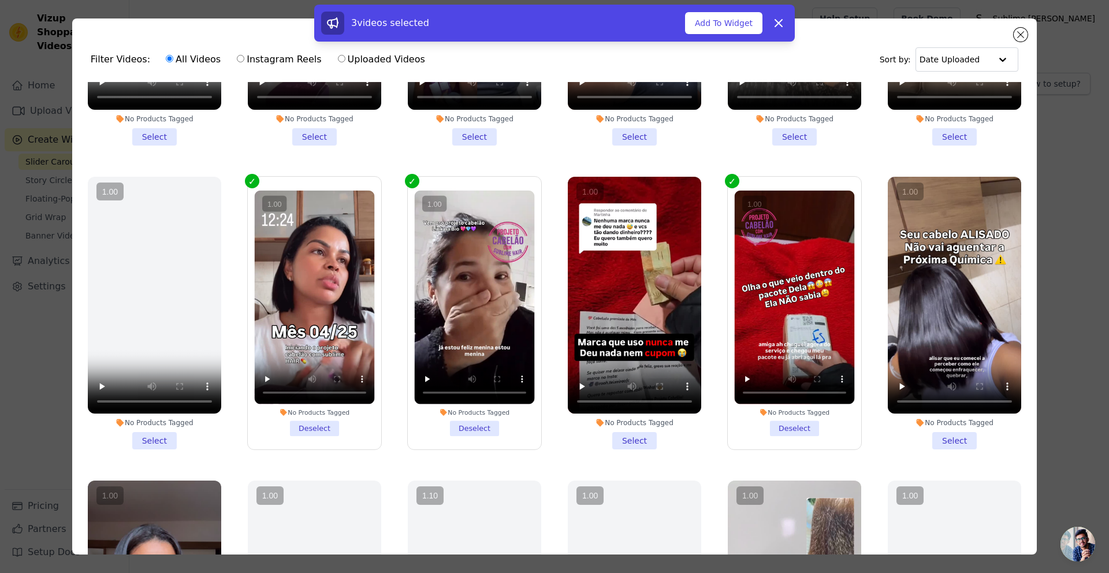
click at [627, 428] on li "No Products Tagged Select" at bounding box center [634, 313] width 133 height 273
click at [0, 0] on input "No Products Tagged Select" at bounding box center [0, 0] width 0 height 0
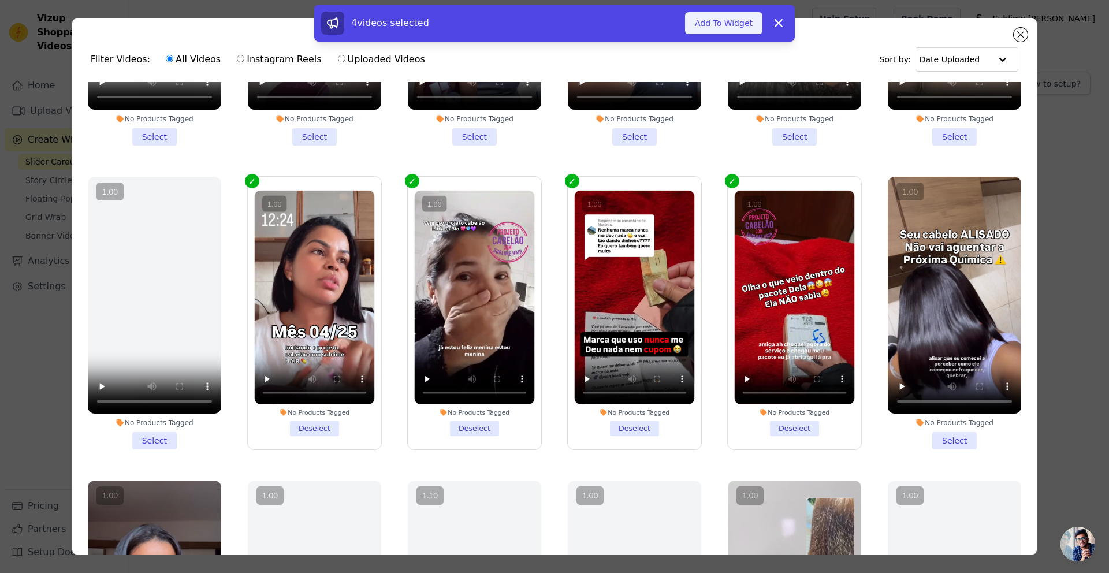
click at [729, 22] on button "Add To Widget" at bounding box center [723, 23] width 77 height 22
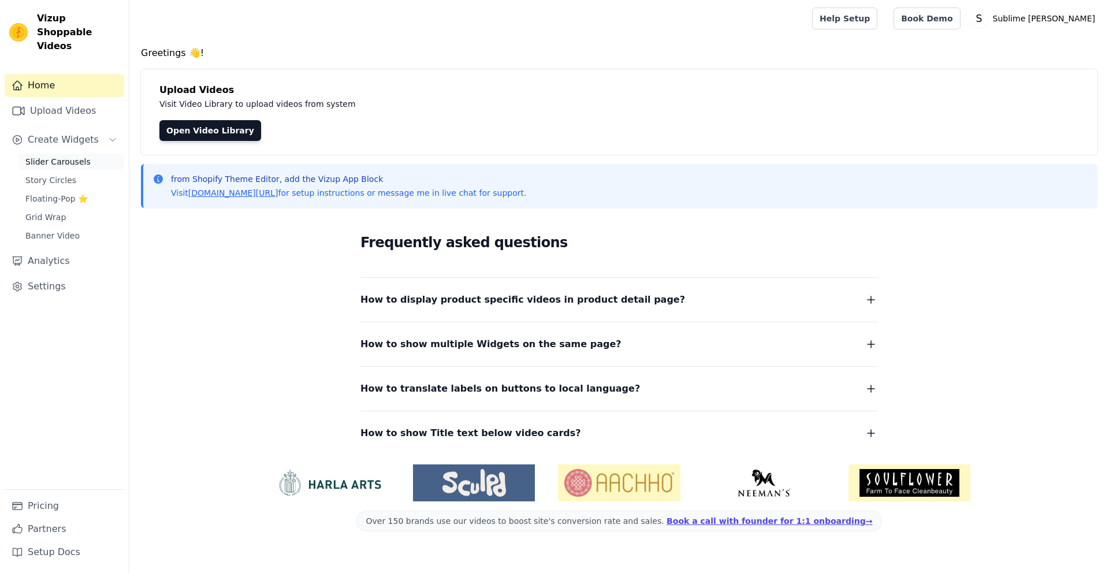
click at [72, 156] on span "Slider Carousels" at bounding box center [57, 162] width 65 height 12
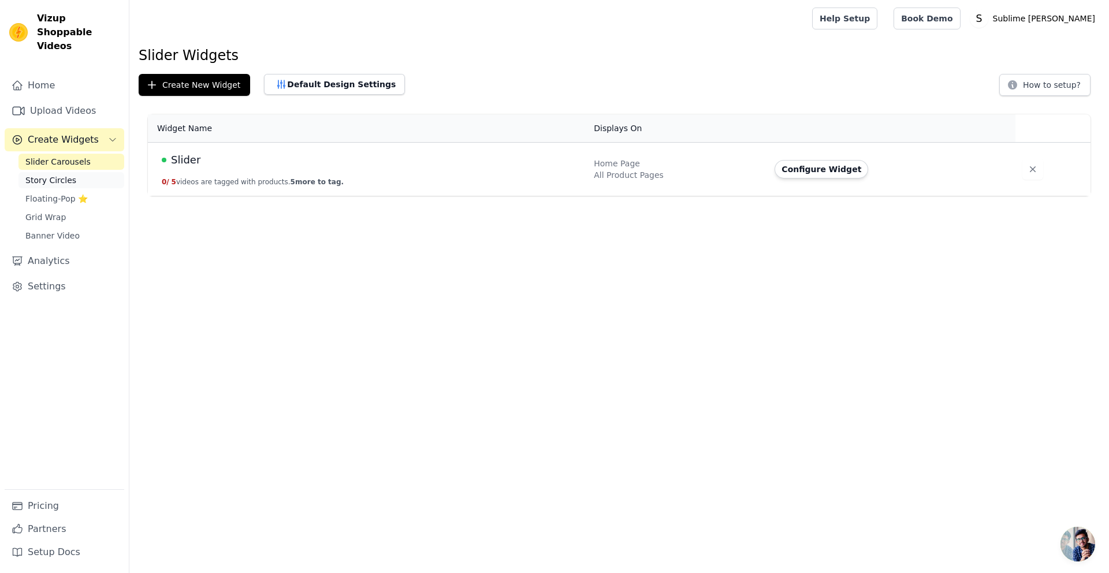
click at [62, 174] on span "Story Circles" at bounding box center [50, 180] width 51 height 12
click at [62, 193] on span "Floating-Pop ⭐" at bounding box center [56, 199] width 62 height 12
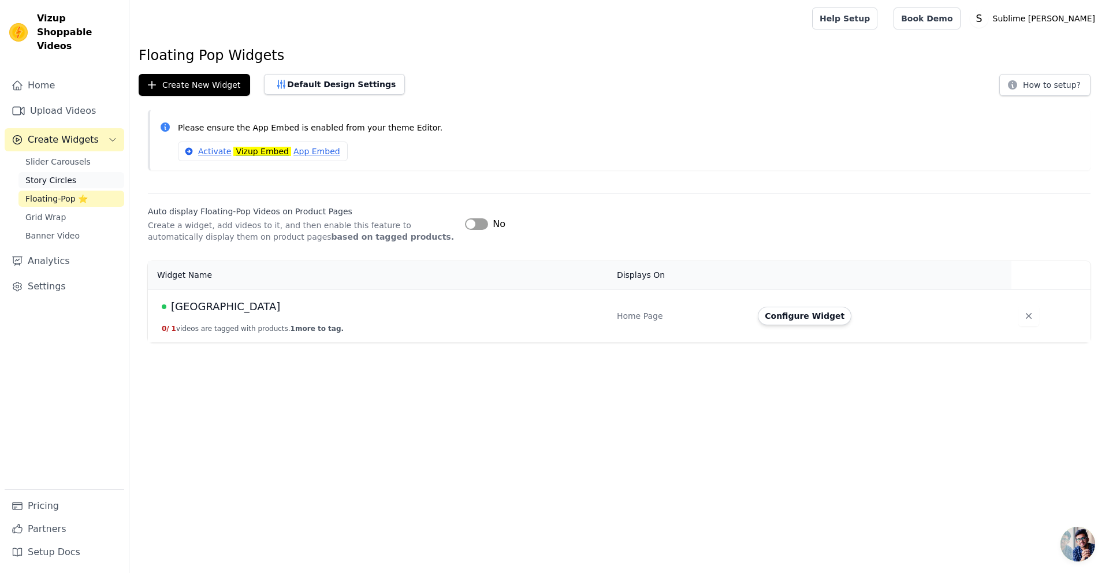
click at [64, 174] on link "Story Circles" at bounding box center [71, 180] width 106 height 16
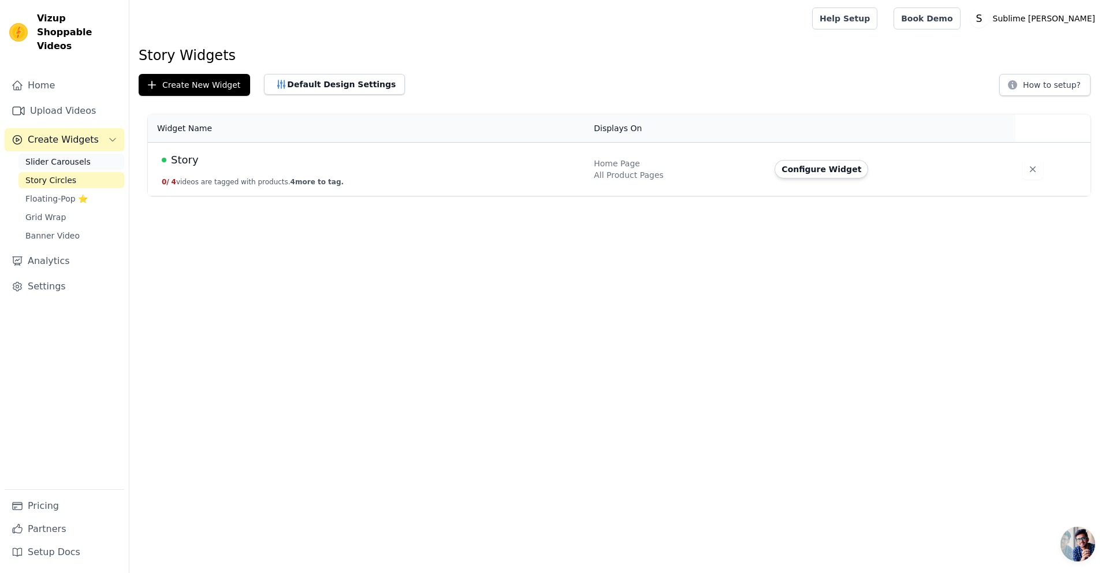
click at [57, 156] on span "Slider Carousels" at bounding box center [57, 162] width 65 height 12
click at [792, 168] on button "Configure Widget" at bounding box center [822, 169] width 94 height 18
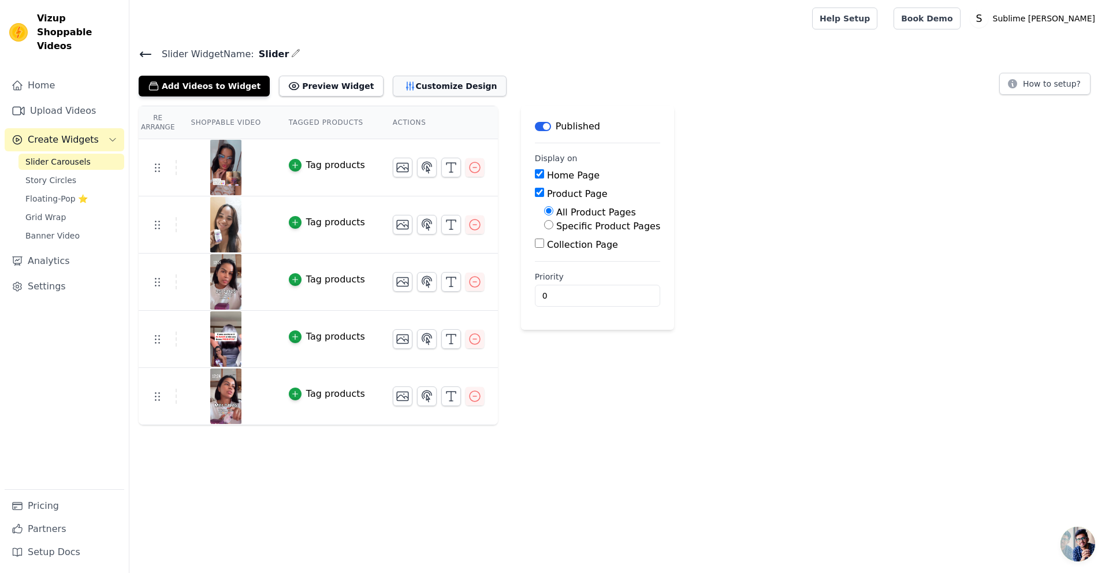
click at [405, 87] on button "Customize Design" at bounding box center [450, 86] width 114 height 21
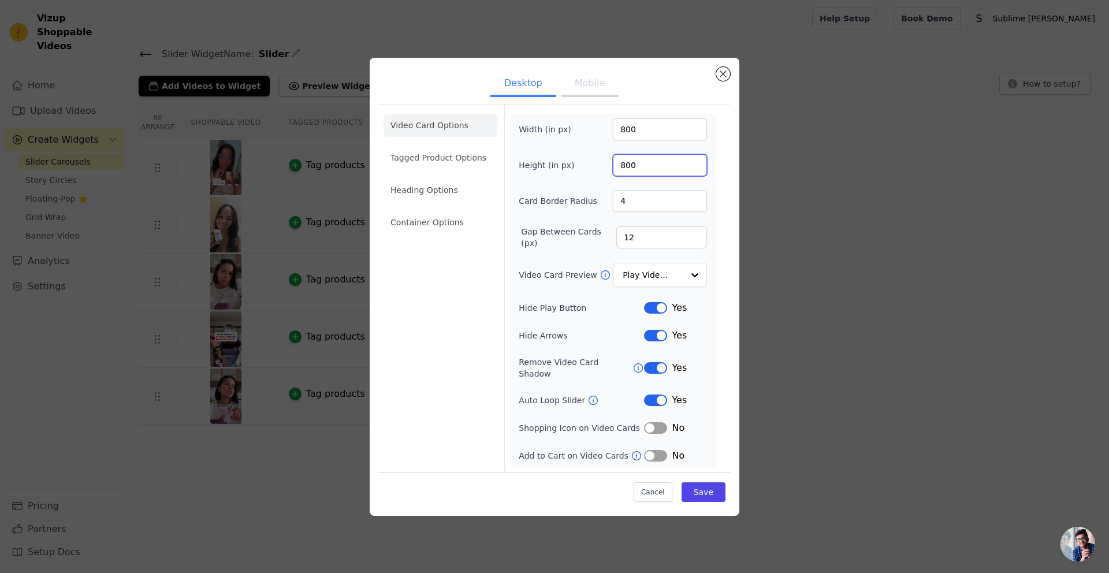
drag, startPoint x: 652, startPoint y: 165, endPoint x: 626, endPoint y: 165, distance: 26.6
click at [626, 165] on input "800" at bounding box center [660, 165] width 94 height 22
click at [557, 135] on label "Width (in px)" at bounding box center [550, 130] width 63 height 12
click at [613, 135] on input "800" at bounding box center [660, 129] width 94 height 22
type input "400"
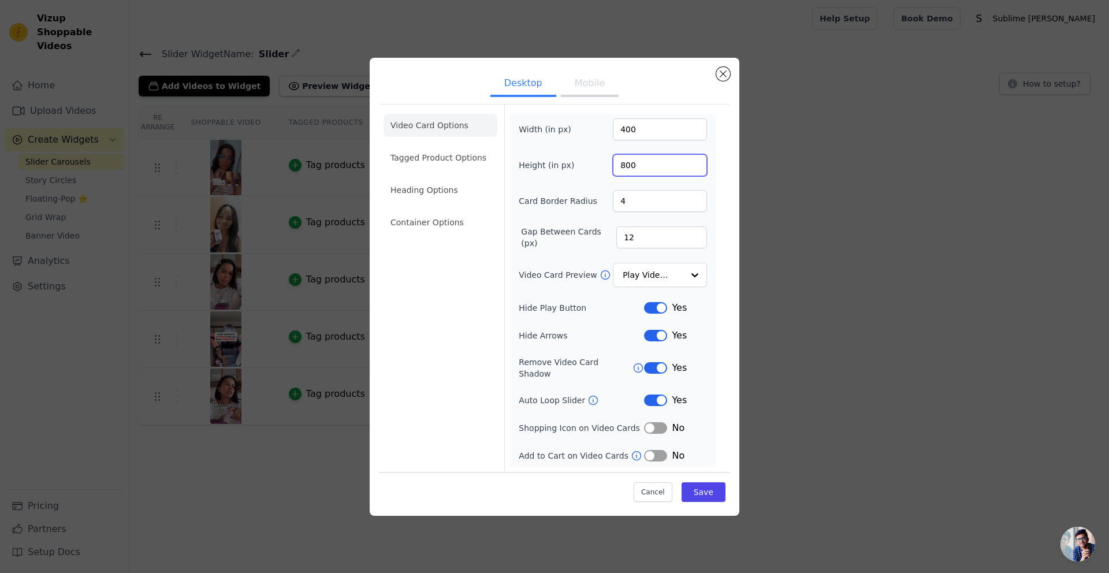
drag, startPoint x: 638, startPoint y: 166, endPoint x: 603, endPoint y: 173, distance: 35.9
click at [603, 173] on div "Height (in px) 800" at bounding box center [613, 165] width 188 height 22
type input "700"
click at [701, 490] on button "Save" at bounding box center [704, 492] width 44 height 20
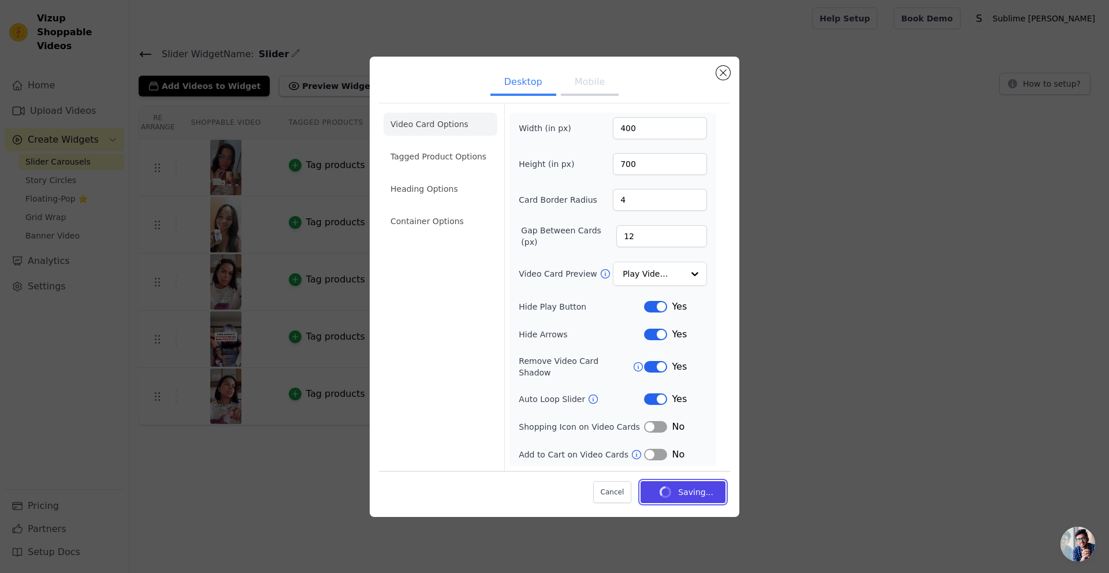
click at [641, 481] on button "Saving..." at bounding box center [683, 492] width 85 height 22
